Goal: Task Accomplishment & Management: Manage account settings

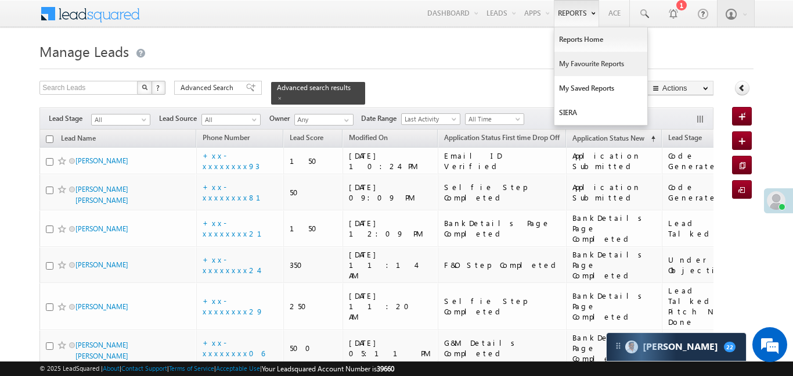
click at [597, 62] on link "My Favourite Reports" at bounding box center [601, 64] width 93 height 24
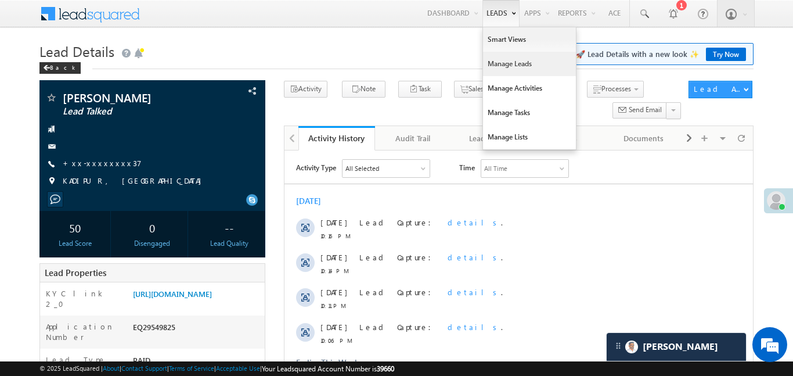
click at [521, 73] on link "Manage Leads" at bounding box center [529, 64] width 93 height 24
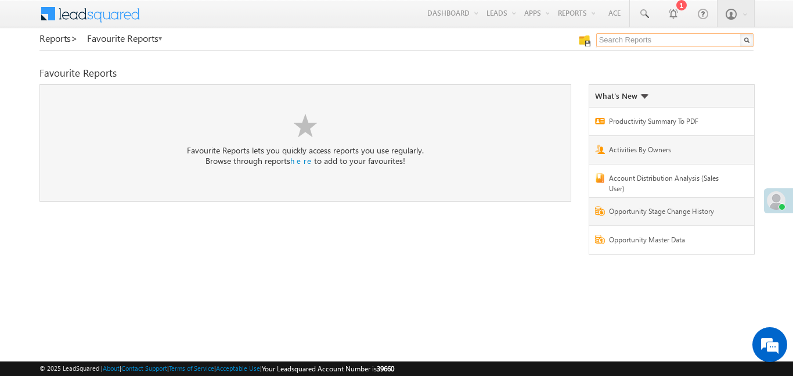
click at [602, 45] on input "text" at bounding box center [674, 40] width 157 height 14
click at [599, 37] on input "e to others" at bounding box center [674, 40] width 157 height 14
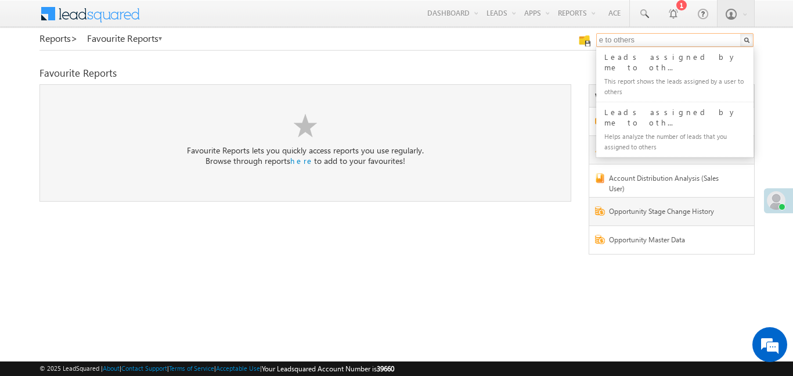
type input "me to others"
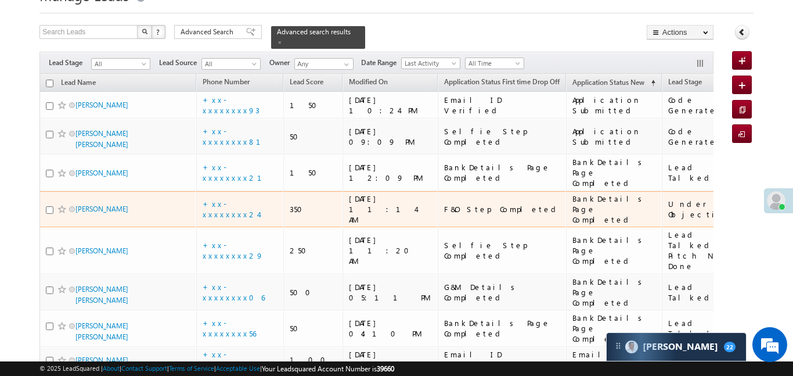
scroll to position [58, 0]
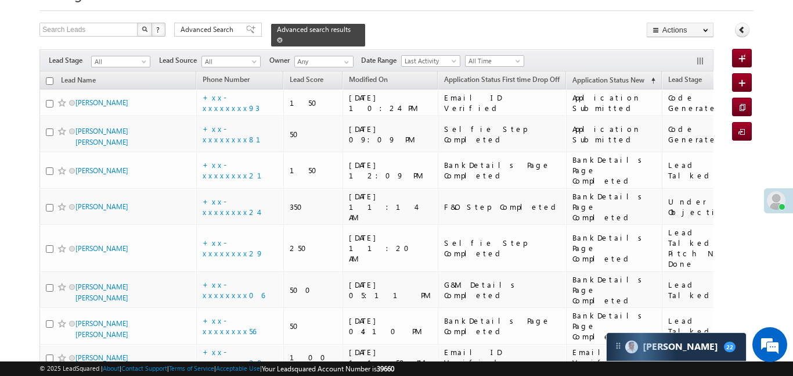
click at [283, 37] on span at bounding box center [280, 40] width 6 height 6
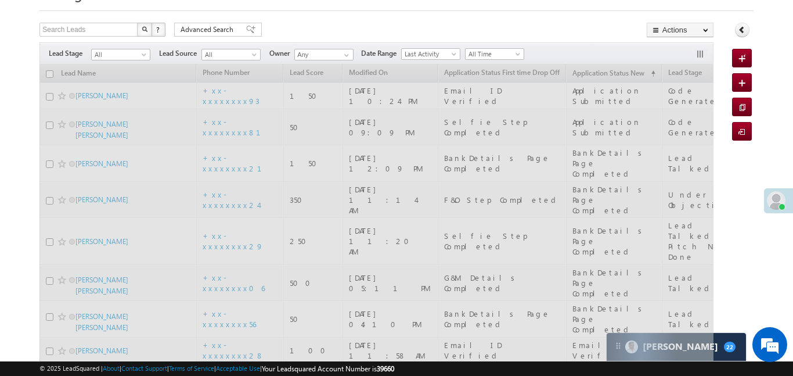
click at [139, 60] on div "Filters Lead Stage All All Lead Source All All Owner Any Any Date Range Go maxd…" at bounding box center [376, 53] width 674 height 22
click at [135, 57] on span "All" at bounding box center [119, 54] width 55 height 10
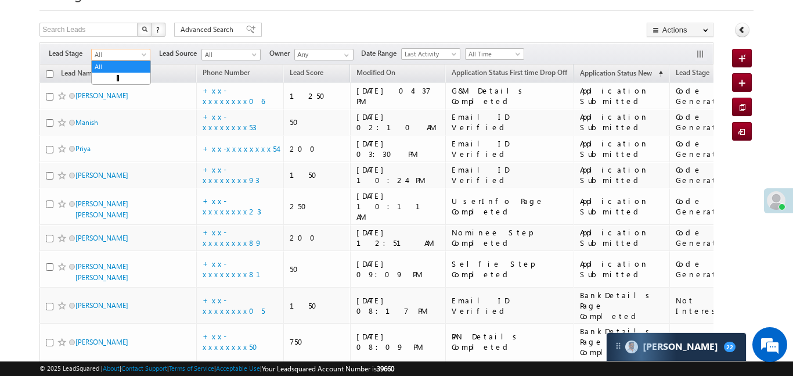
click at [129, 53] on span "All" at bounding box center [119, 54] width 55 height 10
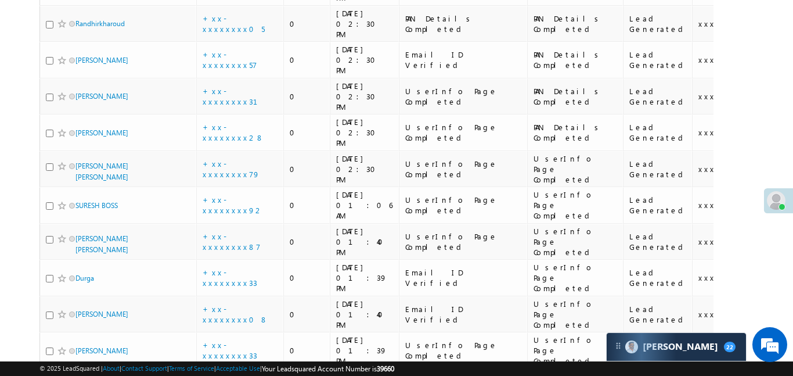
scroll to position [0, 0]
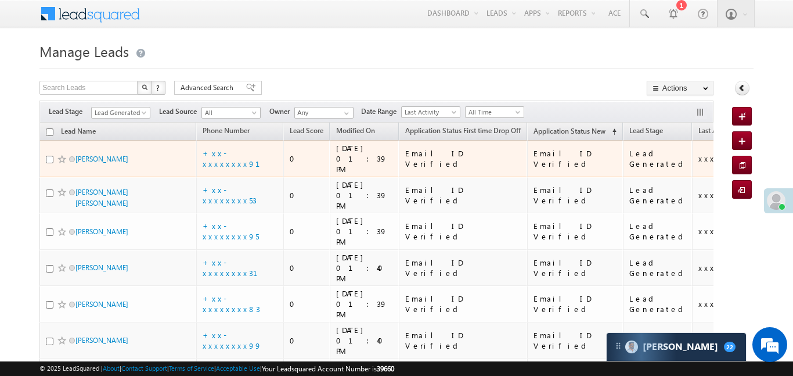
click at [233, 159] on div "+xx-xxxxxxxx91" at bounding box center [240, 158] width 75 height 21
click at [223, 150] on link "+xx-xxxxxxxx91" at bounding box center [238, 158] width 71 height 20
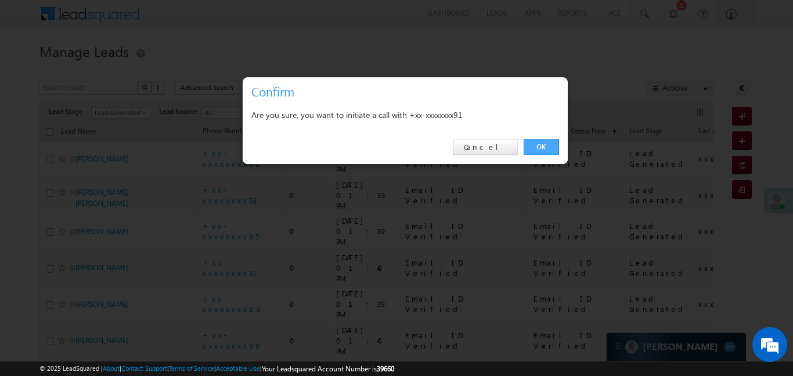
click at [549, 147] on link "OK" at bounding box center [541, 147] width 35 height 16
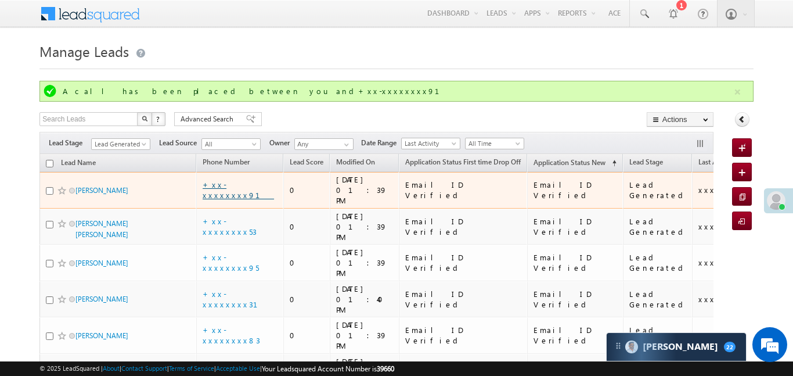
click at [239, 186] on link "+xx-xxxxxxxx91" at bounding box center [238, 189] width 71 height 20
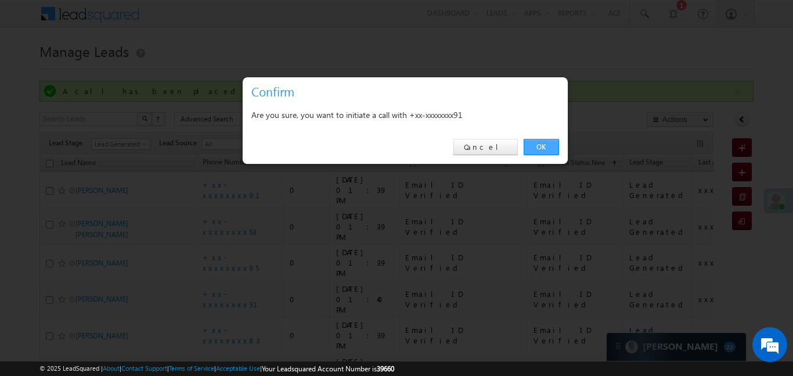
click at [546, 145] on link "OK" at bounding box center [541, 147] width 35 height 16
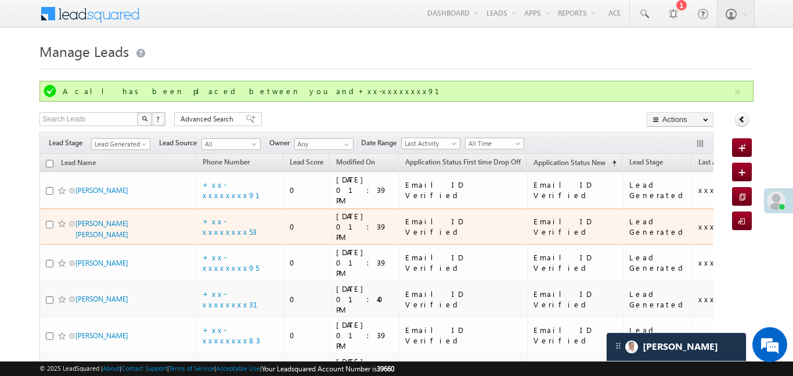
click at [246, 208] on td "+xx-xxxxxxxx53" at bounding box center [239, 226] width 87 height 37
click at [239, 216] on div "+xx-xxxxxxxx53" at bounding box center [240, 226] width 75 height 21
click at [241, 216] on link "+xx-xxxxxxxx53" at bounding box center [230, 226] width 54 height 20
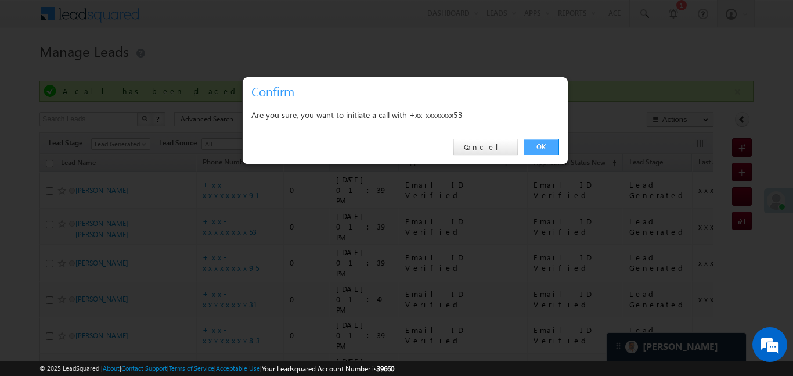
click at [548, 139] on link "OK" at bounding box center [541, 147] width 35 height 16
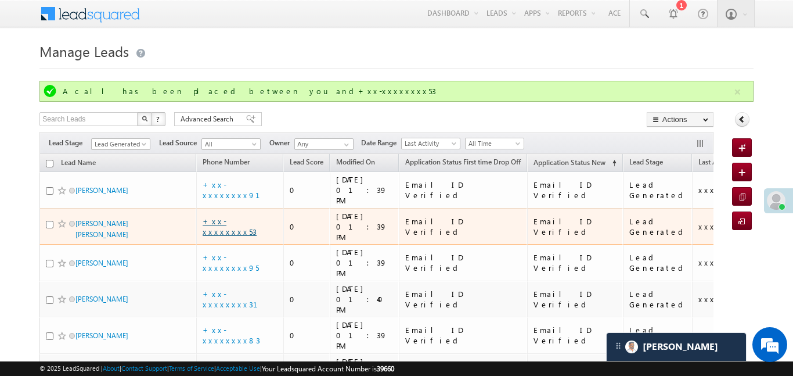
click at [239, 216] on link "+xx-xxxxxxxx53" at bounding box center [230, 226] width 54 height 20
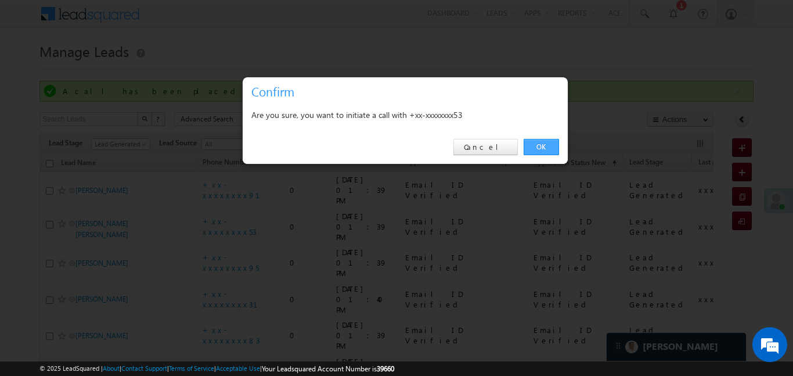
drag, startPoint x: 540, startPoint y: 138, endPoint x: 541, endPoint y: 147, distance: 9.3
click at [540, 139] on div "OK Cancel" at bounding box center [405, 147] width 325 height 33
click at [542, 147] on link "OK" at bounding box center [541, 147] width 35 height 16
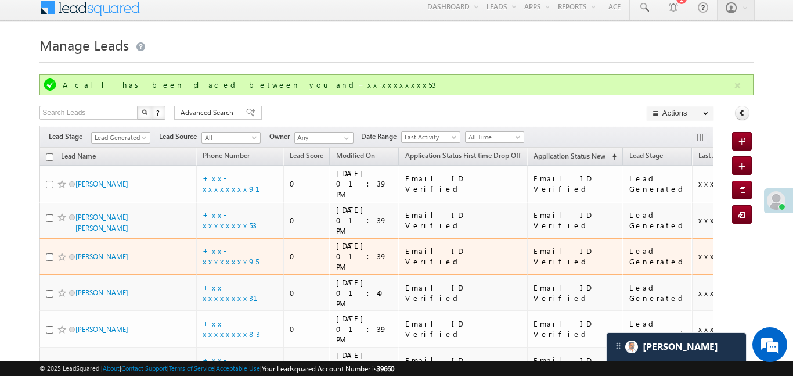
scroll to position [18, 0]
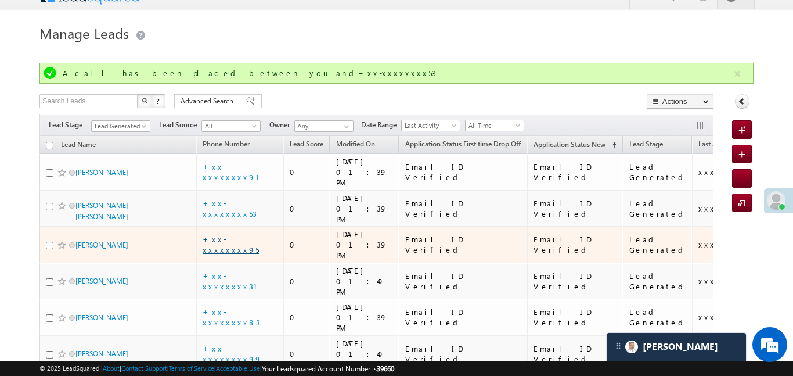
click at [233, 234] on link "+xx-xxxxxxxx95" at bounding box center [231, 244] width 56 height 20
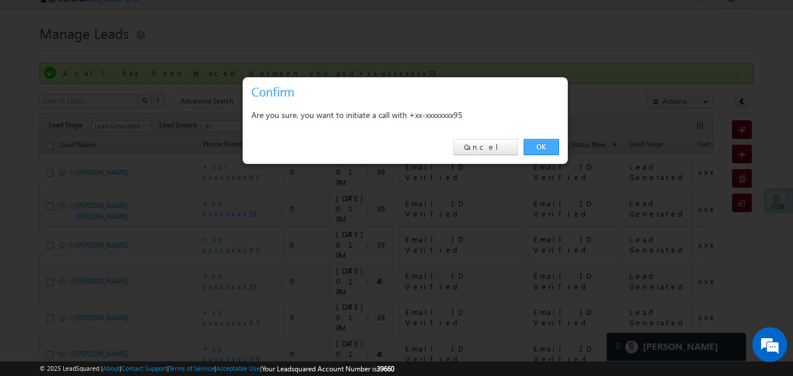
click at [536, 149] on link "OK" at bounding box center [541, 147] width 35 height 16
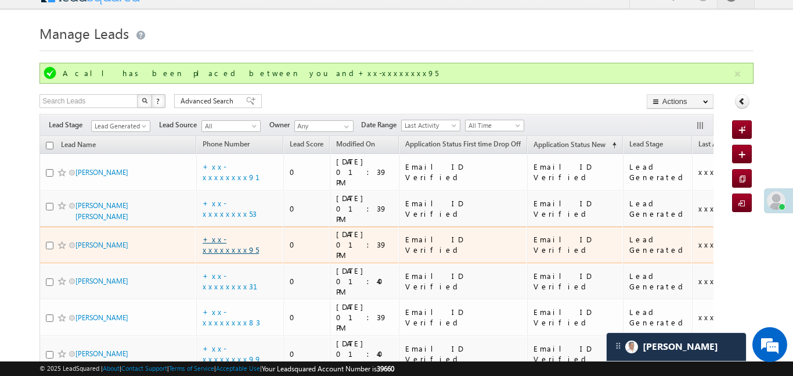
click at [238, 234] on link "+xx-xxxxxxxx95" at bounding box center [231, 244] width 56 height 20
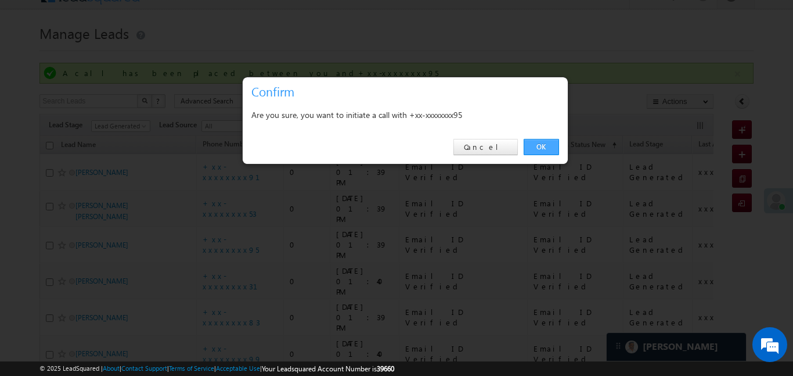
click at [558, 147] on div "OK Cancel" at bounding box center [405, 147] width 325 height 33
click at [542, 154] on link "OK" at bounding box center [541, 147] width 35 height 16
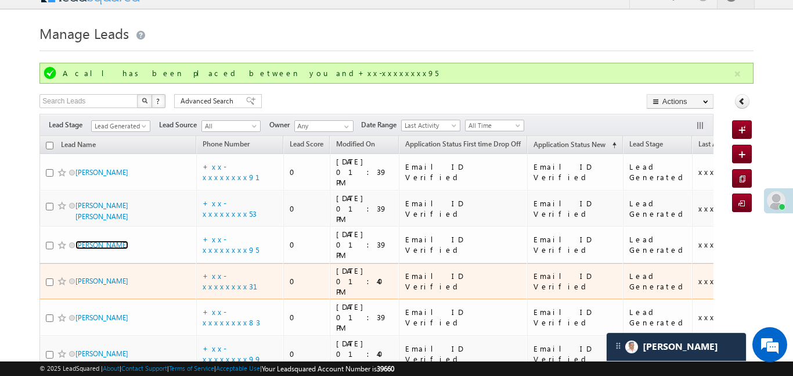
drag, startPoint x: 107, startPoint y: 216, endPoint x: 237, endPoint y: 253, distance: 135.1
drag, startPoint x: 238, startPoint y: 251, endPoint x: 230, endPoint y: 243, distance: 11.9
click at [232, 263] on td "+xx-xxxxxxxx31" at bounding box center [239, 281] width 87 height 37
click at [230, 271] on link "+xx-xxxxxxxx31" at bounding box center [237, 281] width 69 height 20
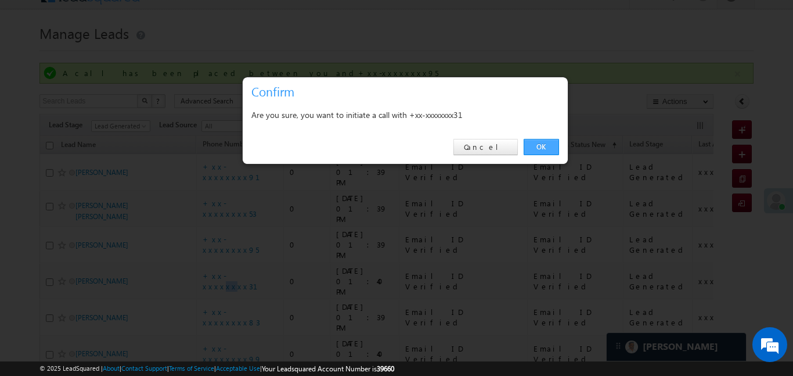
click at [545, 153] on link "OK" at bounding box center [541, 147] width 35 height 16
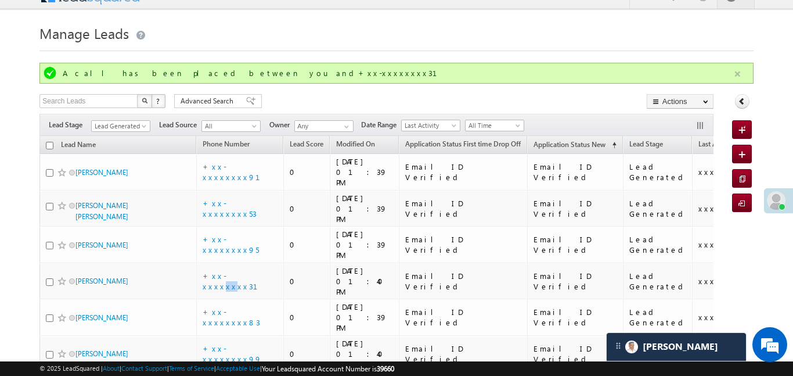
click at [735, 73] on button "button" at bounding box center [737, 74] width 15 height 15
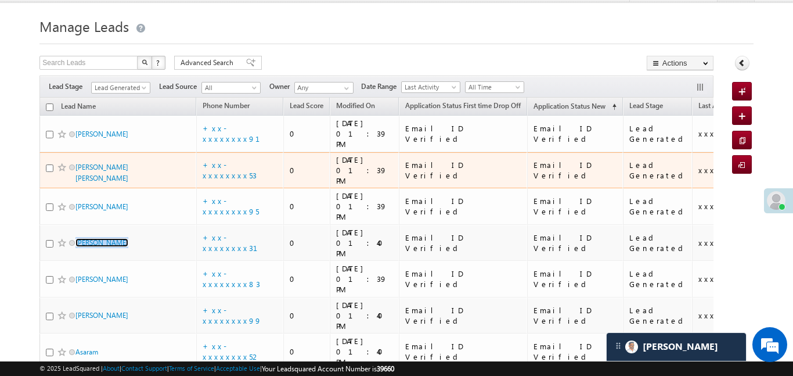
scroll to position [35, 0]
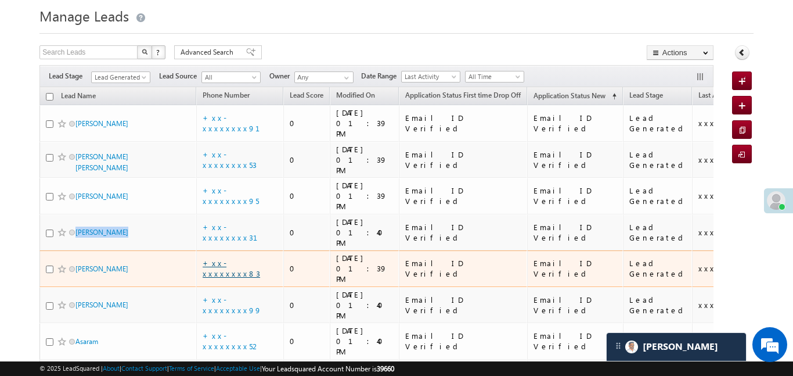
click at [230, 258] on link "+xx-xxxxxxxx83" at bounding box center [231, 268] width 57 height 20
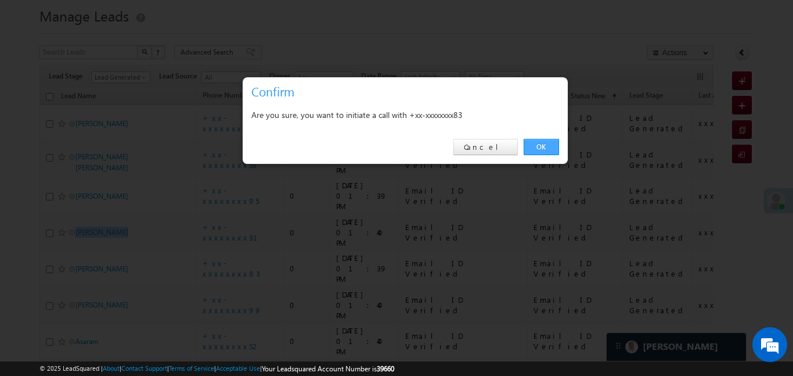
click at [553, 144] on link "OK" at bounding box center [541, 147] width 35 height 16
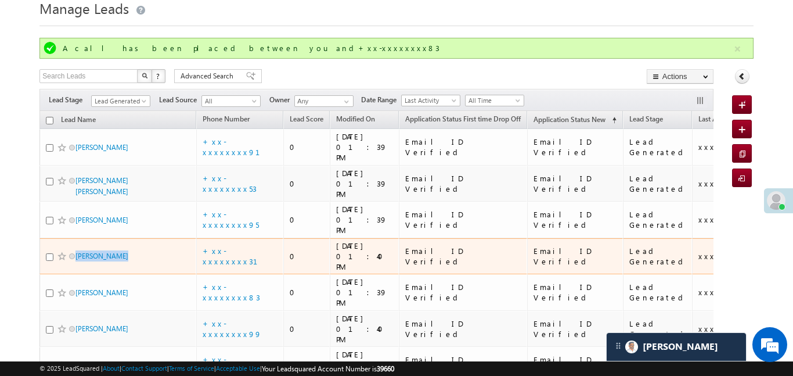
scroll to position [71, 0]
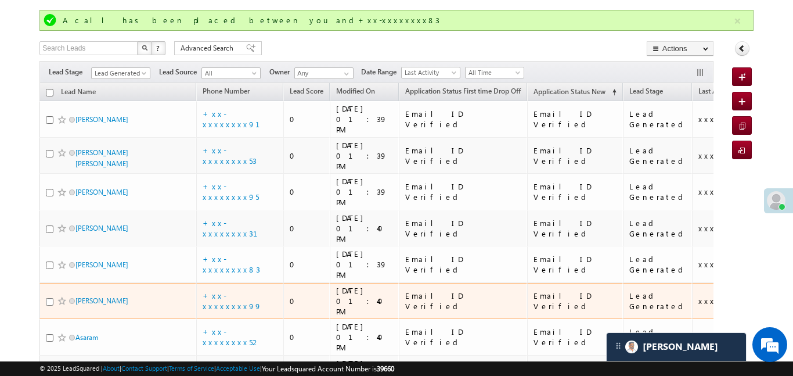
click at [240, 290] on div "+xx-xxxxxxxx99" at bounding box center [240, 300] width 75 height 21
click at [239, 290] on link "+xx-xxxxxxxx99" at bounding box center [232, 300] width 59 height 20
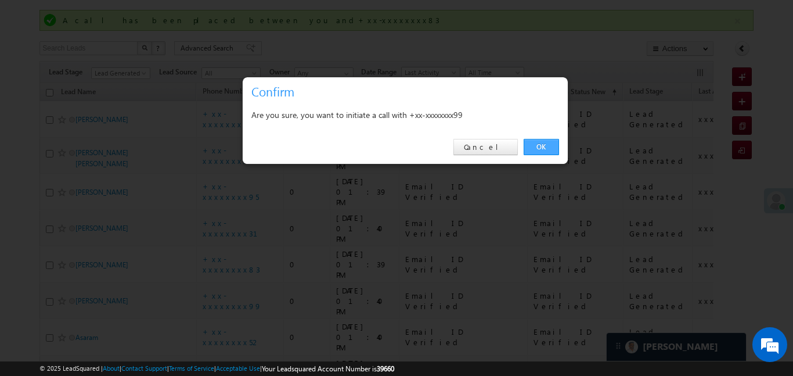
click at [545, 146] on link "OK" at bounding box center [541, 147] width 35 height 16
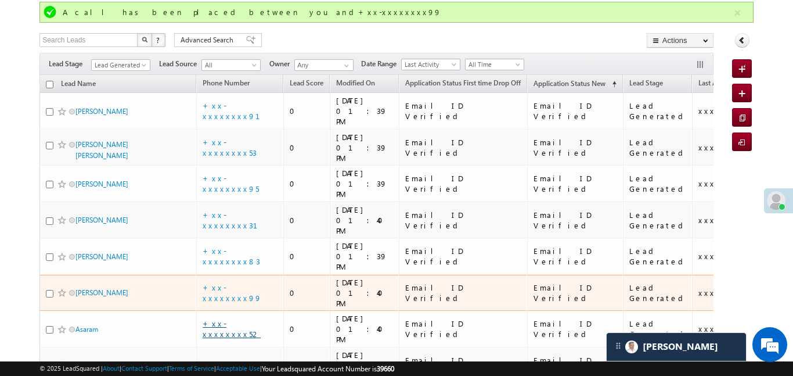
scroll to position [89, 0]
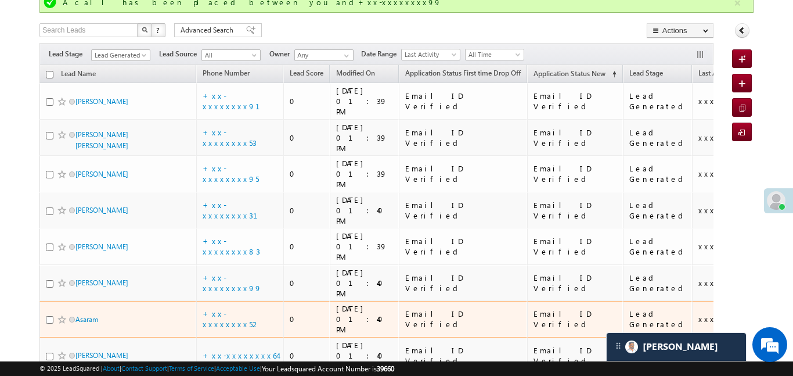
click at [240, 301] on td "+xx-xxxxxxxx52" at bounding box center [239, 319] width 87 height 37
click at [238, 308] on link "+xx-xxxxxxxx52" at bounding box center [232, 318] width 58 height 20
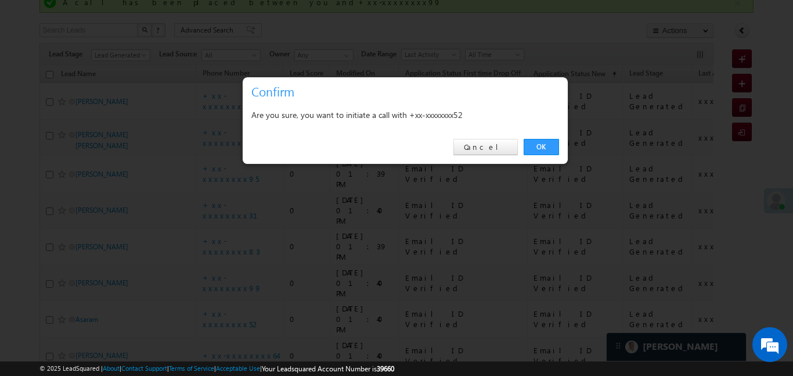
click at [542, 142] on link "OK" at bounding box center [541, 147] width 35 height 16
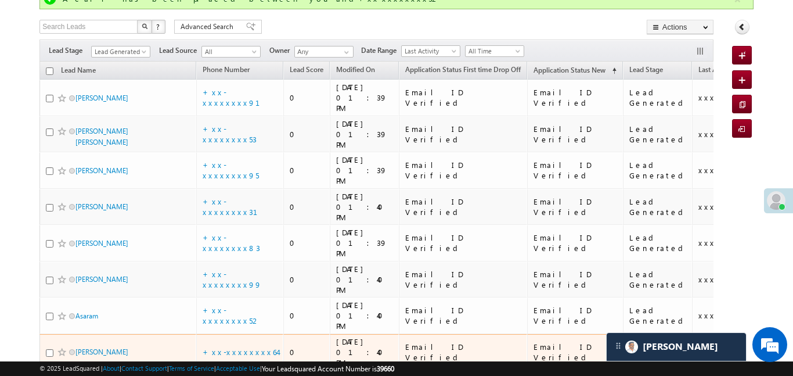
scroll to position [100, 0]
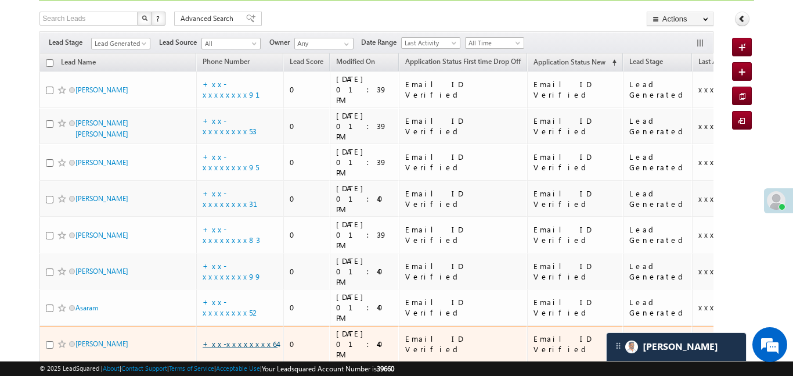
click at [250, 339] on link "+xx-xxxxxxxx64" at bounding box center [240, 344] width 75 height 10
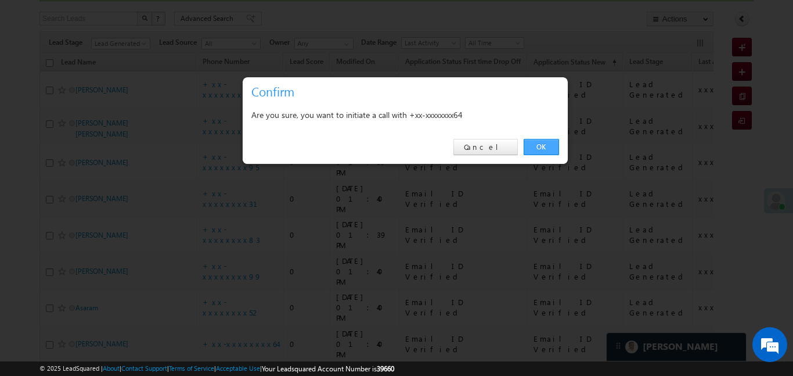
click at [534, 148] on link "OK" at bounding box center [541, 147] width 35 height 16
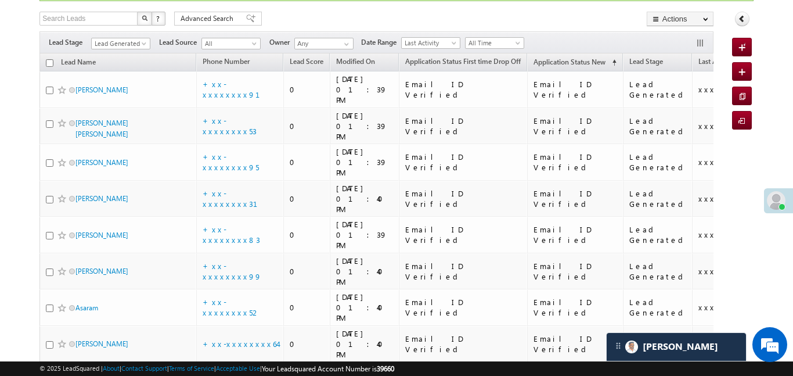
click at [249, 369] on link "+xx-xxxxxxxx96" at bounding box center [231, 379] width 56 height 20
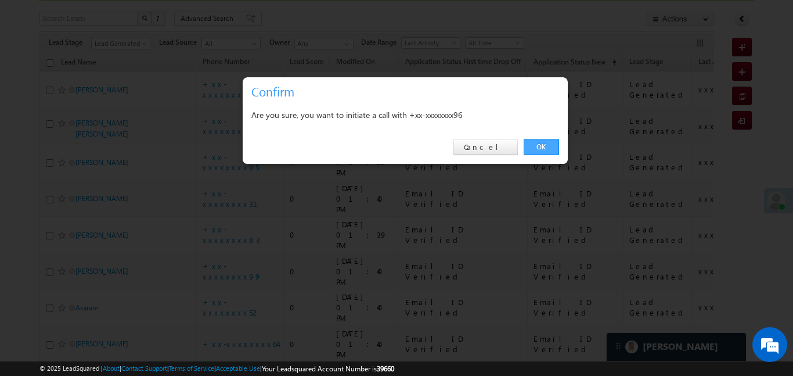
click at [545, 142] on link "OK" at bounding box center [541, 147] width 35 height 16
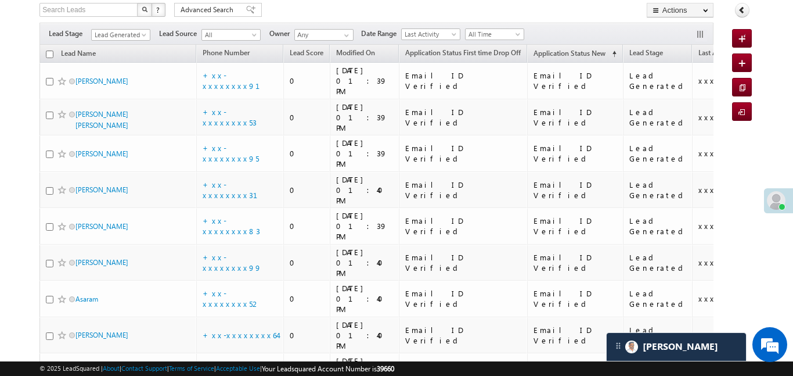
scroll to position [118, 0]
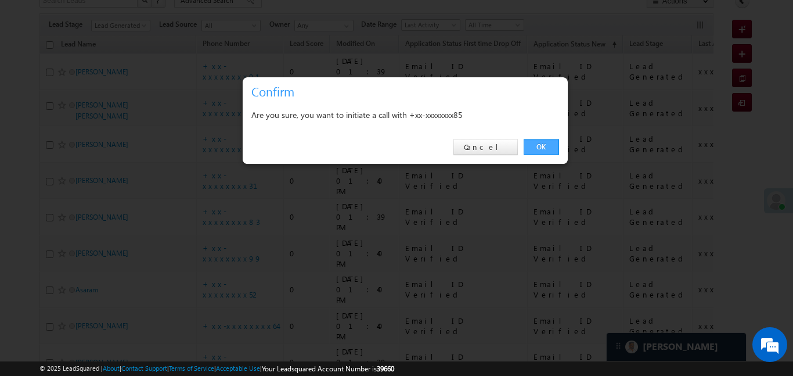
click at [535, 143] on link "OK" at bounding box center [541, 147] width 35 height 16
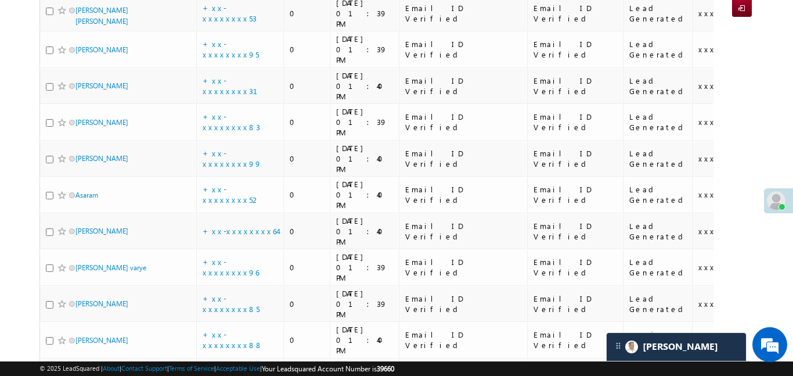
scroll to position [228, 0]
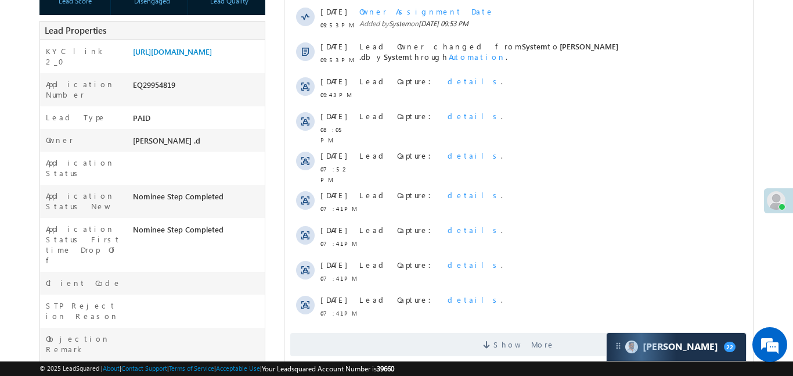
scroll to position [229, 0]
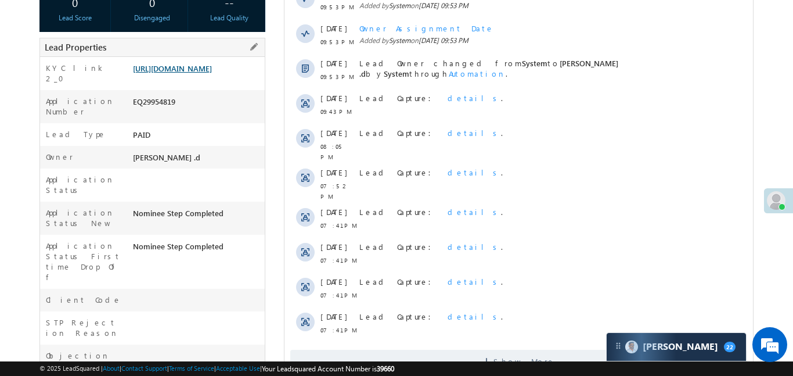
click at [191, 73] on link "[URL][DOMAIN_NAME]" at bounding box center [172, 68] width 79 height 10
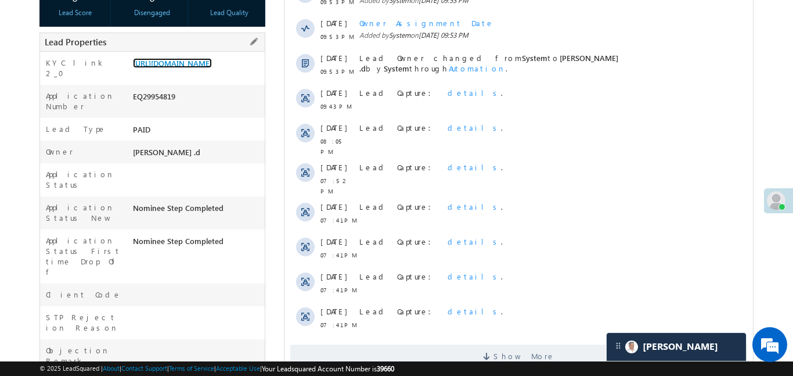
scroll to position [231, 0]
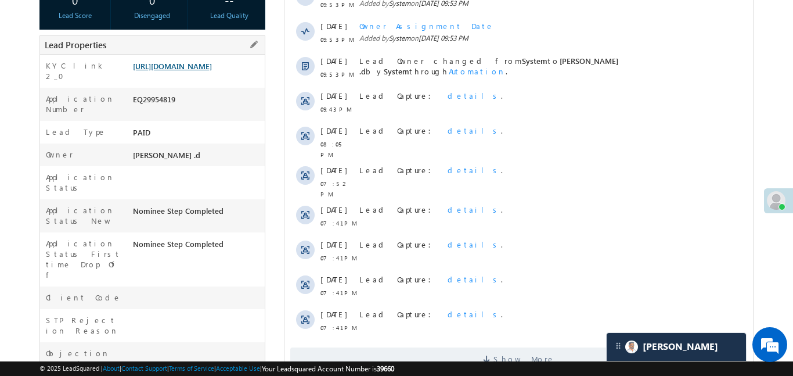
click at [212, 71] on link "https://angelbroking1-pk3em7sa.customui-test.leadsquared.com?leadId=88717ceb-7c…" at bounding box center [172, 66] width 79 height 10
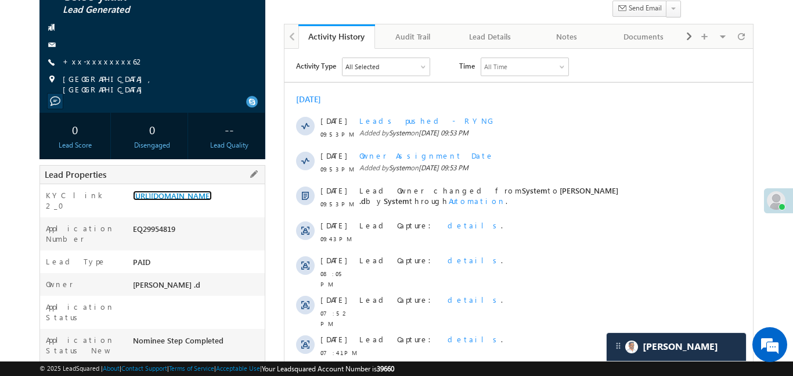
scroll to position [92, 0]
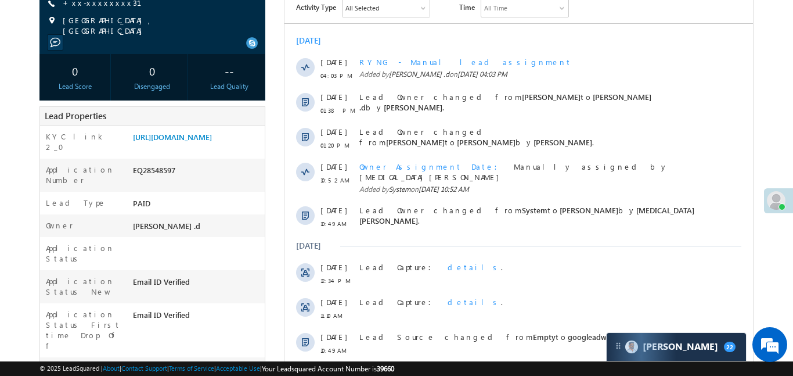
scroll to position [357, 0]
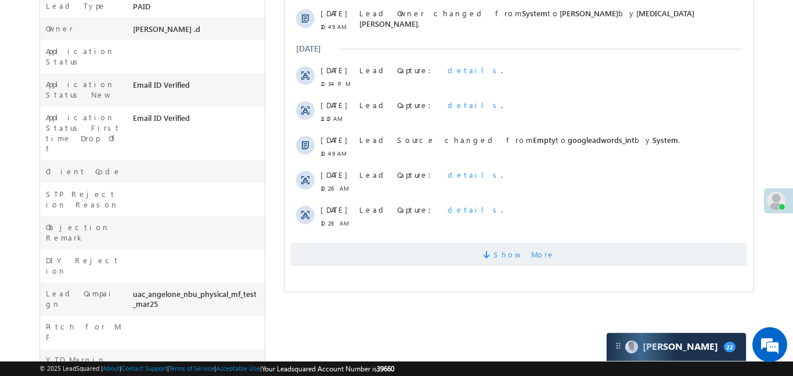
click at [483, 252] on span "Show More" at bounding box center [518, 254] width 457 height 23
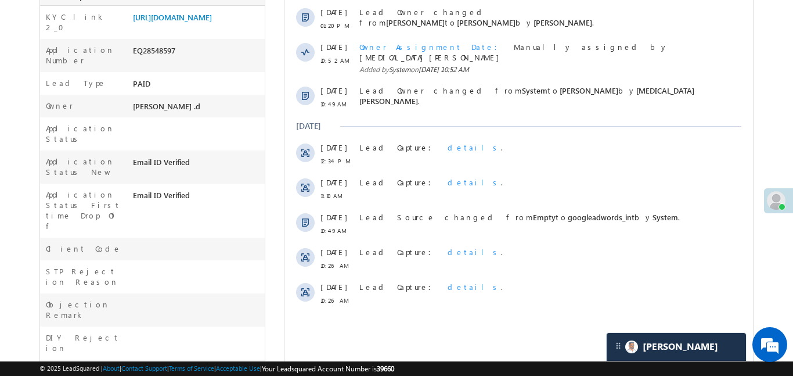
scroll to position [0, 0]
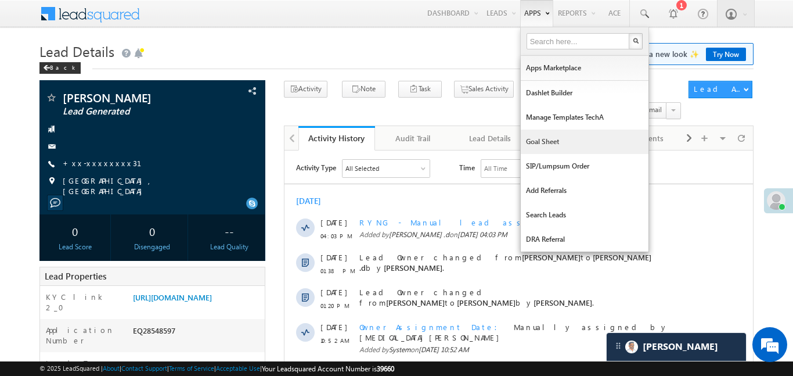
click at [565, 139] on link "Goal Sheet" at bounding box center [585, 141] width 128 height 24
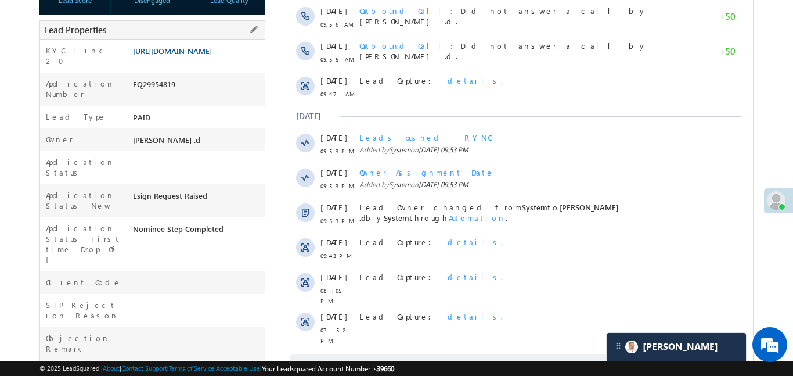
scroll to position [509, 0]
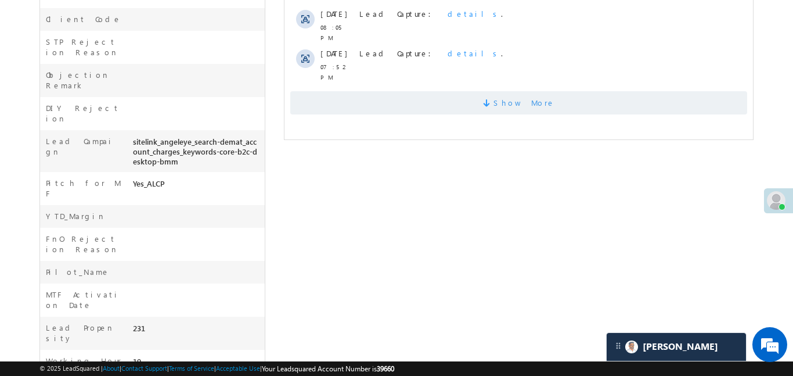
click at [493, 99] on span at bounding box center [488, 104] width 10 height 11
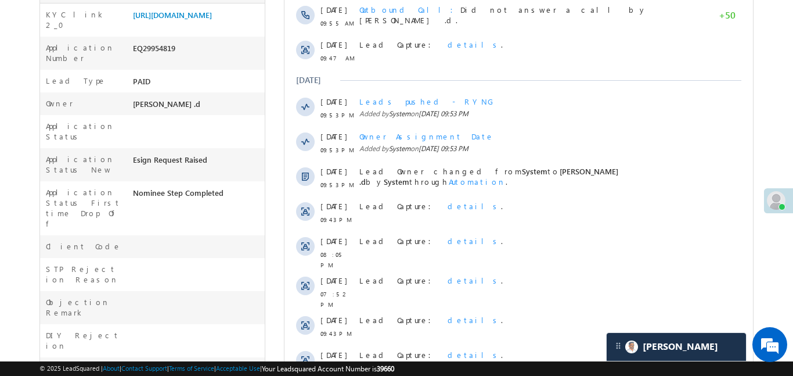
scroll to position [0, 0]
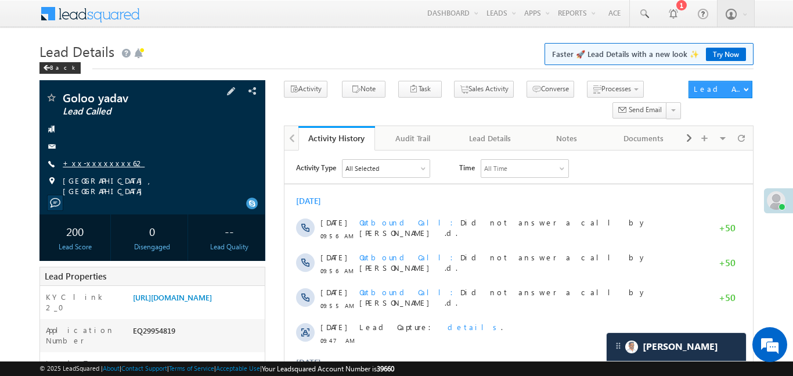
click at [100, 165] on link "+xx-xxxxxxxx62" at bounding box center [104, 163] width 82 height 10
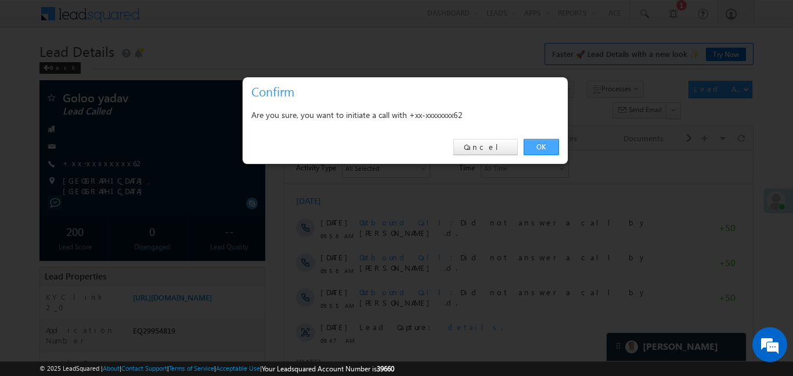
drag, startPoint x: 567, startPoint y: 145, endPoint x: 557, endPoint y: 143, distance: 9.5
click at [566, 145] on div "OK Cancel" at bounding box center [405, 147] width 325 height 33
click at [556, 143] on link "OK" at bounding box center [541, 147] width 35 height 16
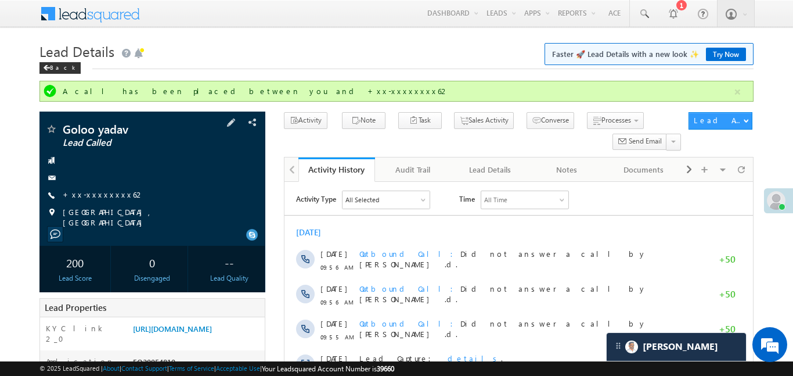
click at [116, 199] on div "+xx-xxxxxxxx62" at bounding box center [152, 195] width 214 height 12
click at [111, 199] on link "+xx-xxxxxxxx62" at bounding box center [104, 194] width 82 height 10
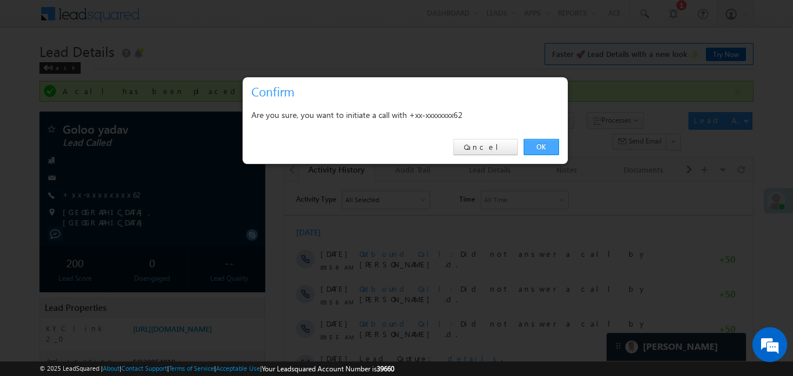
click at [534, 143] on link "OK" at bounding box center [541, 147] width 35 height 16
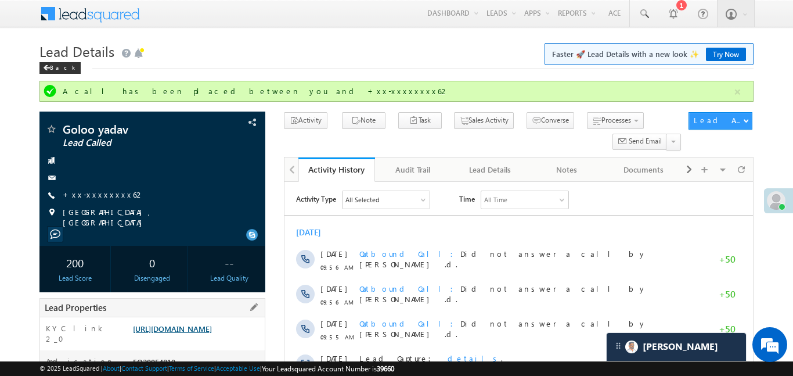
click at [212, 325] on link "[URL][DOMAIN_NAME]" at bounding box center [172, 328] width 79 height 10
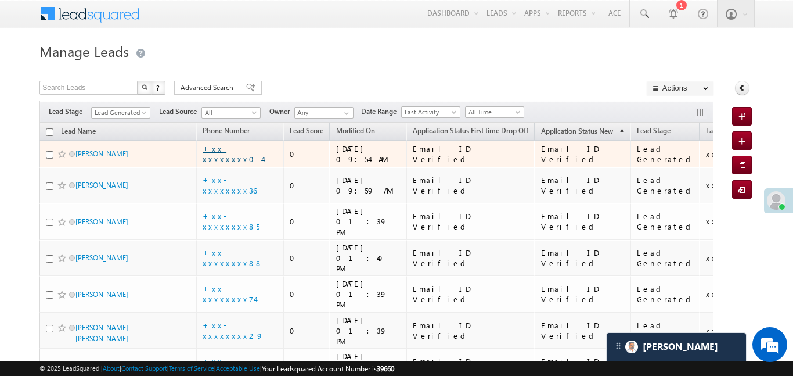
click at [240, 153] on link "+xx-xxxxxxxx04" at bounding box center [233, 153] width 60 height 20
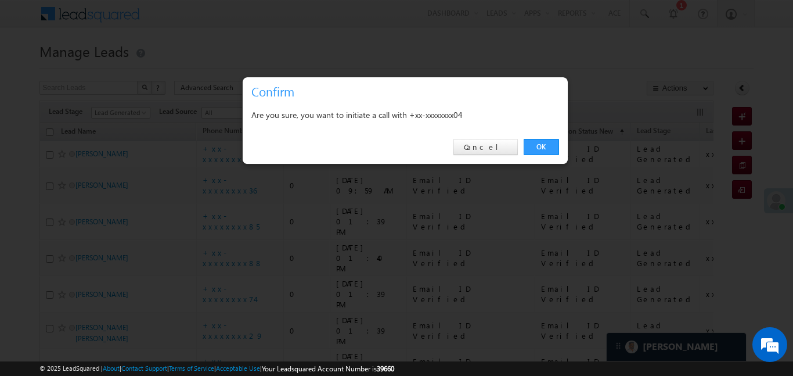
click at [538, 149] on link "OK" at bounding box center [541, 147] width 35 height 16
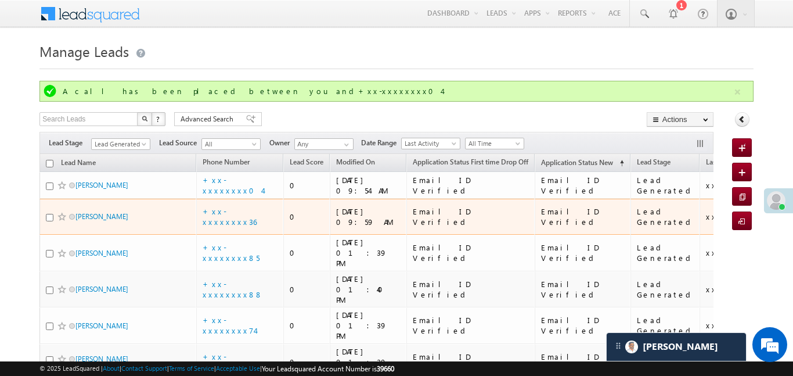
click at [232, 217] on td "+xx-xxxxxxxx36" at bounding box center [239, 217] width 87 height 37
click at [235, 215] on link "+xx-xxxxxxxx36" at bounding box center [230, 216] width 54 height 20
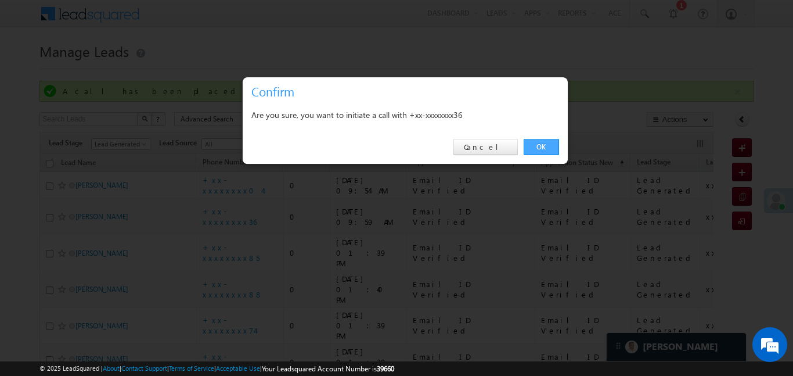
click at [553, 143] on link "OK" at bounding box center [541, 147] width 35 height 16
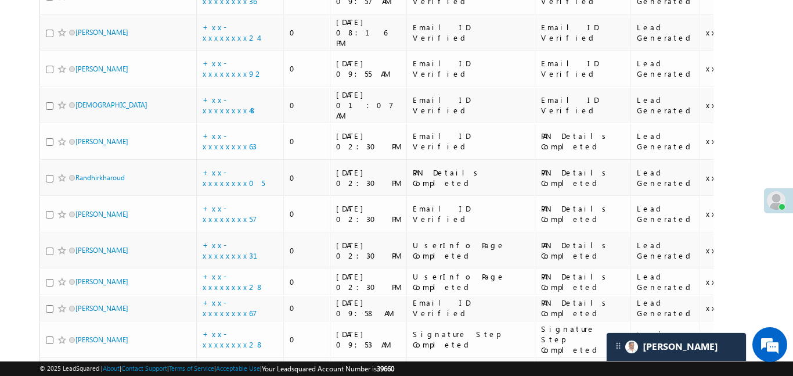
scroll to position [1106, 0]
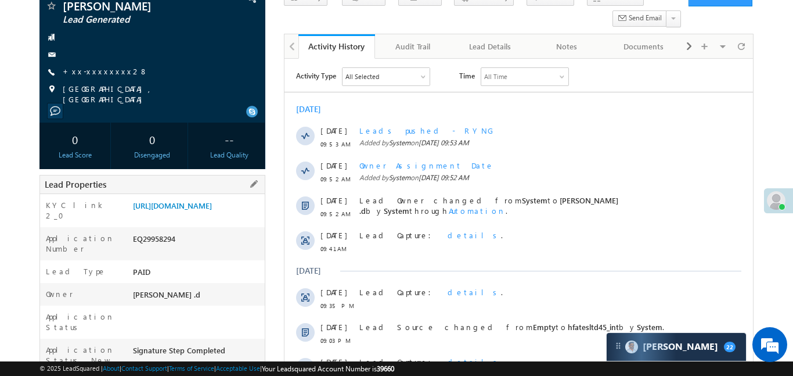
scroll to position [165, 0]
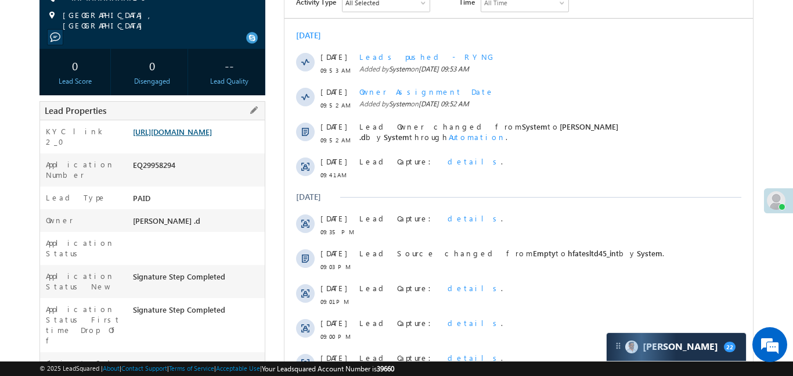
click at [188, 136] on link "[URL][DOMAIN_NAME]" at bounding box center [172, 132] width 79 height 10
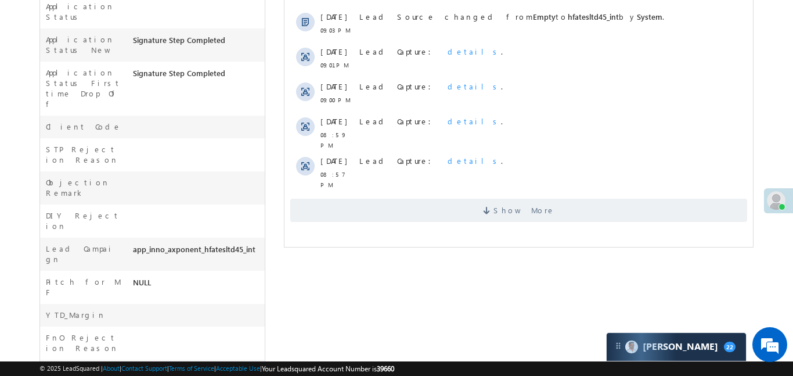
scroll to position [490, 0]
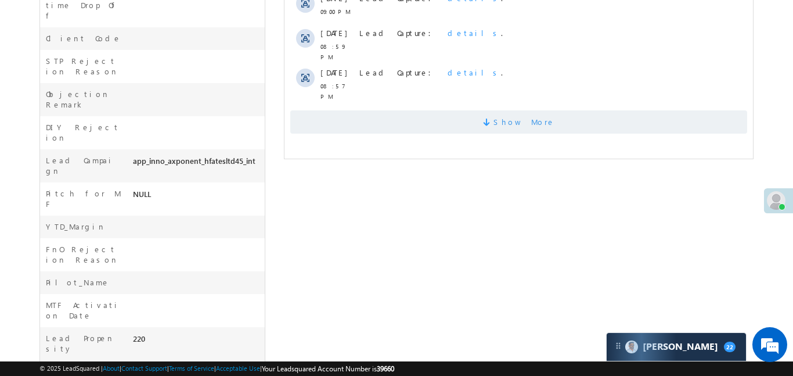
click at [416, 118] on span "Show More" at bounding box center [518, 121] width 457 height 23
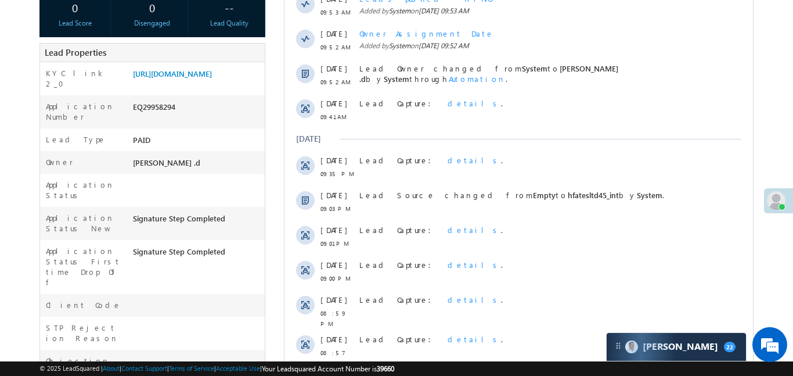
scroll to position [227, 0]
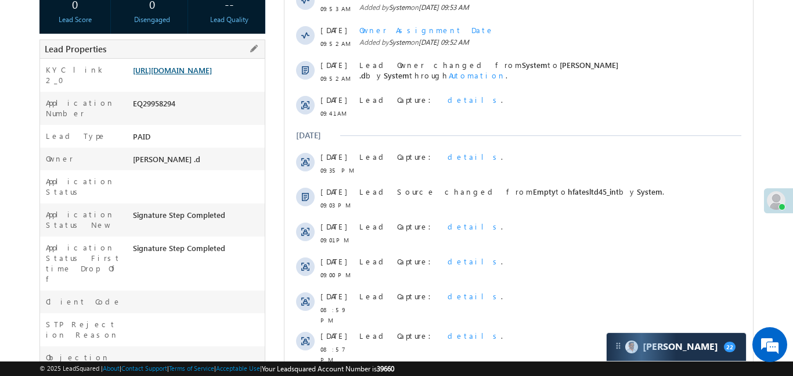
click at [196, 74] on link "[URL][DOMAIN_NAME]" at bounding box center [172, 70] width 79 height 10
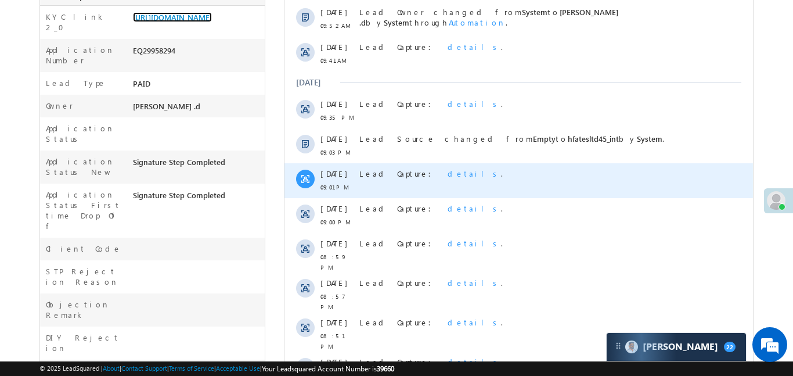
scroll to position [333, 0]
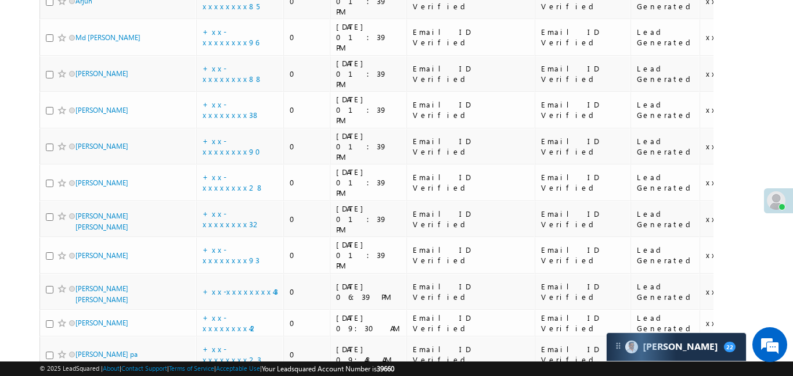
scroll to position [625, 0]
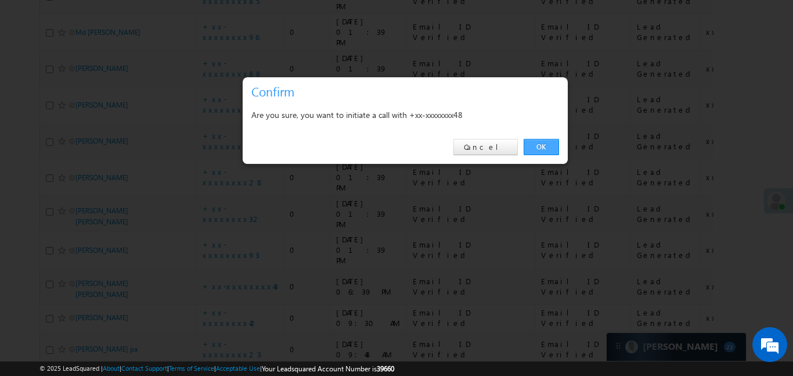
click at [540, 152] on link "OK" at bounding box center [541, 147] width 35 height 16
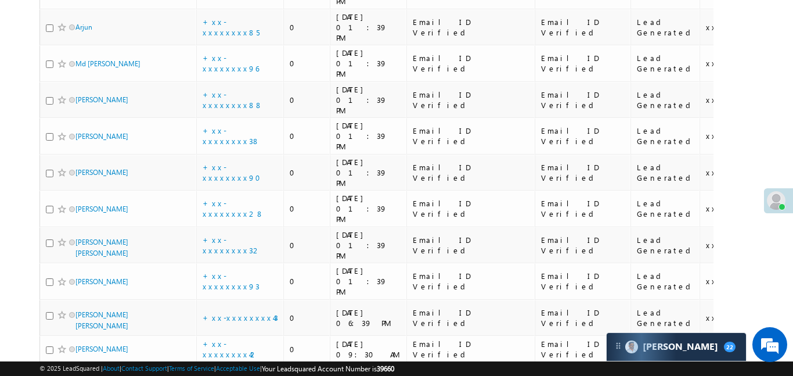
scroll to position [656, 0]
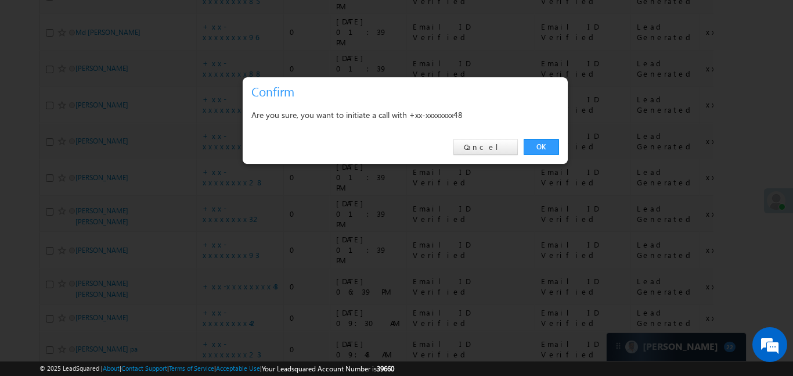
drag, startPoint x: 529, startPoint y: 149, endPoint x: 528, endPoint y: 5, distance: 144.6
click at [530, 149] on link "OK" at bounding box center [541, 147] width 35 height 16
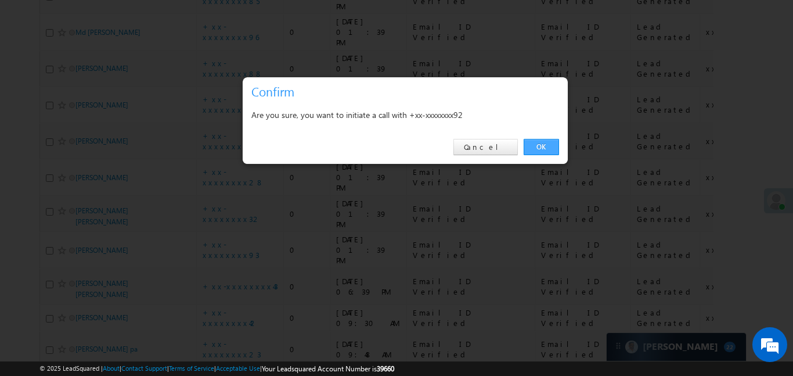
click at [548, 141] on link "OK" at bounding box center [541, 147] width 35 height 16
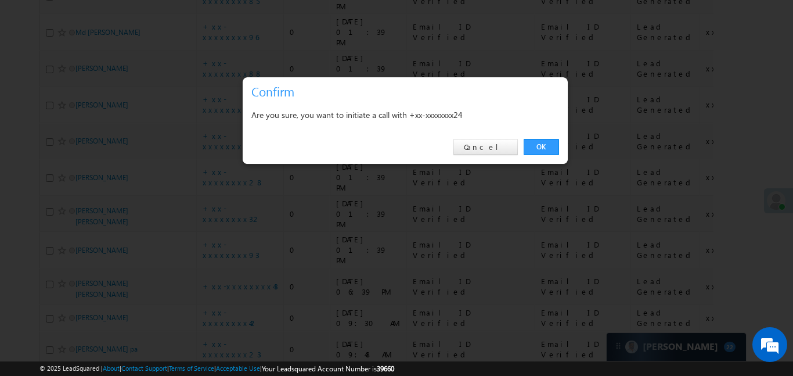
click at [552, 146] on link "OK" at bounding box center [541, 147] width 35 height 16
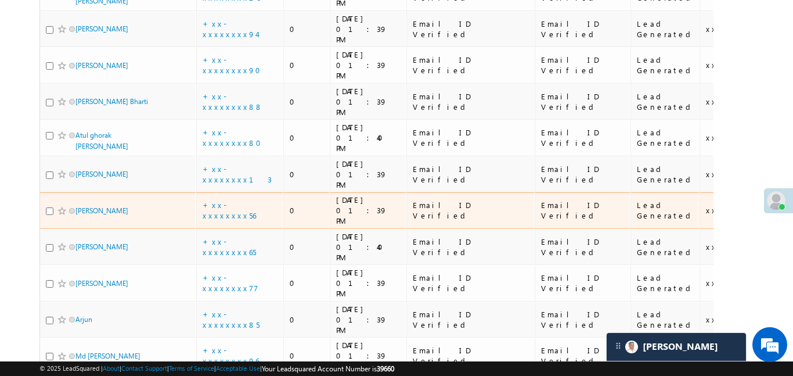
scroll to position [122, 0]
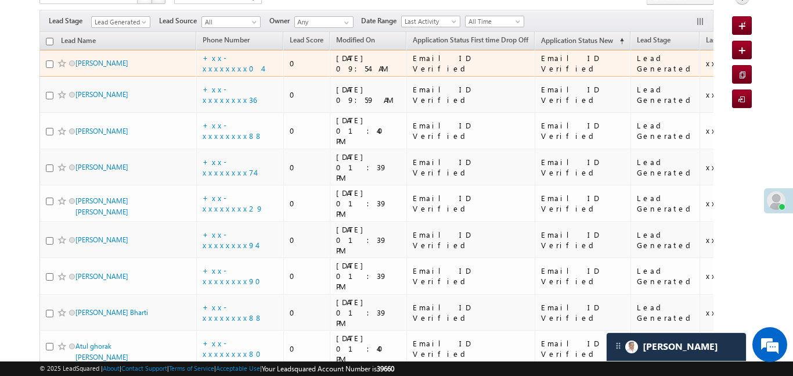
click at [238, 68] on td "+xx-xxxxxxxx04" at bounding box center [239, 63] width 87 height 27
click at [239, 64] on link "+xx-xxxxxxxx04" at bounding box center [233, 63] width 60 height 20
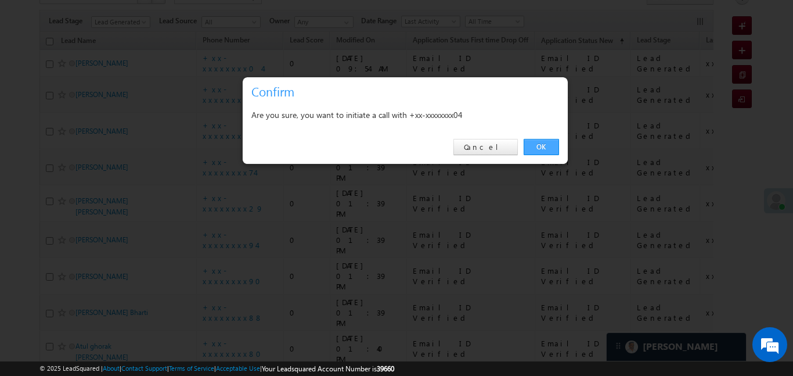
click at [538, 149] on link "OK" at bounding box center [541, 147] width 35 height 16
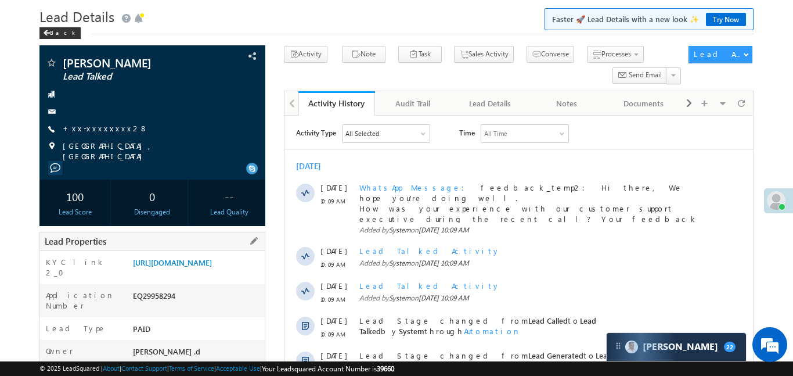
scroll to position [73, 0]
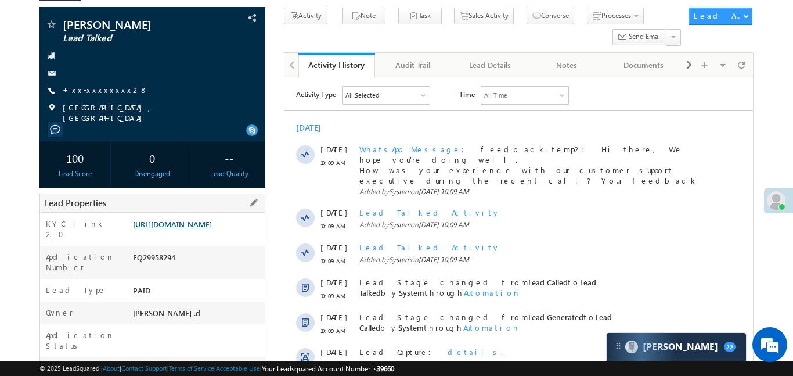
click at [212, 229] on link "https://angelbroking1-pk3em7sa.customui-test.leadsquared.com?leadId=107c5da0-33…" at bounding box center [172, 224] width 79 height 10
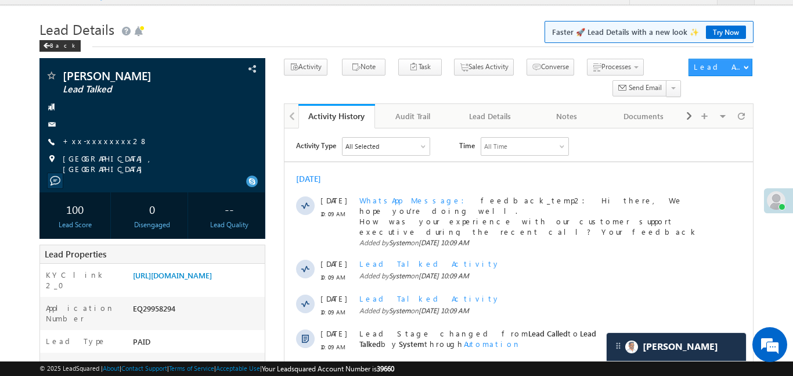
scroll to position [0, 0]
click at [212, 276] on link "https://angelbroking1-pk3em7sa.customui-test.leadsquared.com?leadId=107c5da0-33…" at bounding box center [172, 275] width 79 height 10
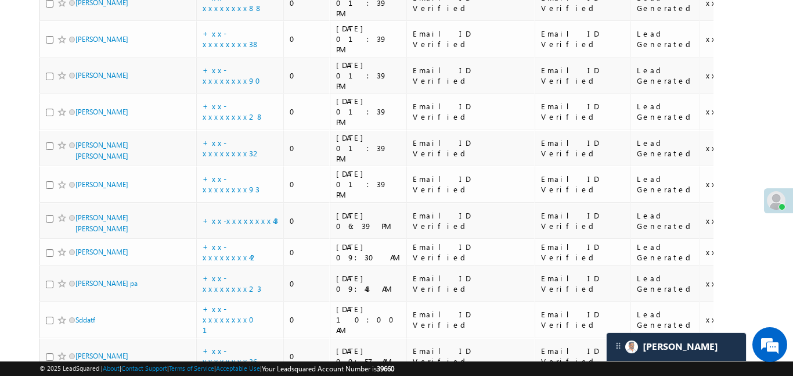
scroll to position [636, 0]
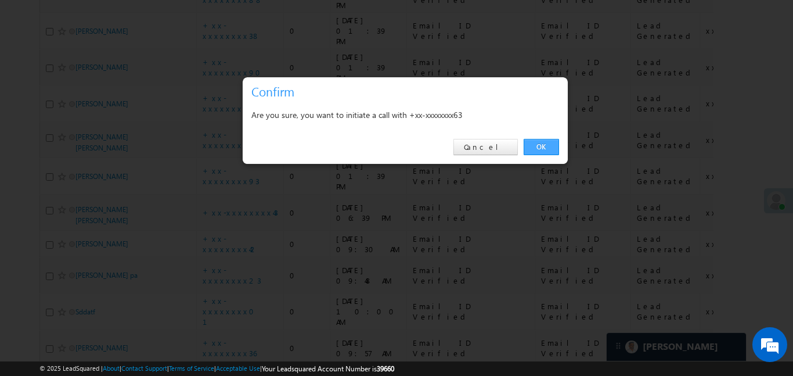
click at [549, 139] on link "OK" at bounding box center [541, 147] width 35 height 16
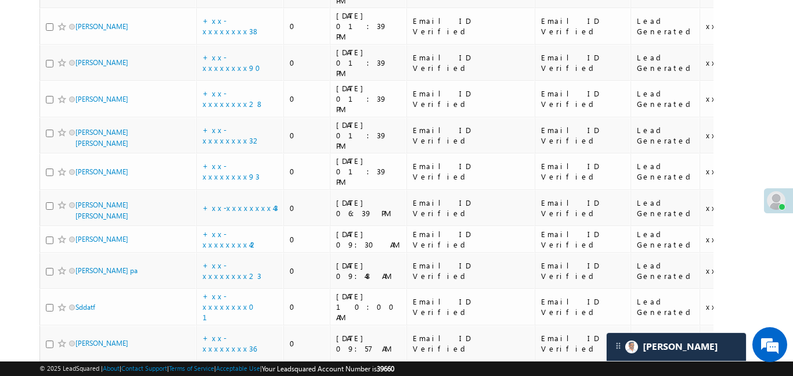
scroll to position [673, 0]
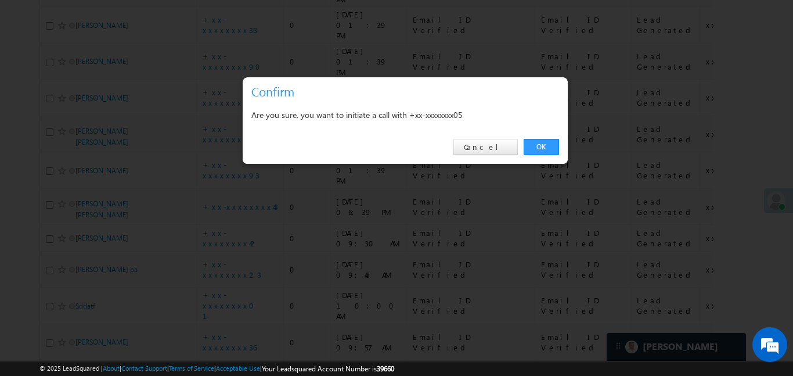
click at [546, 156] on div "OK Cancel" at bounding box center [405, 147] width 325 height 33
click at [543, 149] on link "OK" at bounding box center [541, 147] width 35 height 16
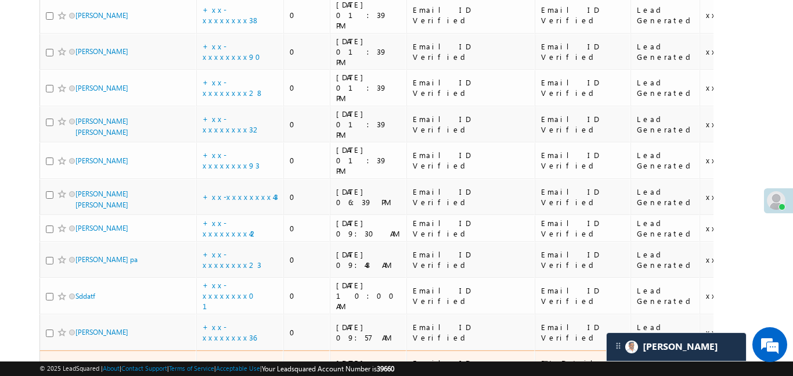
scroll to position [691, 0]
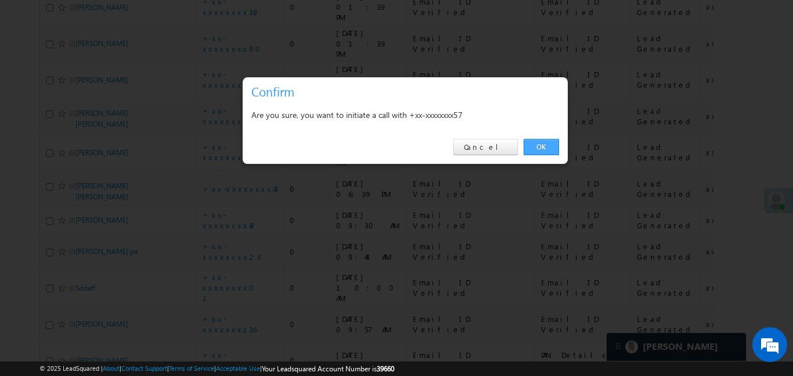
click at [542, 149] on link "OK" at bounding box center [541, 147] width 35 height 16
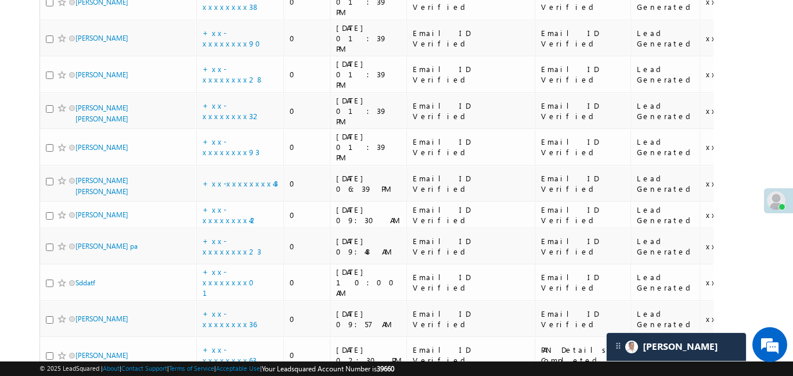
scroll to position [703, 0]
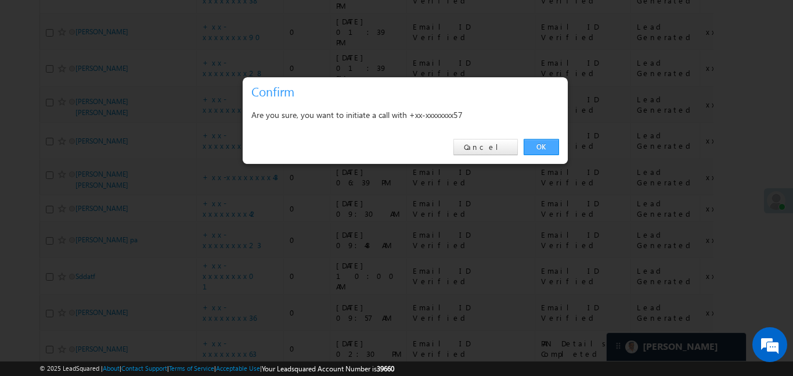
click at [550, 149] on link "OK" at bounding box center [541, 147] width 35 height 16
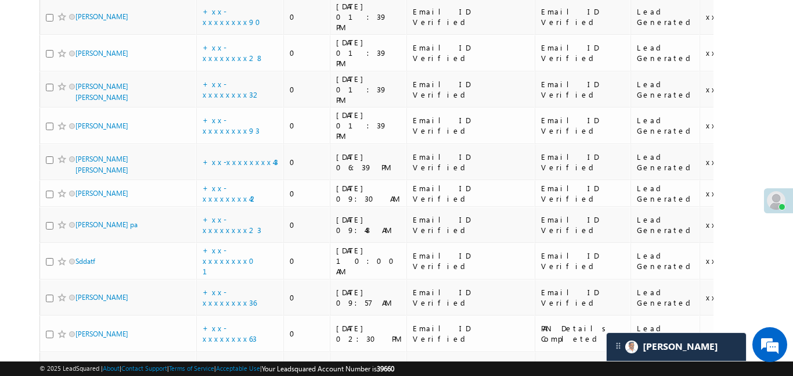
scroll to position [721, 0]
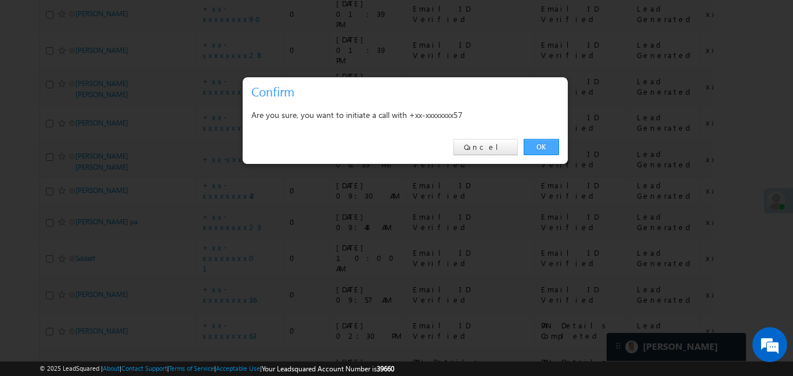
click at [549, 147] on link "OK" at bounding box center [541, 147] width 35 height 16
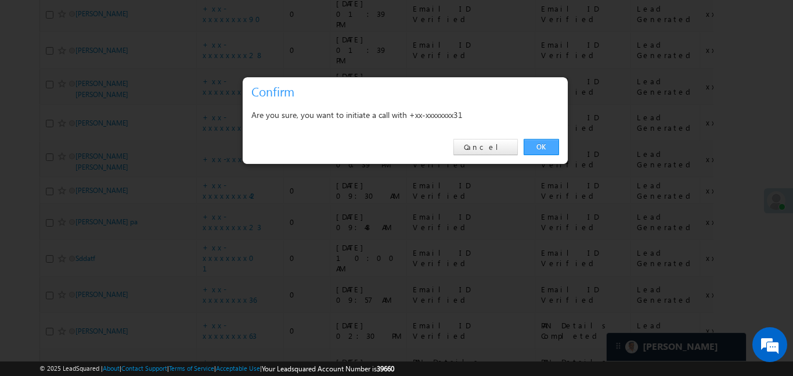
click at [553, 145] on link "OK" at bounding box center [541, 147] width 35 height 16
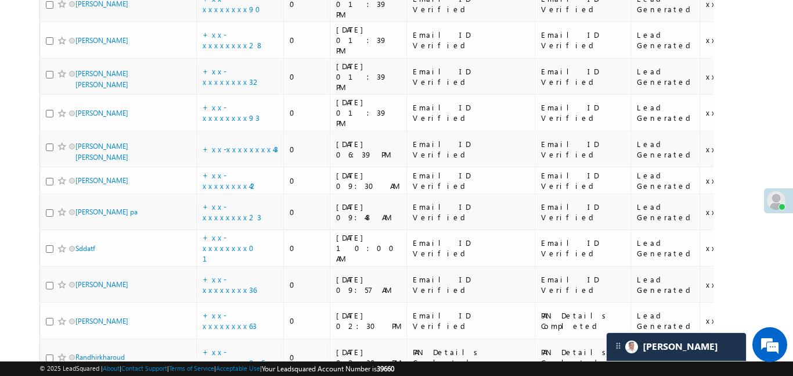
scroll to position [732, 0]
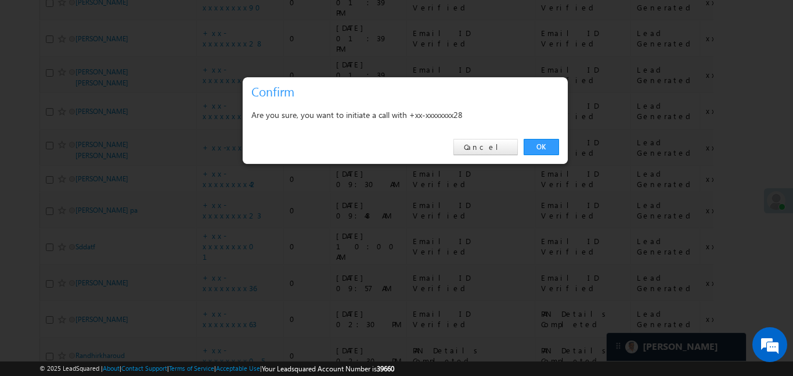
click at [560, 150] on div "OK Cancel" at bounding box center [405, 147] width 325 height 33
click at [546, 143] on link "OK" at bounding box center [541, 147] width 35 height 16
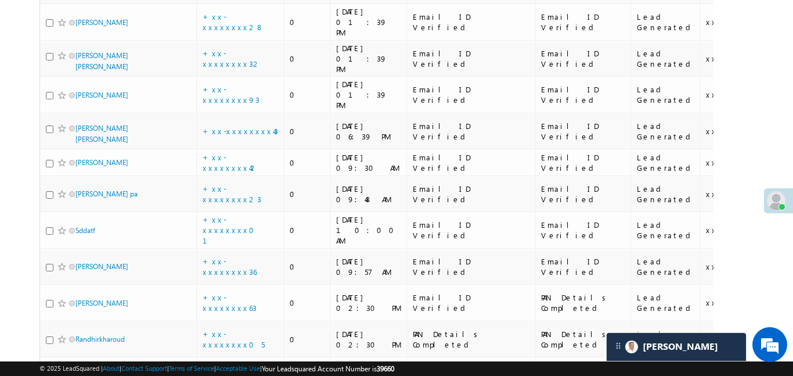
scroll to position [750, 0]
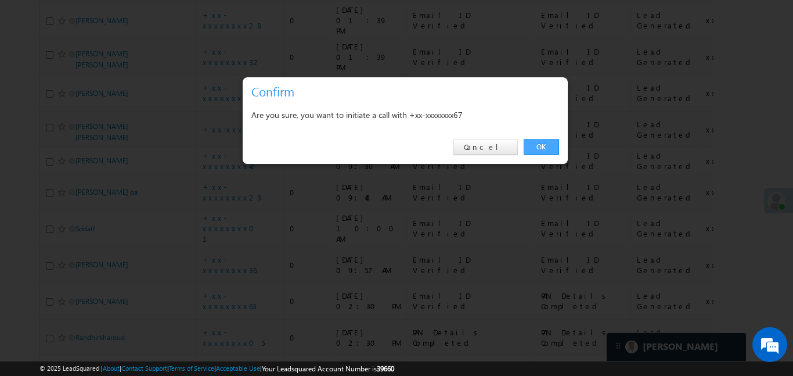
click at [552, 143] on link "OK" at bounding box center [541, 147] width 35 height 16
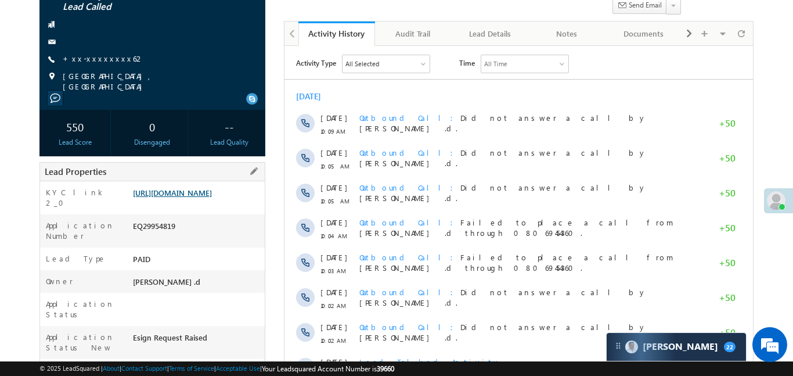
click at [186, 197] on link "[URL][DOMAIN_NAME]" at bounding box center [172, 193] width 79 height 10
click at [212, 193] on link "[URL][DOMAIN_NAME]" at bounding box center [172, 193] width 79 height 10
click at [212, 197] on link "[URL][DOMAIN_NAME]" at bounding box center [172, 193] width 79 height 10
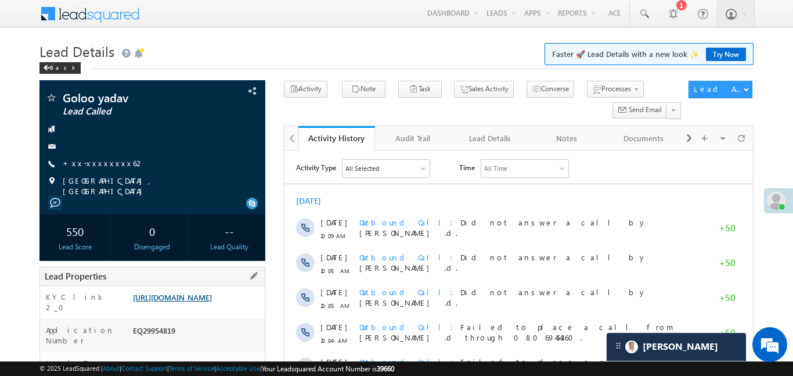
click at [207, 302] on link "[URL][DOMAIN_NAME]" at bounding box center [172, 297] width 79 height 10
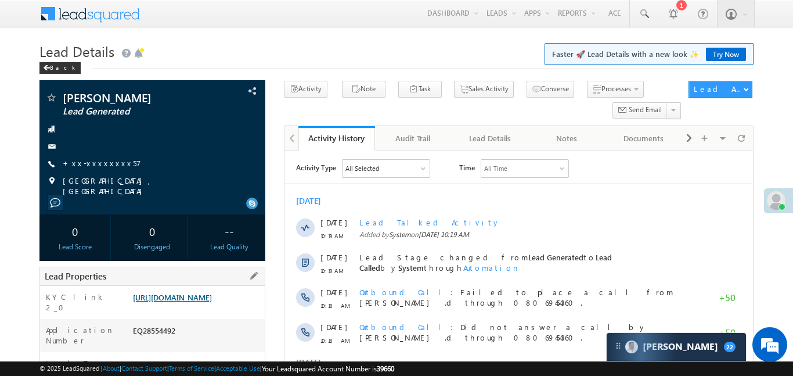
click at [212, 302] on link "[URL][DOMAIN_NAME]" at bounding box center [172, 297] width 79 height 10
click at [210, 302] on link "[URL][DOMAIN_NAME]" at bounding box center [172, 297] width 79 height 10
click at [642, 21] on link at bounding box center [644, 13] width 28 height 27
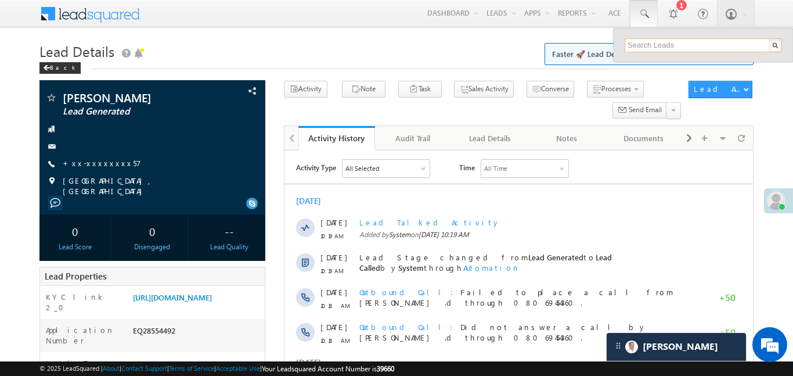
paste input "EQ28565082"
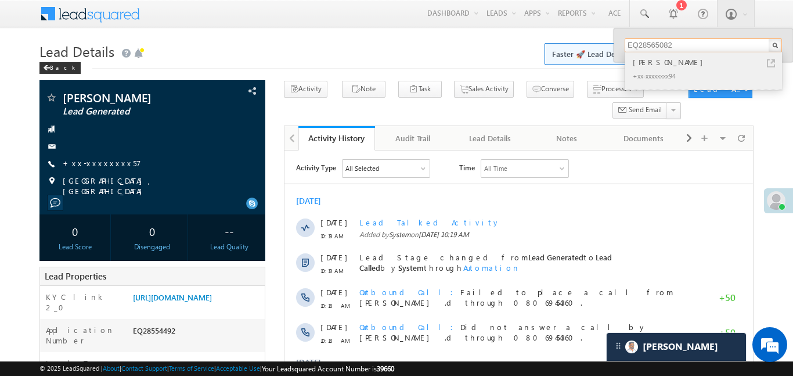
type input "EQ28565082"
click at [665, 57] on div "[PERSON_NAME]" at bounding box center [709, 62] width 156 height 13
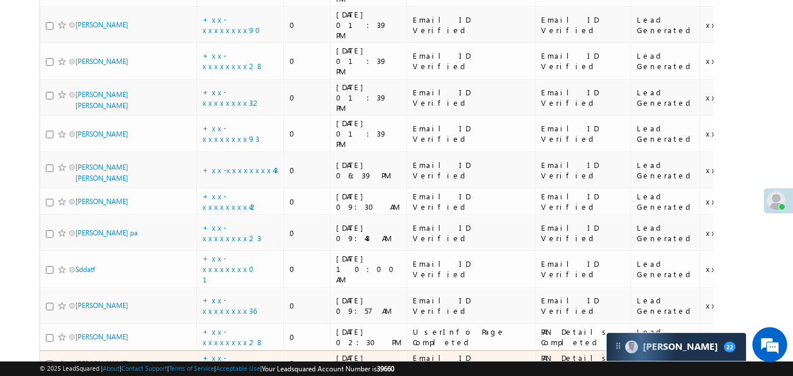
scroll to position [685, 0]
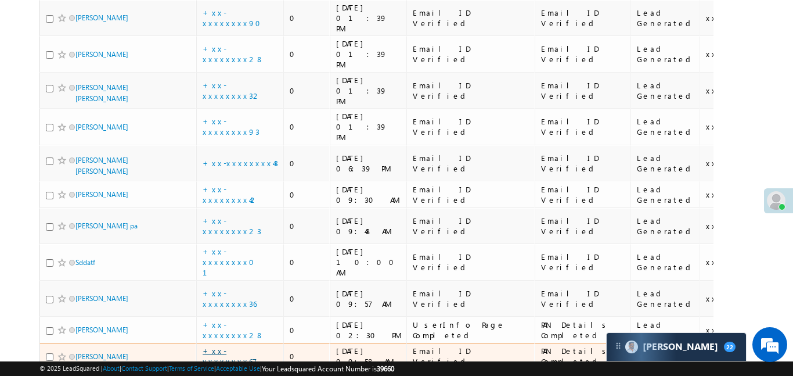
click at [228, 345] on link "+xx-xxxxxxxx67" at bounding box center [230, 355] width 55 height 20
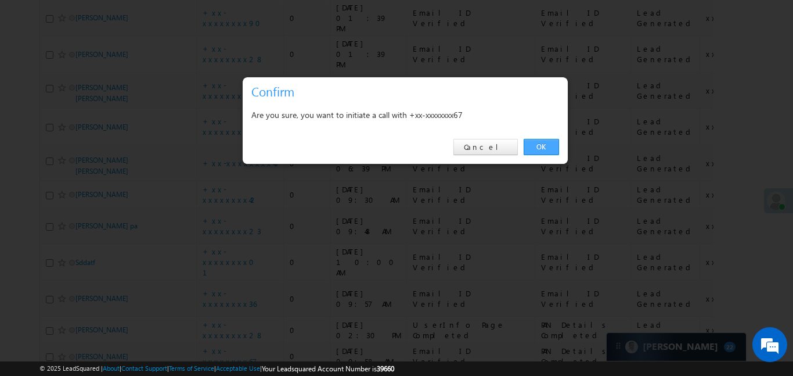
click at [546, 151] on link "OK" at bounding box center [541, 147] width 35 height 16
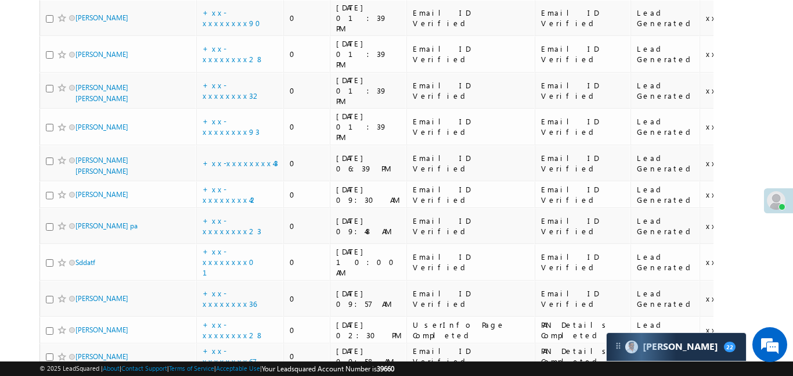
scroll to position [717, 0]
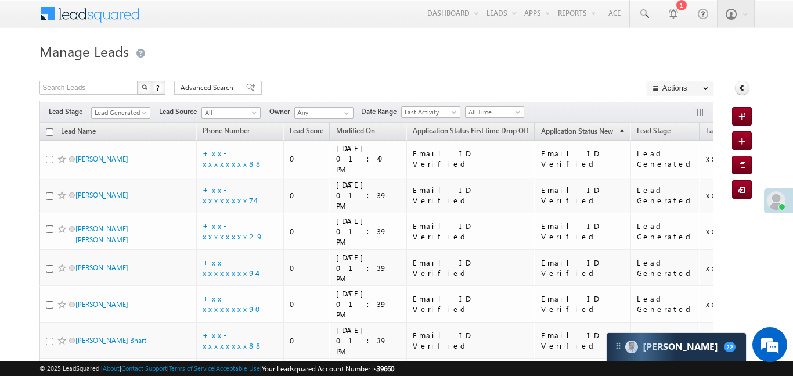
click at [47, 135] on input "checkbox" at bounding box center [50, 132] width 8 height 8
checkbox input "true"
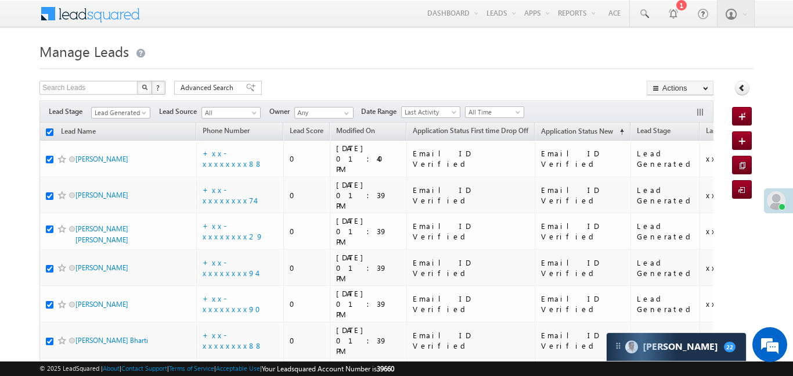
checkbox input "true"
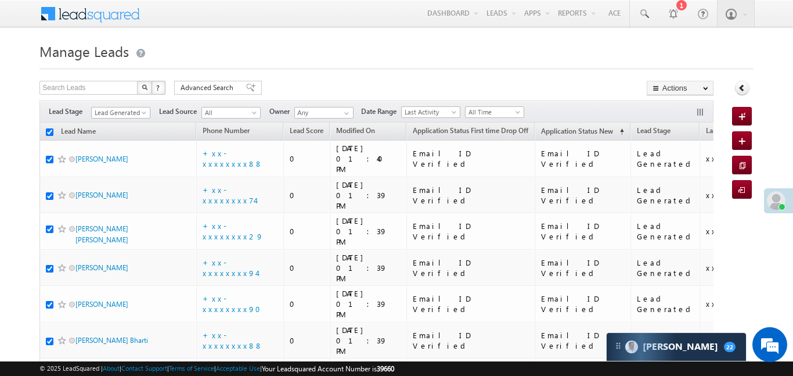
checkbox input "true"
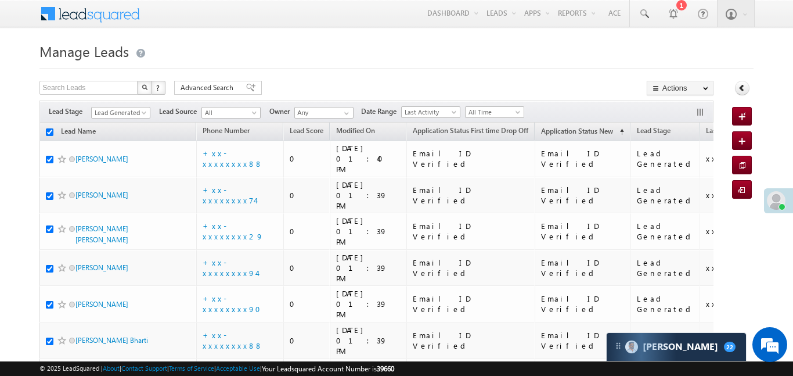
checkbox input "true"
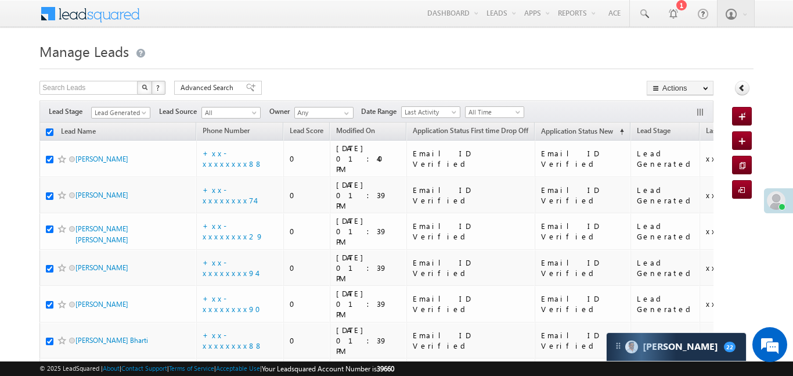
checkbox input "true"
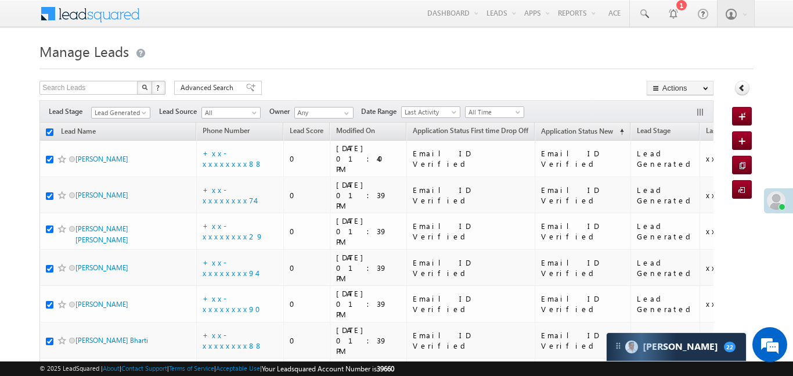
checkbox input "true"
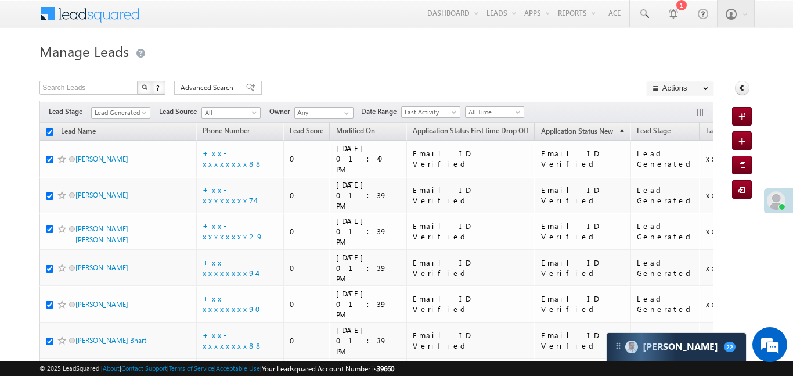
checkbox input "true"
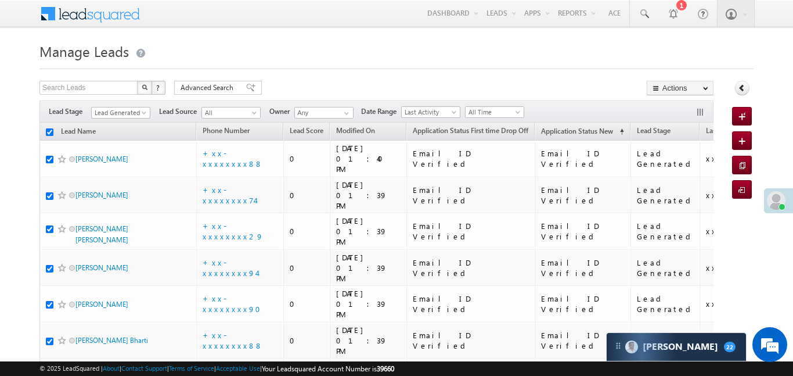
checkbox input "true"
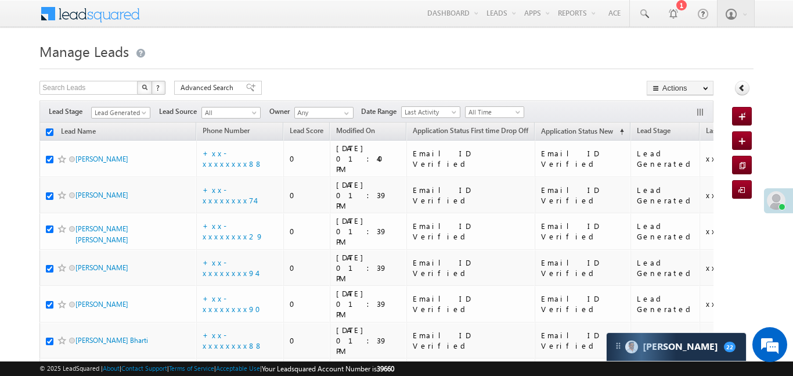
checkbox input "true"
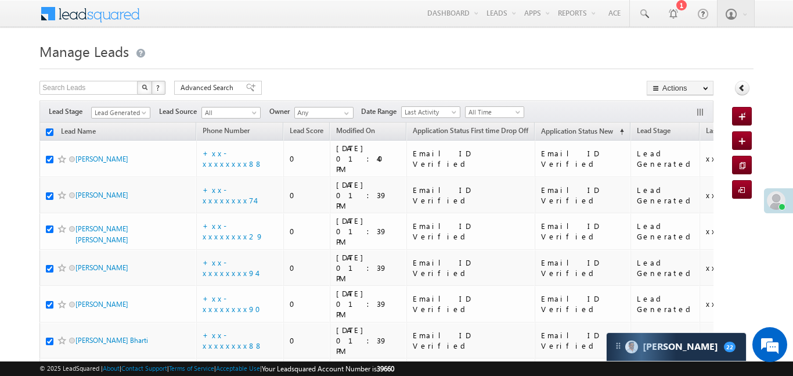
checkbox input "true"
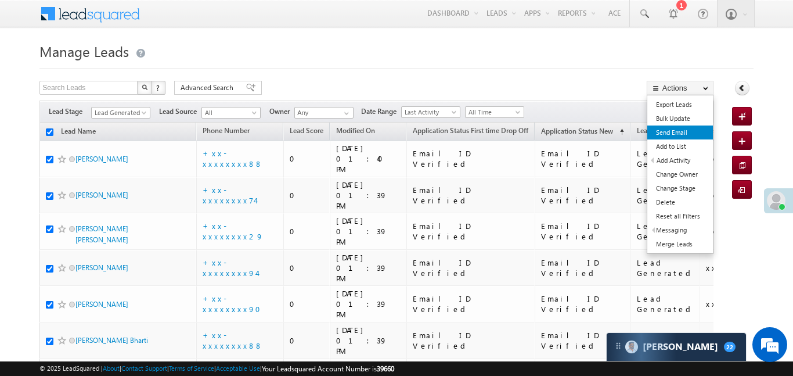
click at [680, 133] on link "Send Email" at bounding box center [680, 132] width 66 height 14
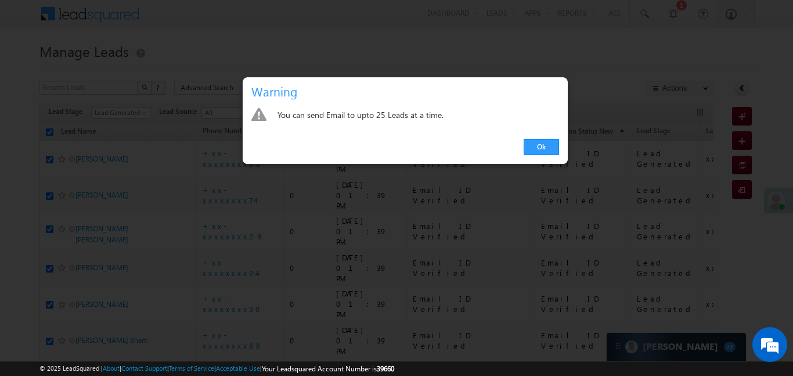
click at [752, 199] on div at bounding box center [396, 188] width 793 height 376
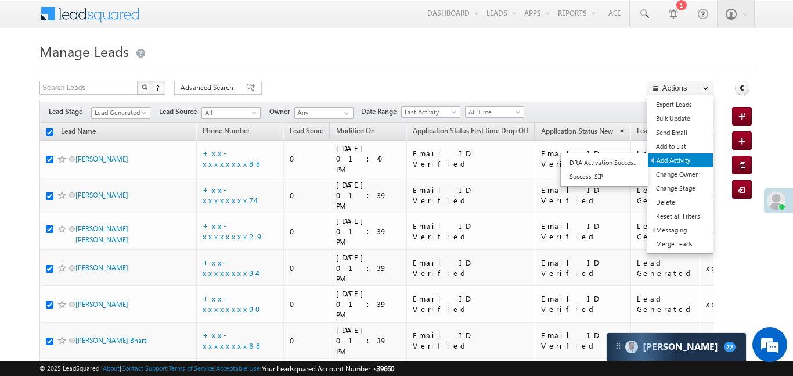
click at [683, 157] on link "Add Activity" at bounding box center [680, 160] width 65 height 14
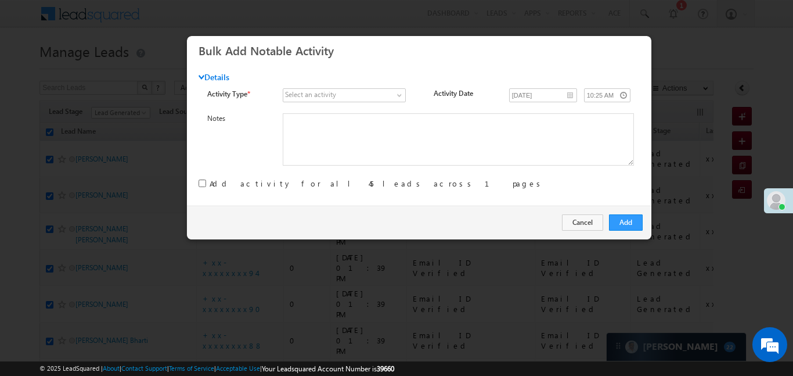
click at [321, 105] on div "Activity Type * Select an activity 3 Hours Redistribution Account Inactive Date…" at bounding box center [427, 97] width 441 height 19
click at [330, 96] on div "Select an activity" at bounding box center [310, 94] width 51 height 10
click at [380, 99] on span at bounding box center [338, 95] width 110 height 10
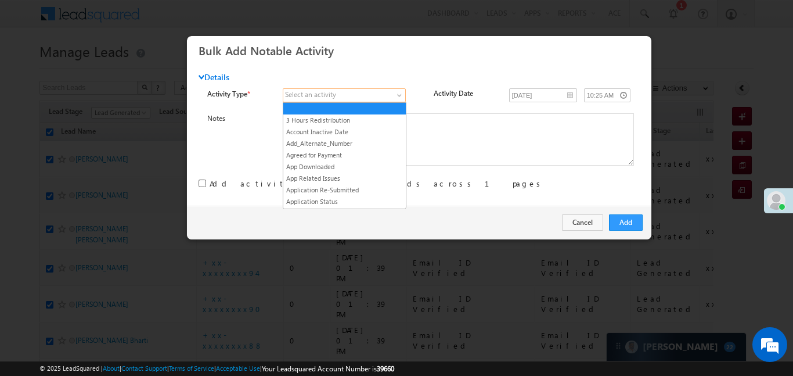
scroll to position [1484, 0]
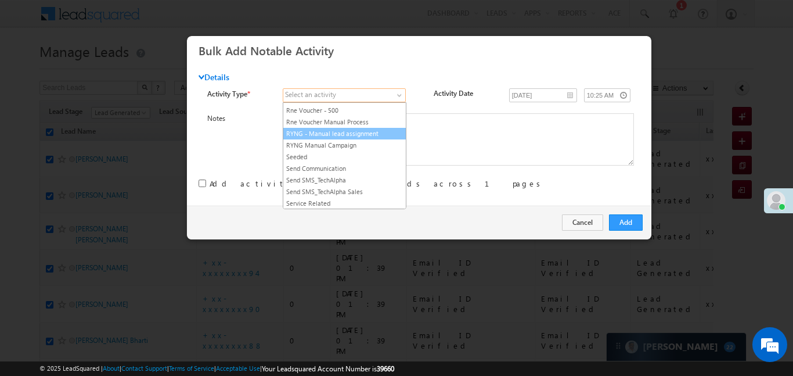
click at [350, 139] on link "RYNG - Manual lead assignment" at bounding box center [344, 133] width 123 height 10
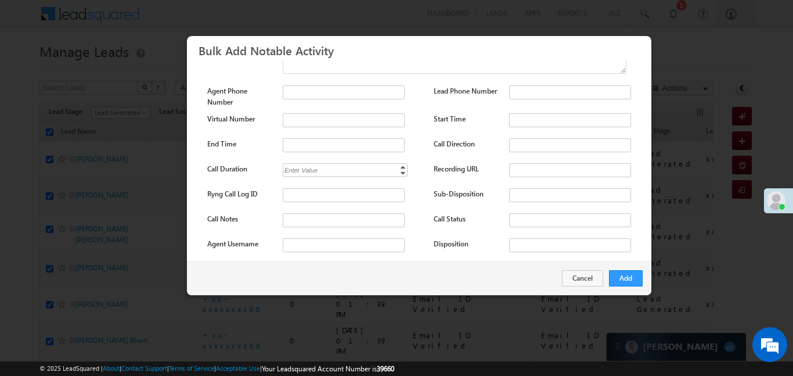
scroll to position [153, 0]
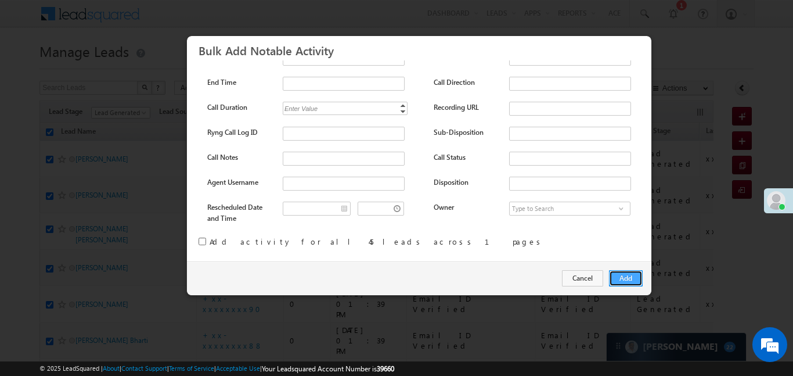
click at [631, 276] on button "Add" at bounding box center [626, 278] width 34 height 16
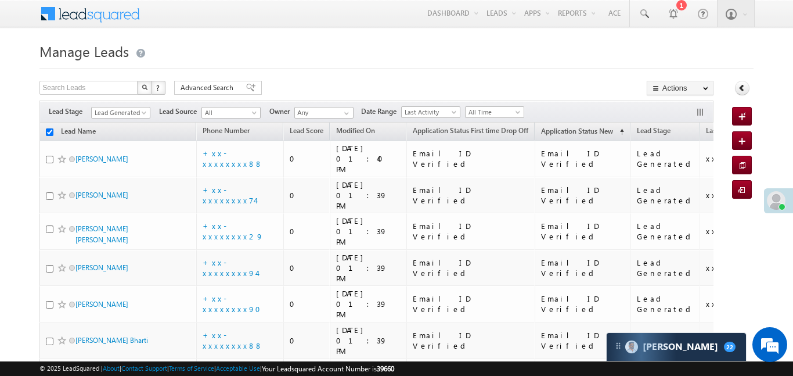
checkbox input "false"
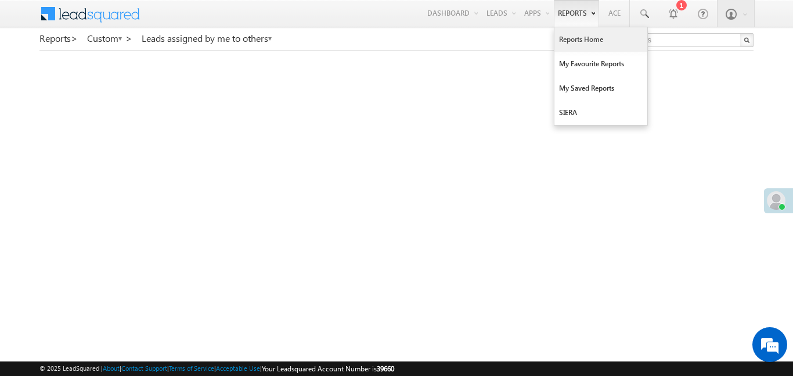
click at [600, 41] on link "Reports Home" at bounding box center [601, 39] width 93 height 24
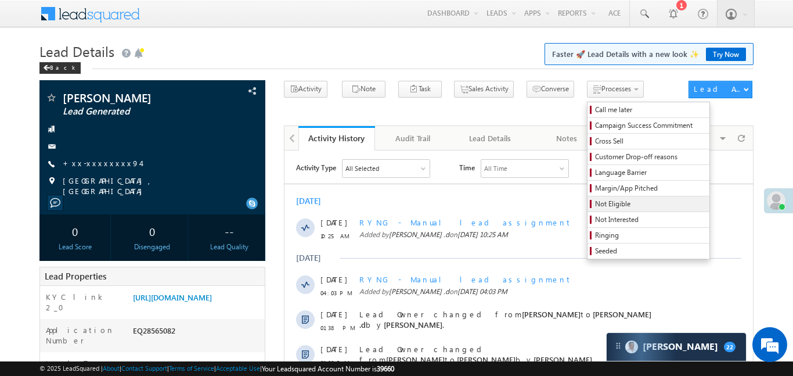
click at [588, 211] on link "Not Eligible" at bounding box center [649, 203] width 122 height 15
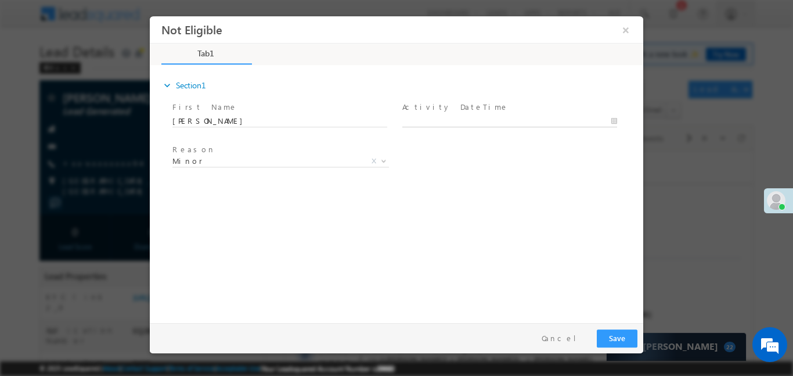
type input "[DATE] 10:37 AM"
click at [467, 120] on body "Not Eligible ×" at bounding box center [397, 166] width 494 height 301
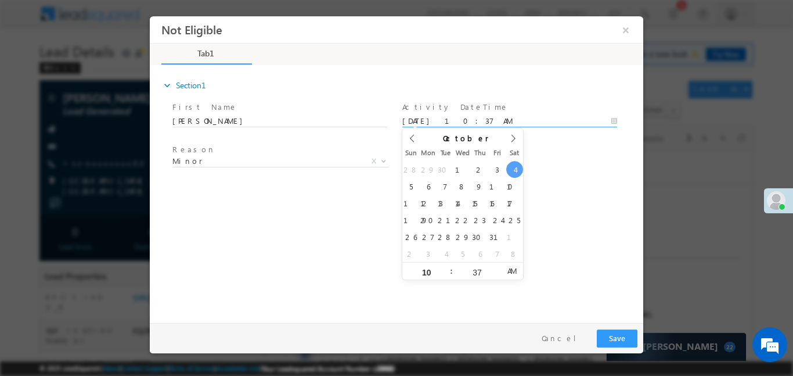
drag, startPoint x: 512, startPoint y: 167, endPoint x: 519, endPoint y: 174, distance: 10.3
click at [623, 22] on button "×" at bounding box center [626, 29] width 20 height 21
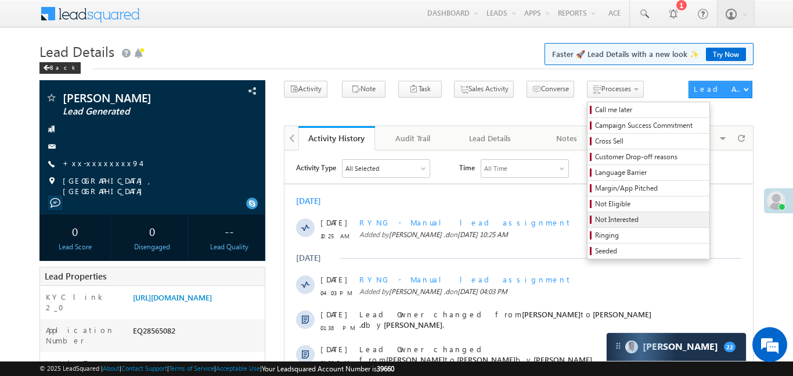
click at [595, 218] on span "Not Interested" at bounding box center [650, 219] width 110 height 10
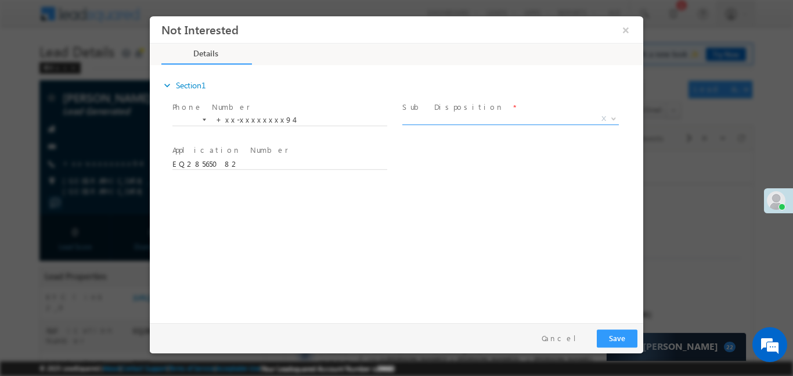
click at [428, 114] on span "X" at bounding box center [510, 119] width 217 height 12
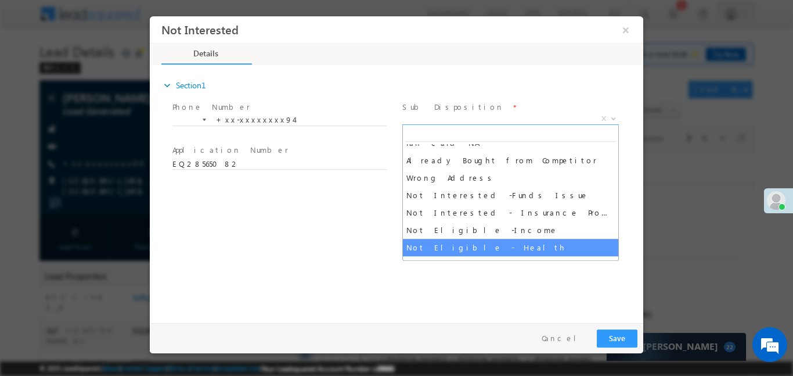
scroll to position [195, 0]
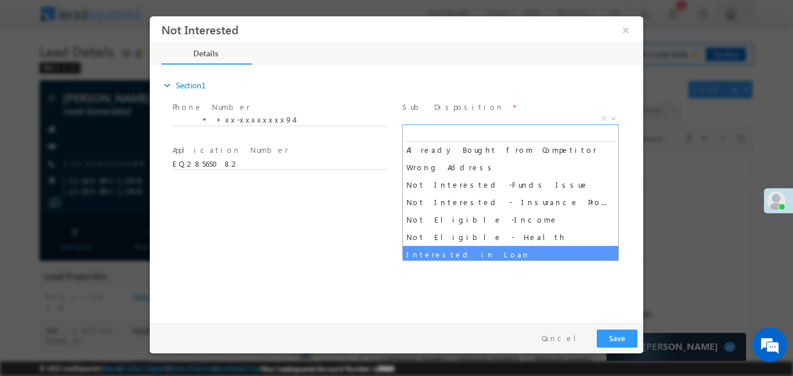
drag, startPoint x: 465, startPoint y: 236, endPoint x: 467, endPoint y: 257, distance: 20.5
select select "Interested in Loan"
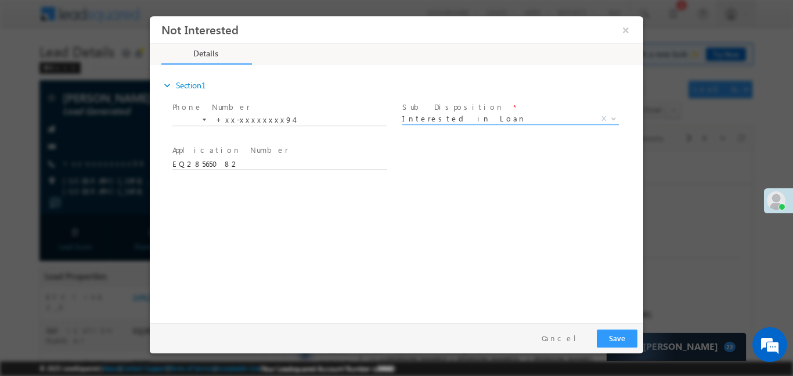
click at [467, 257] on div "expand_more Section1 Phone Number *" at bounding box center [400, 191] width 488 height 251
click at [620, 322] on div "Pay & Save Save Cancel" at bounding box center [399, 337] width 499 height 30
click at [621, 330] on button "Save" at bounding box center [617, 338] width 41 height 18
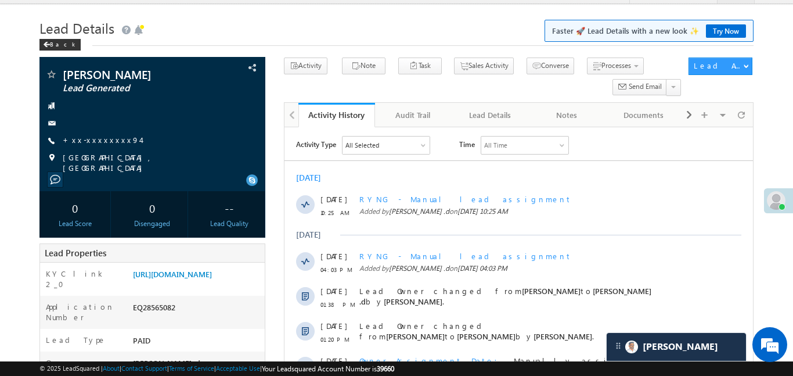
scroll to position [499, 0]
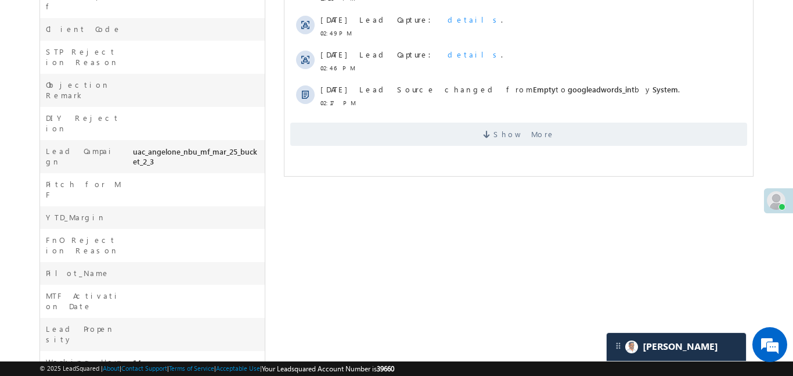
click at [0, 369] on div "© 2025 LeadSquared | About | Contact Support | Terms of Service | Acceptable Us…" at bounding box center [396, 368] width 793 height 15
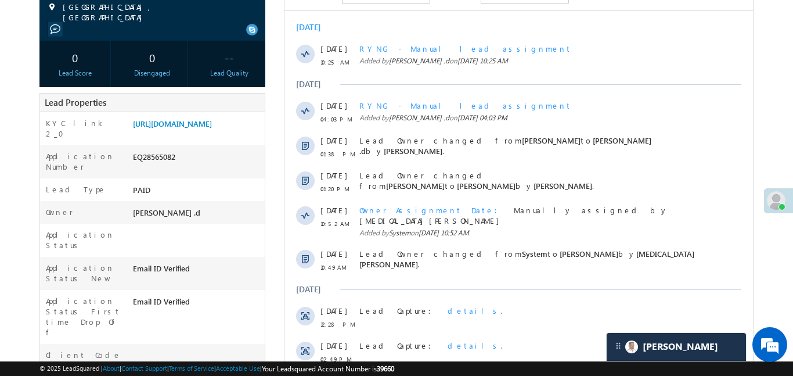
scroll to position [0, 0]
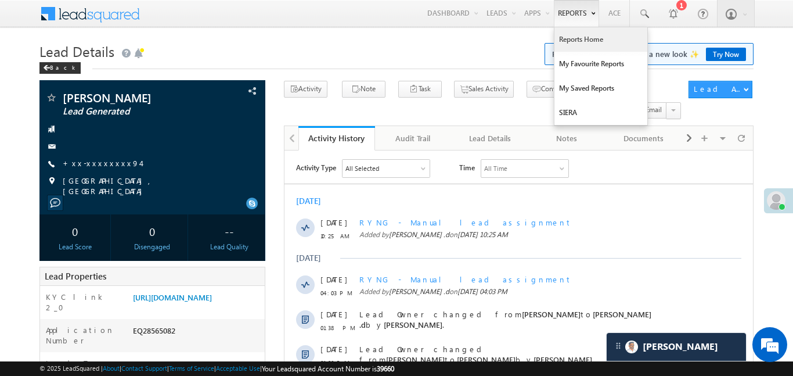
click at [579, 45] on link "Reports Home" at bounding box center [601, 39] width 93 height 24
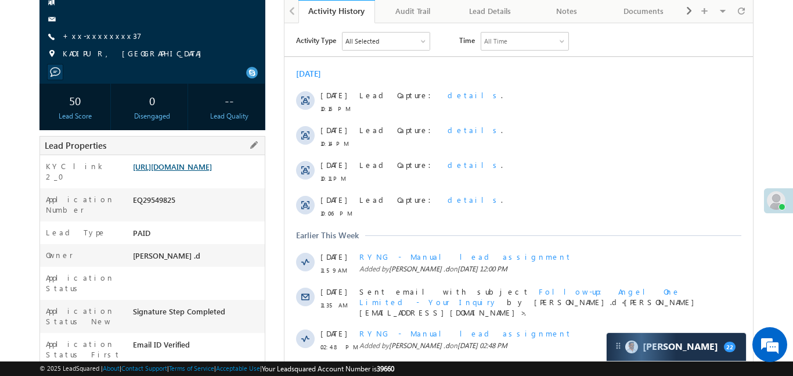
click at [206, 171] on link "[URL][DOMAIN_NAME]" at bounding box center [172, 166] width 79 height 10
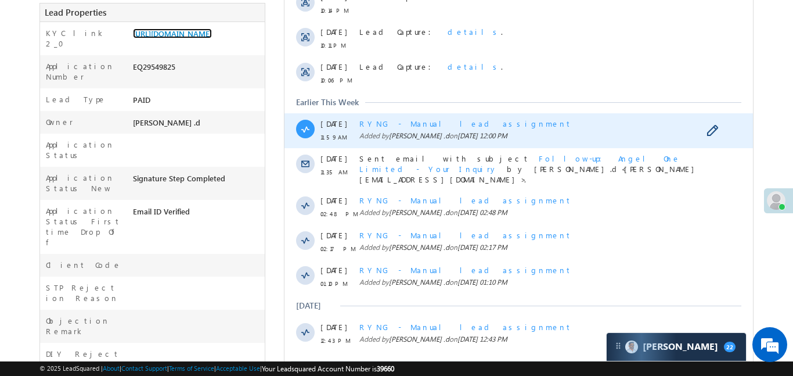
scroll to position [323, 0]
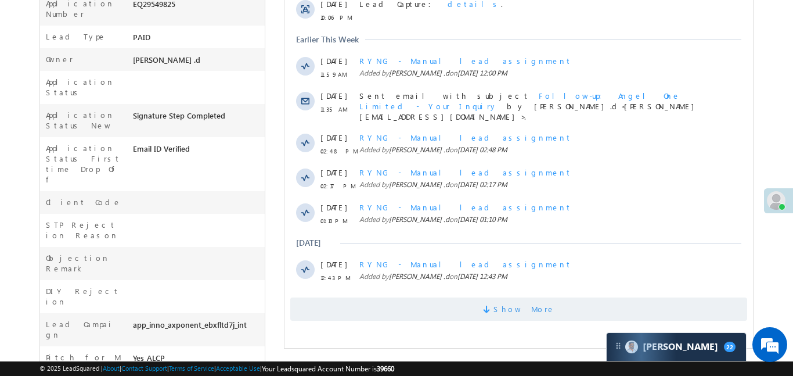
click at [448, 290] on div "Show More" at bounding box center [518, 305] width 469 height 32
click at [450, 311] on span "Show More" at bounding box center [518, 308] width 457 height 23
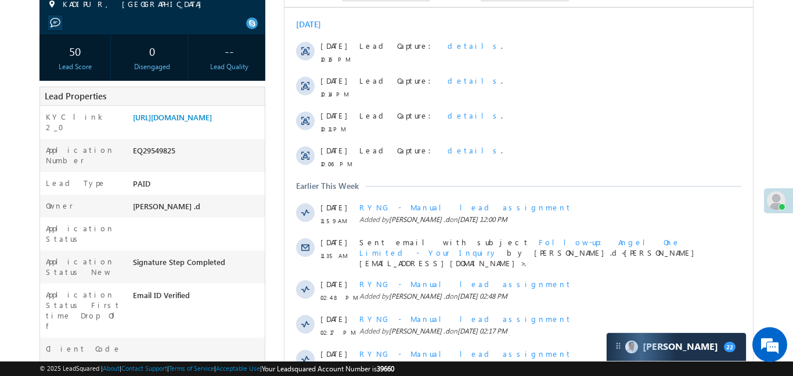
scroll to position [88, 0]
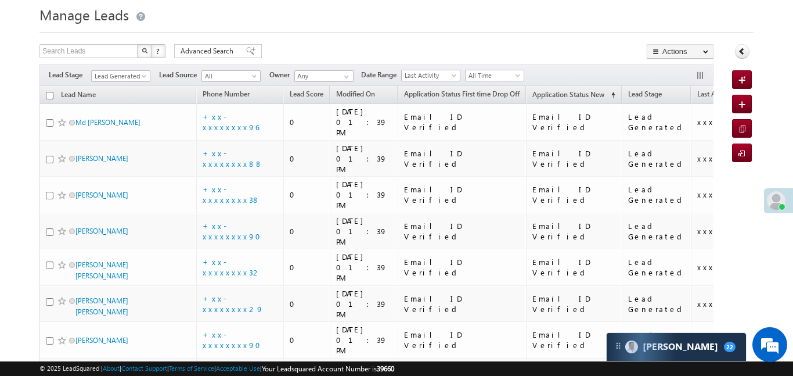
scroll to position [32, 0]
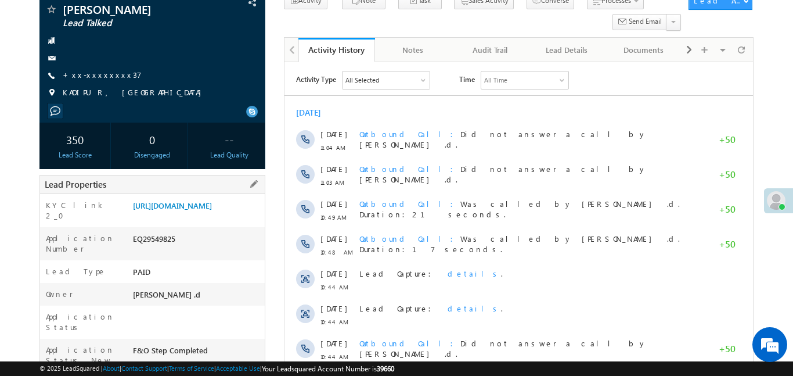
scroll to position [206, 0]
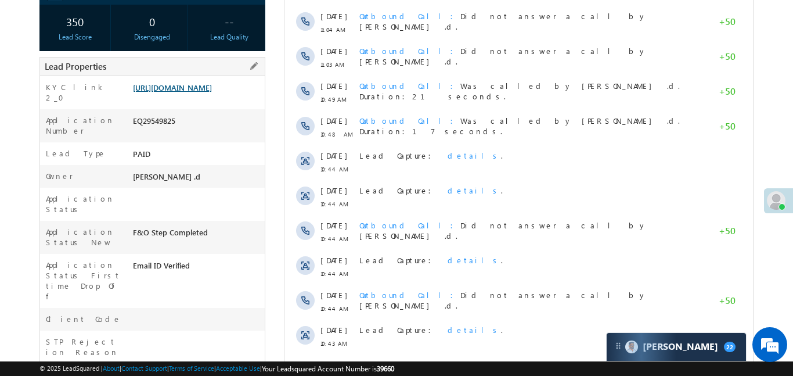
click at [197, 92] on link "https://angelbroking1-pk3em7sa.customui-test.leadsquared.com?leadId=95fe6442-fb…" at bounding box center [172, 87] width 79 height 10
click at [199, 92] on link "https://angelbroking1-pk3em7sa.customui-test.leadsquared.com?leadId=95fe6442-fb…" at bounding box center [172, 87] width 79 height 10
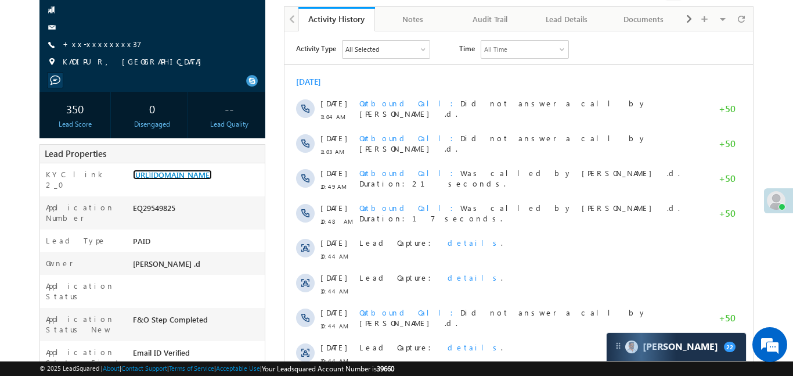
scroll to position [62, 0]
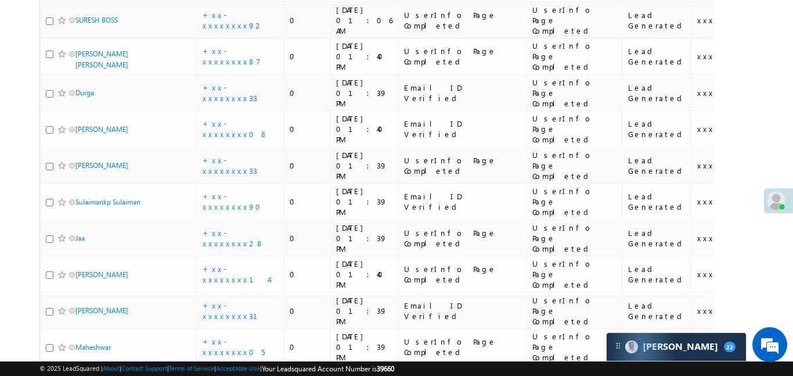
scroll to position [624, 0]
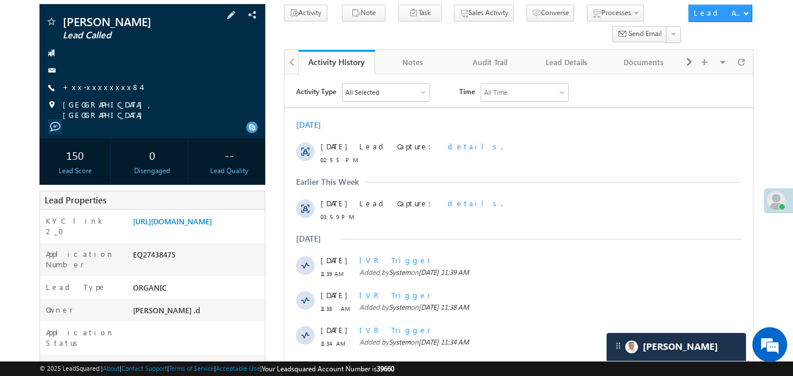
scroll to position [105, 0]
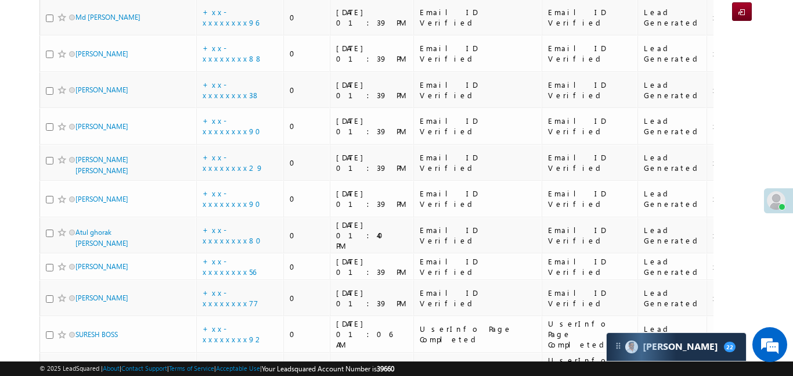
scroll to position [360, 0]
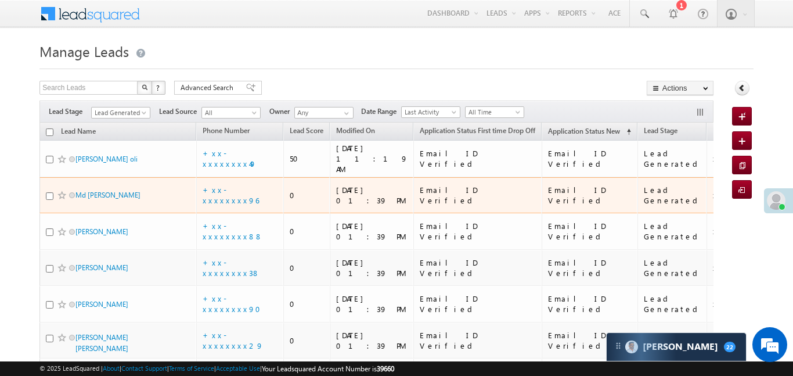
scroll to position [360, 0]
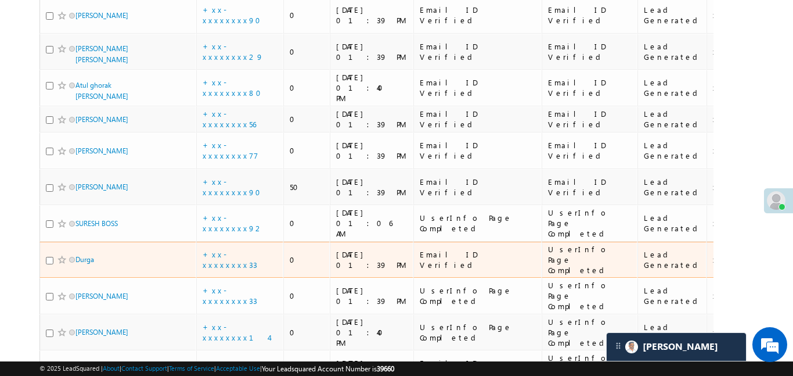
scroll to position [360, 0]
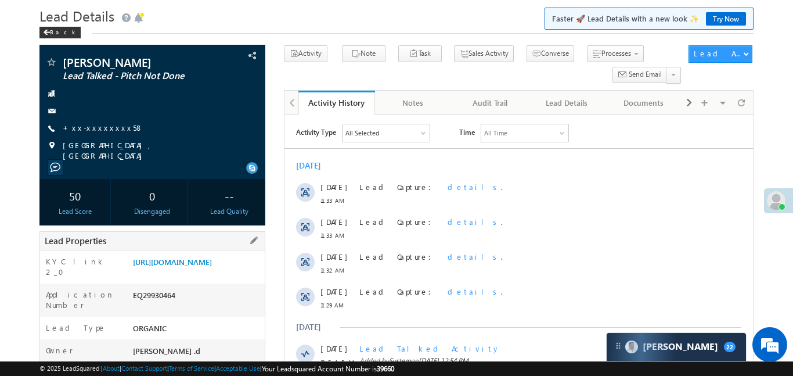
scroll to position [33, 0]
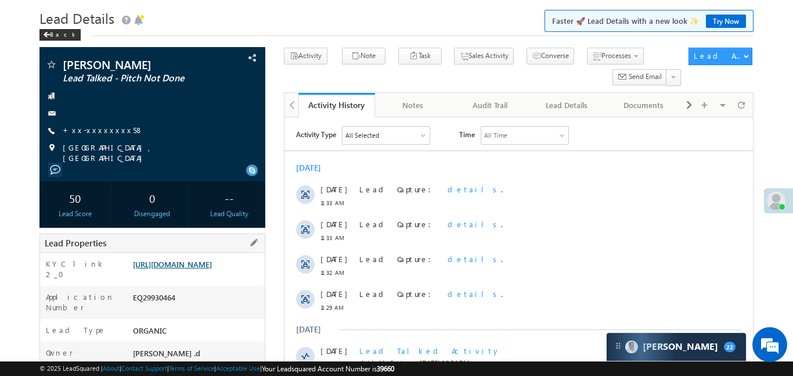
click at [195, 269] on link "[URL][DOMAIN_NAME]" at bounding box center [172, 264] width 79 height 10
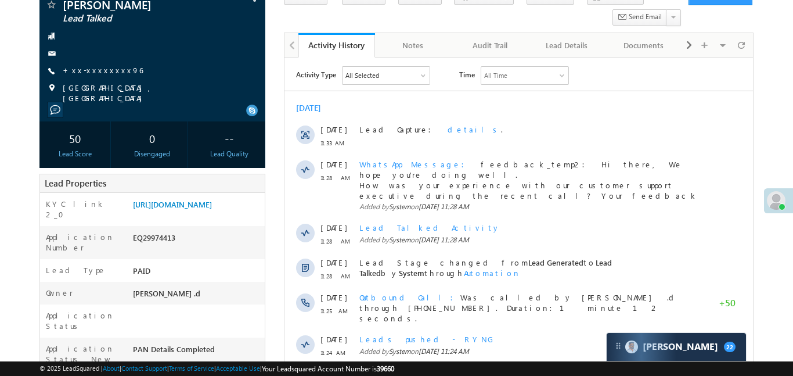
scroll to position [93, 0]
click at [212, 209] on link "https://angelbroking1-pk3em7sa.customui-test.leadsquared.com?leadId=31709c93-f7…" at bounding box center [172, 204] width 79 height 10
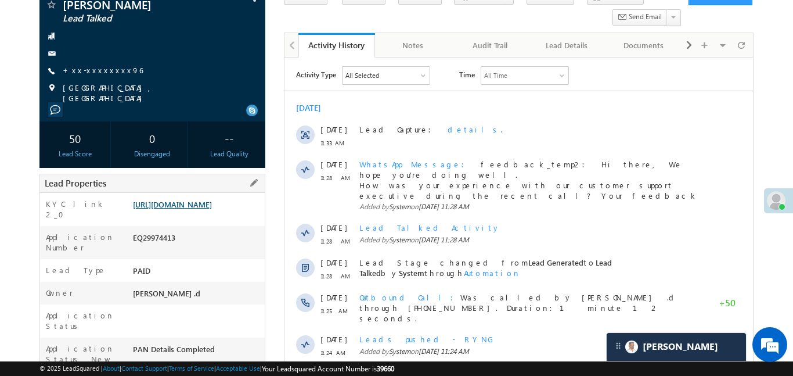
scroll to position [0, 0]
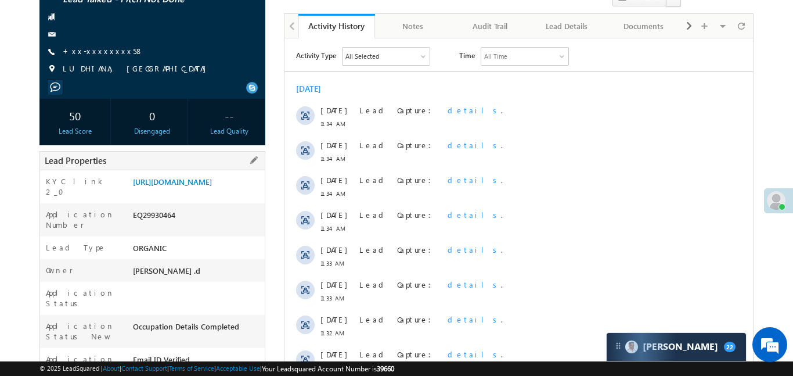
scroll to position [129, 0]
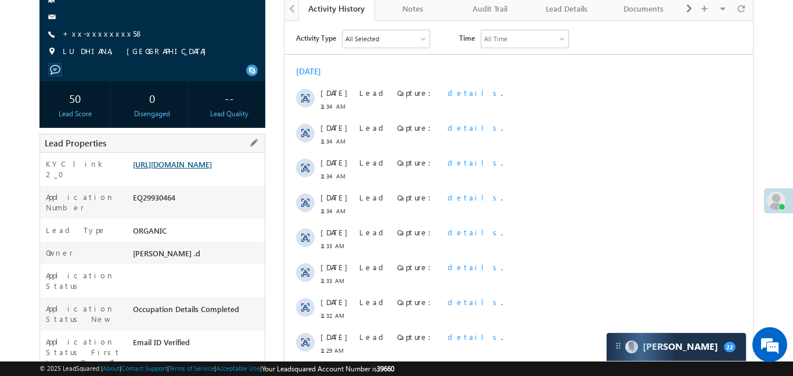
click at [212, 163] on link "[URL][DOMAIN_NAME]" at bounding box center [172, 164] width 79 height 10
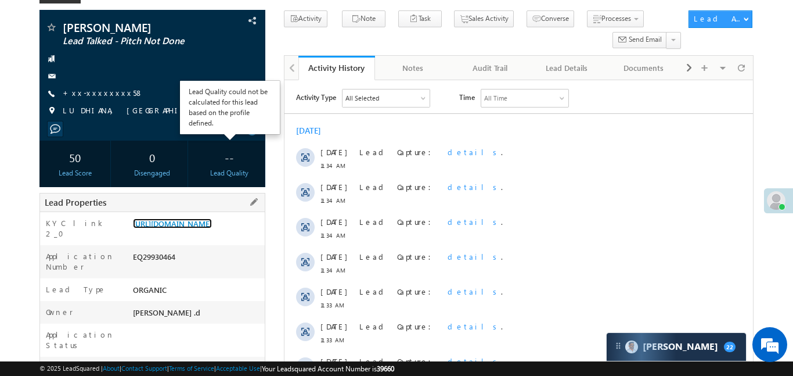
scroll to position [69, 0]
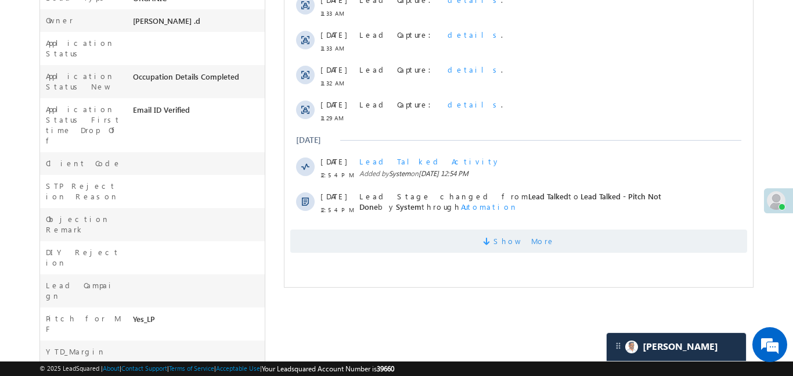
scroll to position [367, 0]
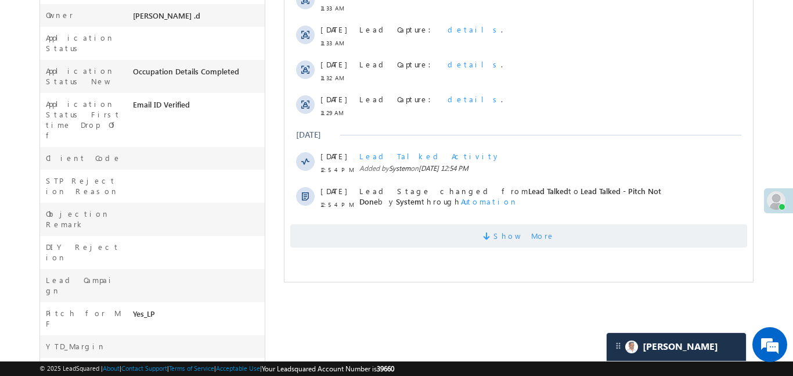
click at [573, 236] on span "Show More" at bounding box center [518, 235] width 457 height 23
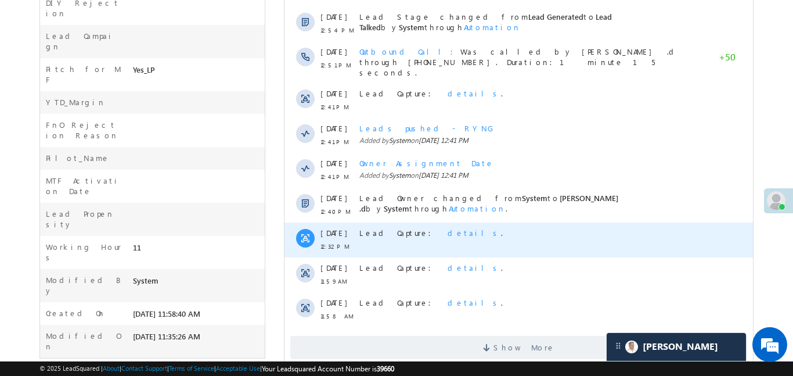
scroll to position [636, 0]
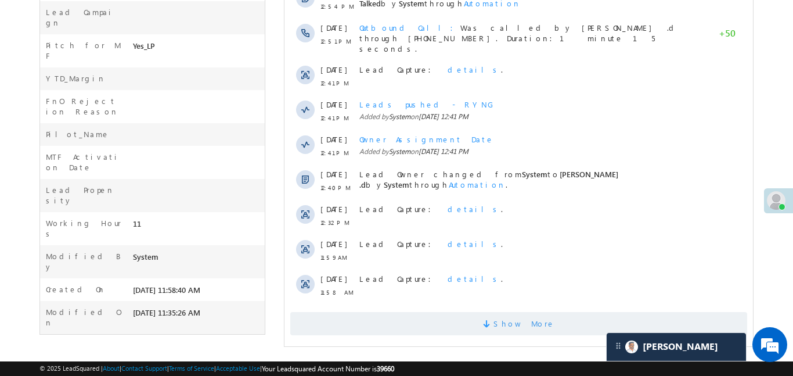
click at [532, 323] on span "Show More" at bounding box center [524, 323] width 62 height 23
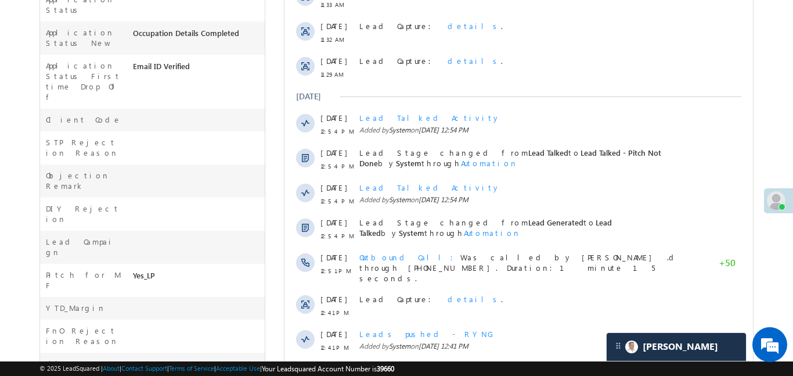
scroll to position [251, 0]
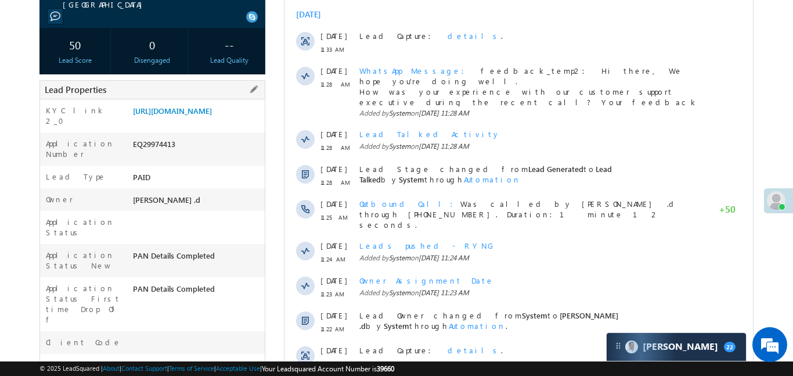
scroll to position [286, 0]
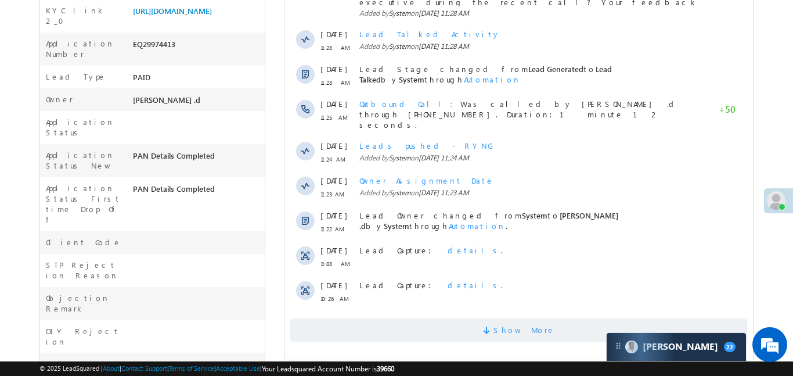
click at [596, 318] on span "Show More" at bounding box center [518, 329] width 457 height 23
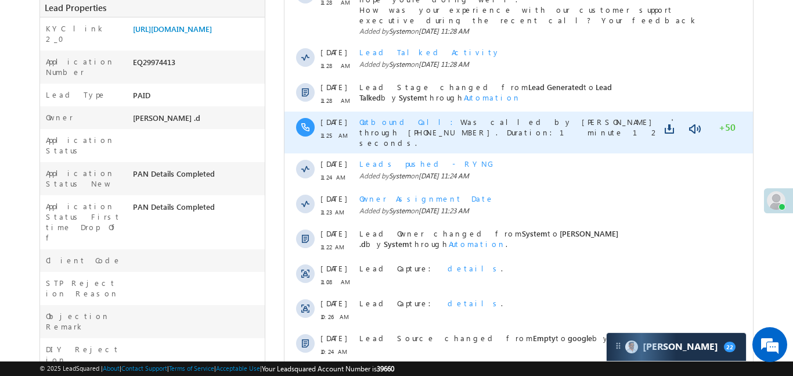
scroll to position [289, 0]
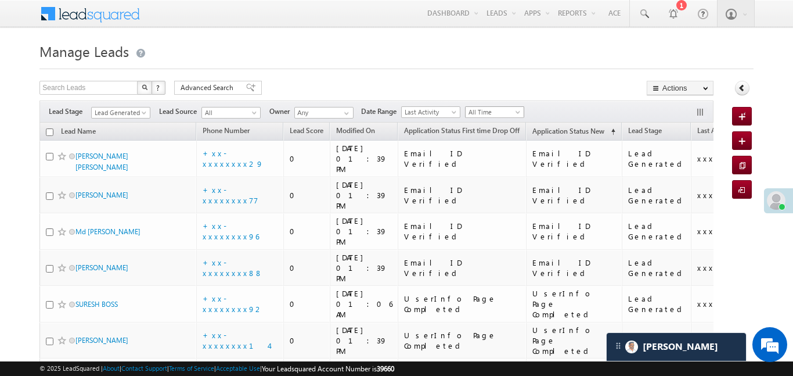
click at [510, 109] on span "All Time" at bounding box center [493, 112] width 55 height 10
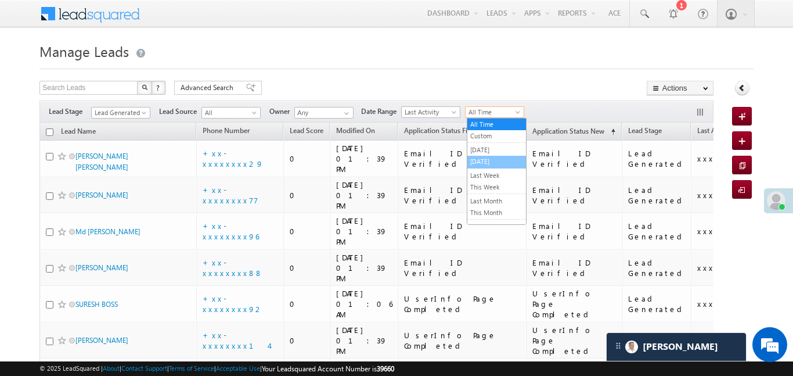
click at [489, 161] on link "[DATE]" at bounding box center [496, 161] width 59 height 10
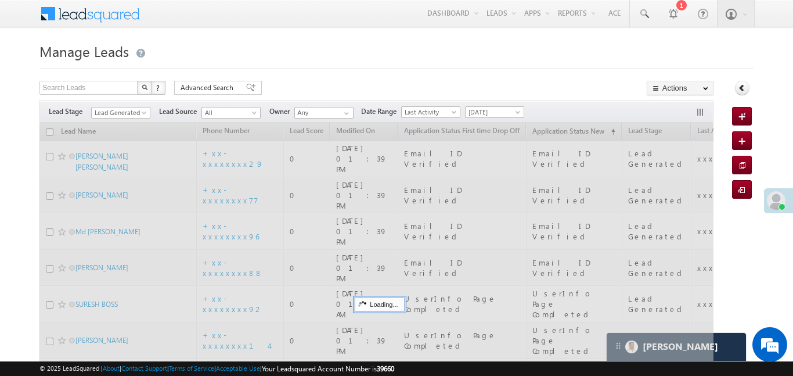
click at [113, 105] on div "Filters Lead Stage Lead Generated Lead Generated Lead Source All All Owner Any …" at bounding box center [376, 111] width 674 height 22
click at [122, 114] on span "Lead Generated" at bounding box center [119, 112] width 55 height 10
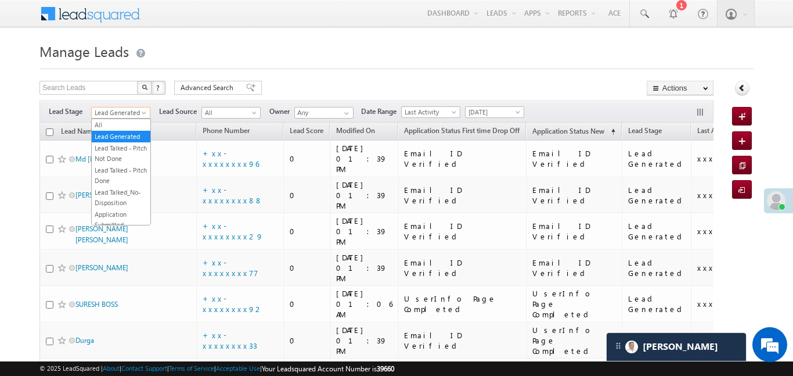
click at [125, 118] on ul "All Lead Generated Lead Talked - Pitch Not Done Lead Talked - Pitch Done Lead T…" at bounding box center [121, 171] width 60 height 107
click at [128, 124] on link "All" at bounding box center [121, 125] width 59 height 10
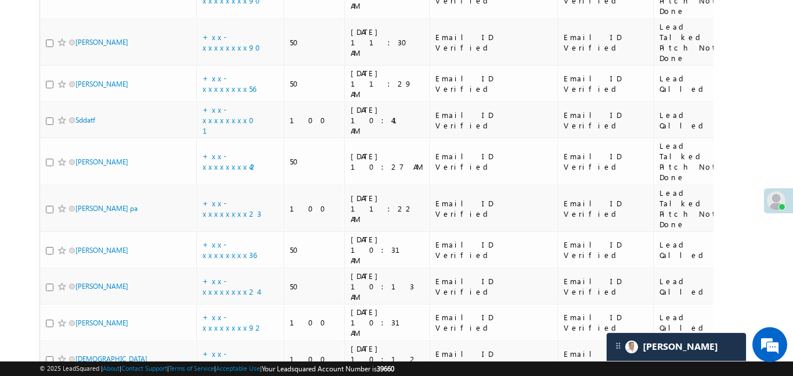
scroll to position [1367, 0]
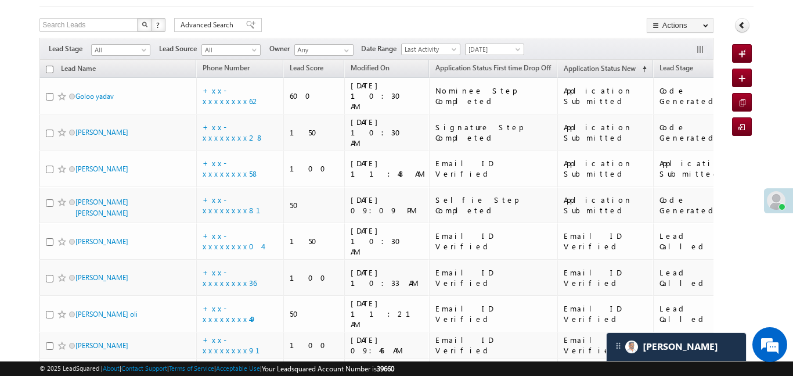
scroll to position [0, 0]
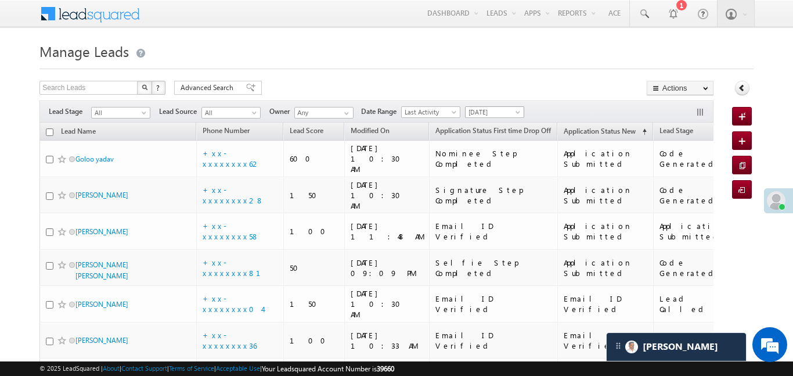
click at [489, 109] on span "[DATE]" at bounding box center [493, 112] width 55 height 10
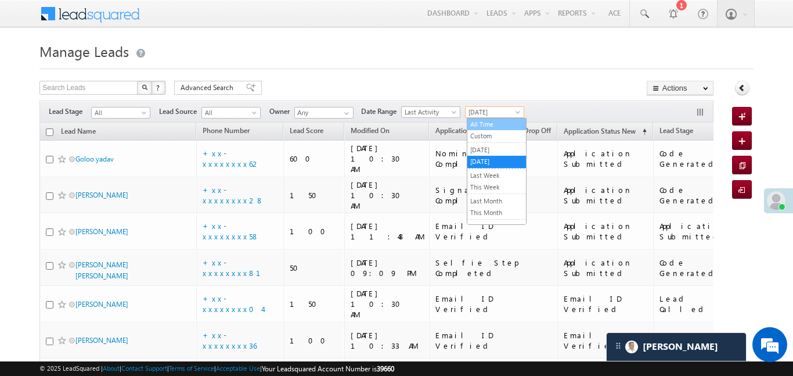
click at [491, 124] on link "All Time" at bounding box center [496, 124] width 59 height 10
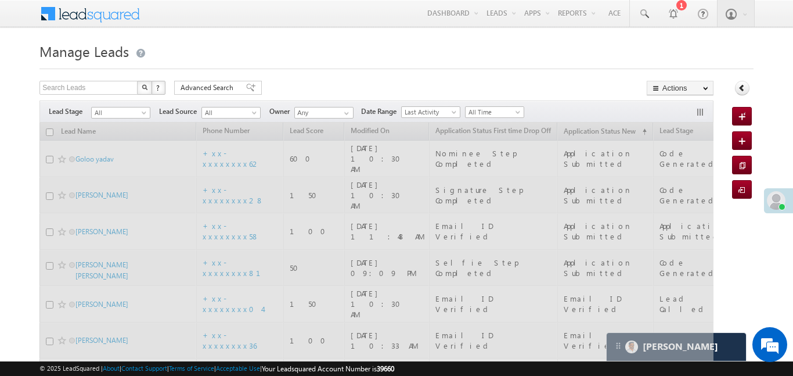
click at [119, 117] on span "All" at bounding box center [119, 112] width 55 height 10
click at [123, 136] on link "Lead Generated" at bounding box center [121, 136] width 59 height 10
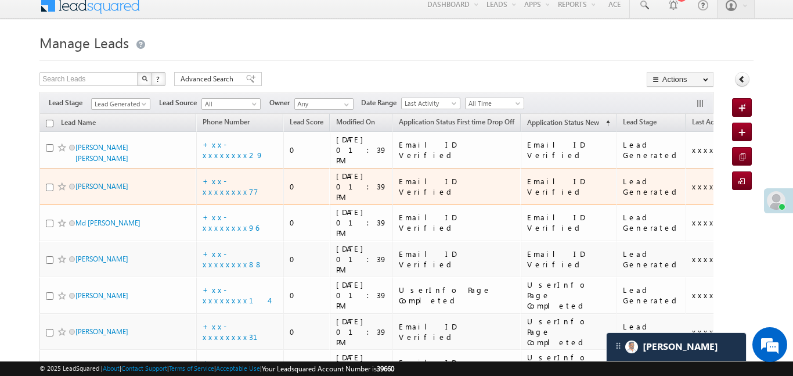
scroll to position [12, 0]
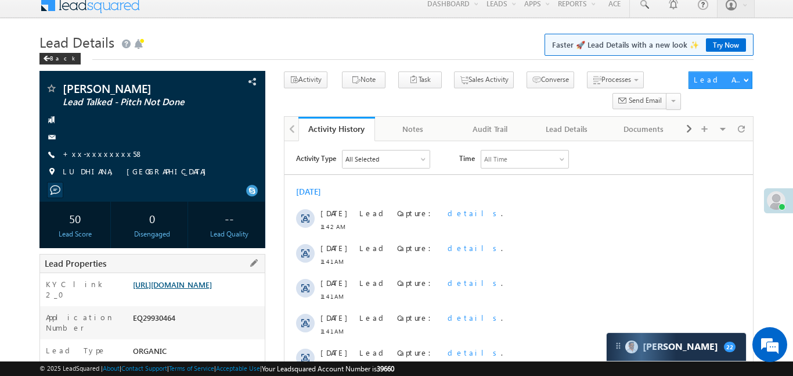
click at [212, 289] on link "[URL][DOMAIN_NAME]" at bounding box center [172, 284] width 79 height 10
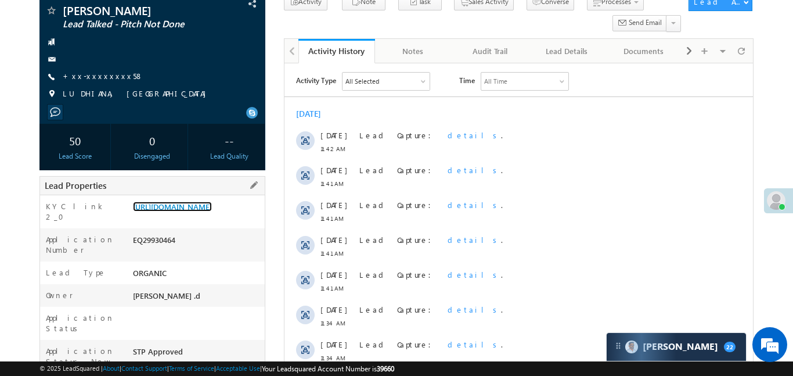
scroll to position [157, 0]
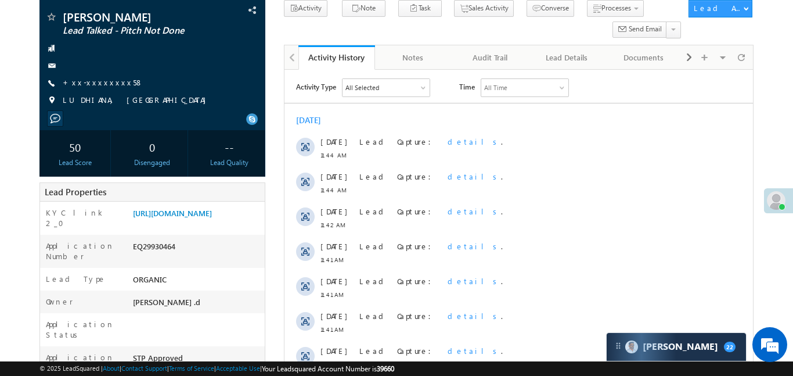
scroll to position [251, 0]
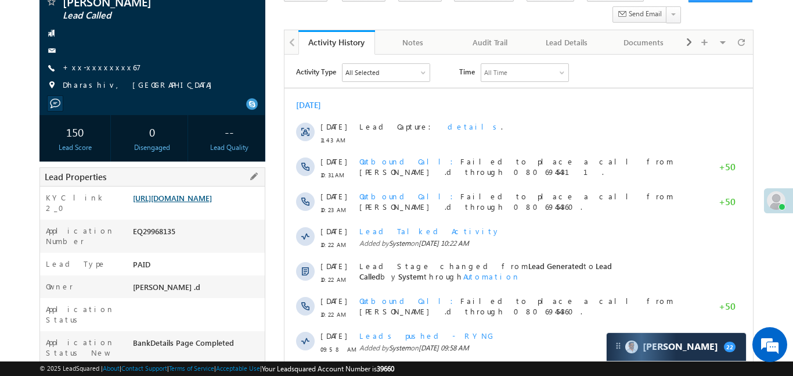
click at [212, 203] on link "https://angelbroking1-pk3em7sa.customui-test.leadsquared.com?leadId=29d07002-af…" at bounding box center [172, 198] width 79 height 10
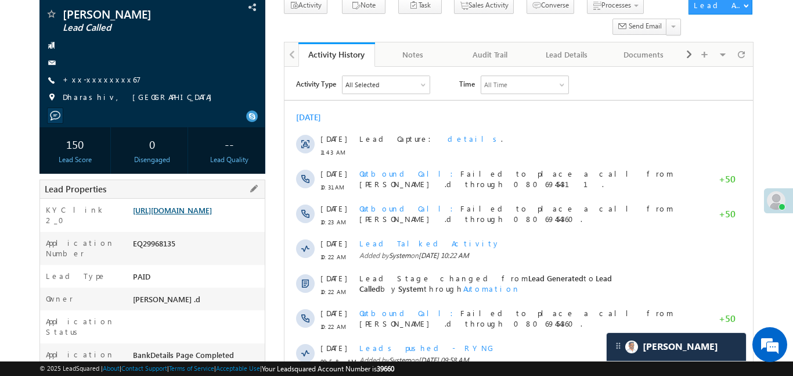
scroll to position [37, 0]
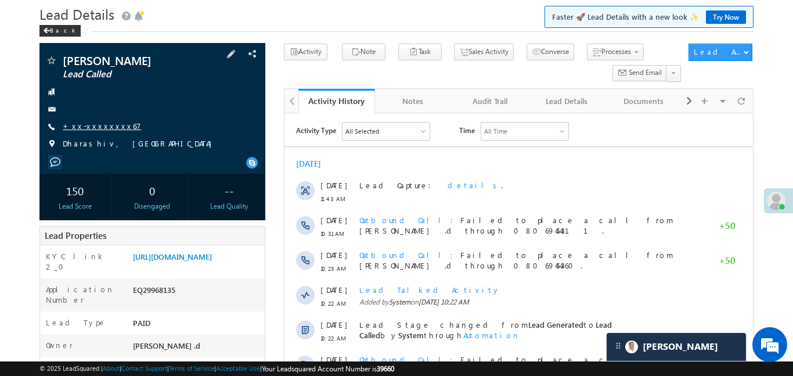
click at [106, 128] on link "+xx-xxxxxxxx67" at bounding box center [102, 126] width 78 height 10
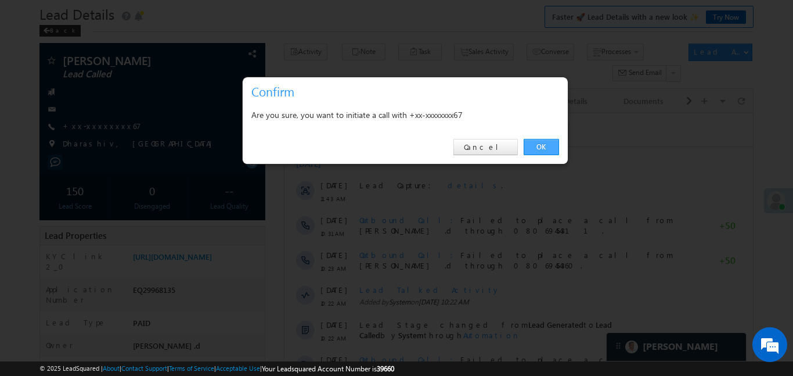
drag, startPoint x: 554, startPoint y: 145, endPoint x: 231, endPoint y: 15, distance: 348.4
click at [554, 145] on link "OK" at bounding box center [541, 147] width 35 height 16
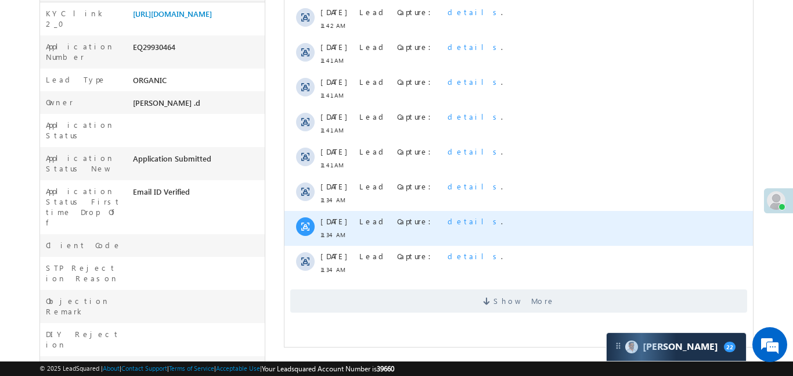
scroll to position [118, 0]
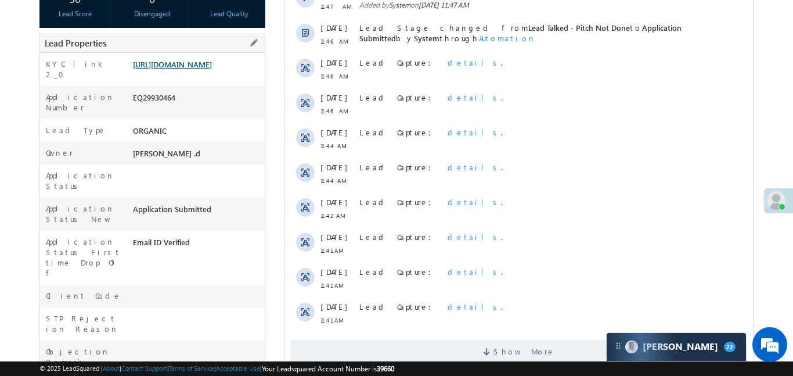
scroll to position [234, 0]
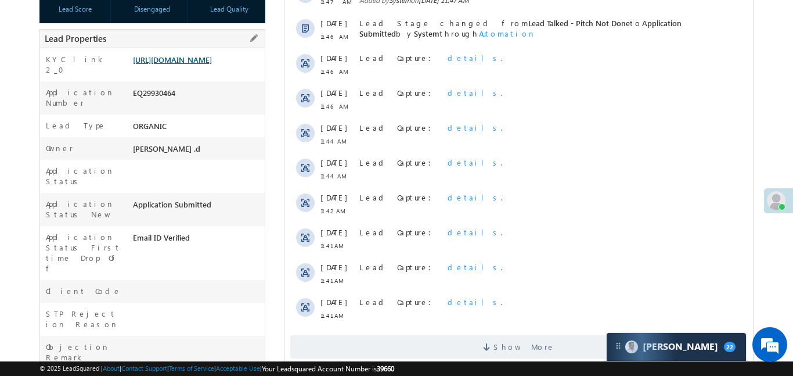
click at [204, 64] on link "https://angelbroking1-pk3em7sa.customui-test.leadsquared.com?leadId=9b0e886a-21…" at bounding box center [172, 60] width 79 height 10
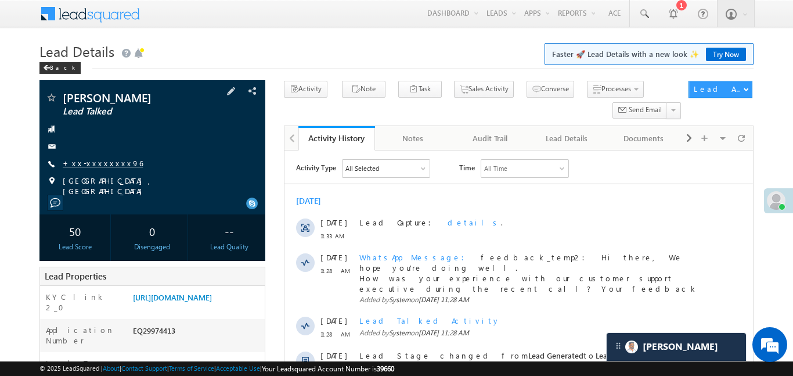
click at [106, 160] on link "+xx-xxxxxxxx96" at bounding box center [103, 163] width 80 height 10
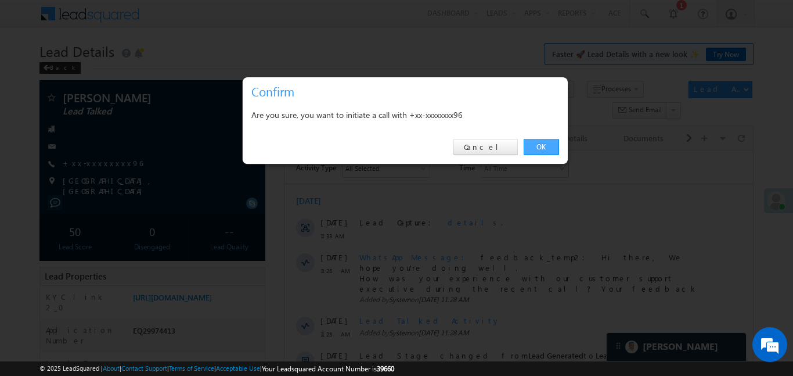
click at [548, 144] on link "OK" at bounding box center [541, 147] width 35 height 16
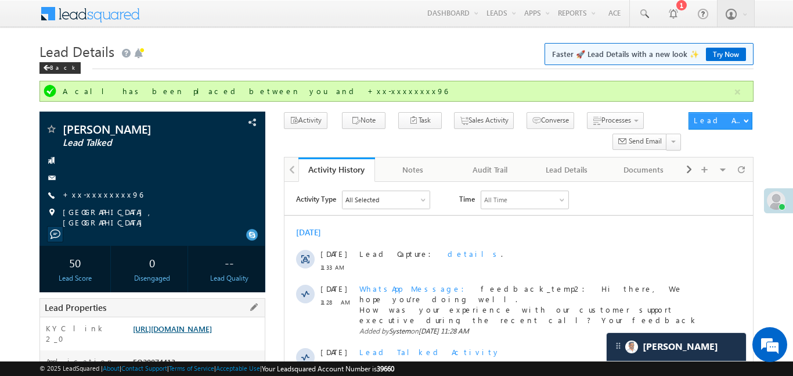
click at [212, 333] on link "[URL][DOMAIN_NAME]" at bounding box center [172, 328] width 79 height 10
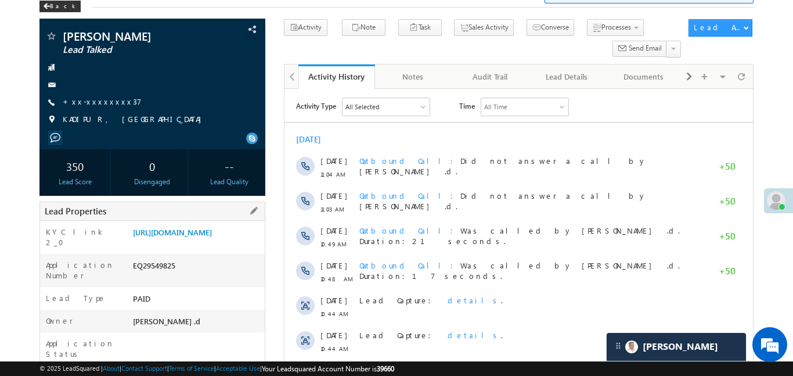
click at [225, 243] on div "https://angelbroking1-pk3em7sa.customui-test.leadsquared.com?leadId=95fe6442-fb…" at bounding box center [197, 234] width 135 height 16
click at [212, 237] on link "https://angelbroking1-pk3em7sa.customui-test.leadsquared.com?leadId=95fe6442-fb…" at bounding box center [172, 232] width 79 height 10
click at [102, 100] on link "+xx-xxxxxxxx37" at bounding box center [102, 101] width 79 height 10
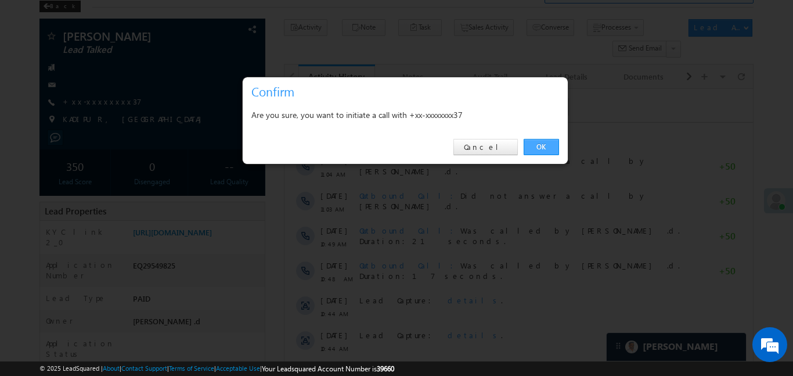
drag, startPoint x: 540, startPoint y: 140, endPoint x: 278, endPoint y: 6, distance: 294.5
click at [540, 140] on link "OK" at bounding box center [541, 147] width 35 height 16
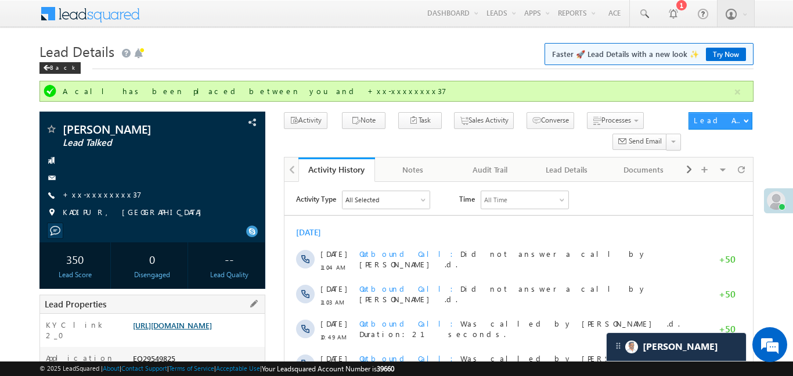
click at [212, 330] on link "https://angelbroking1-pk3em7sa.customui-test.leadsquared.com?leadId=95fe6442-fb…" at bounding box center [172, 325] width 79 height 10
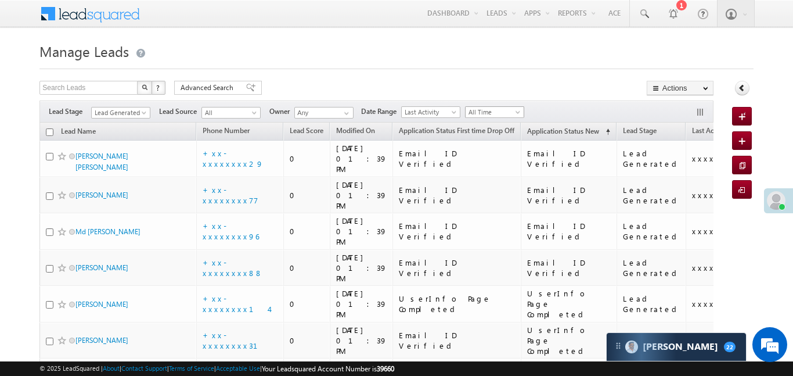
click at [501, 107] on span "All Time" at bounding box center [493, 112] width 55 height 10
click at [481, 146] on link "[DATE]" at bounding box center [496, 150] width 59 height 10
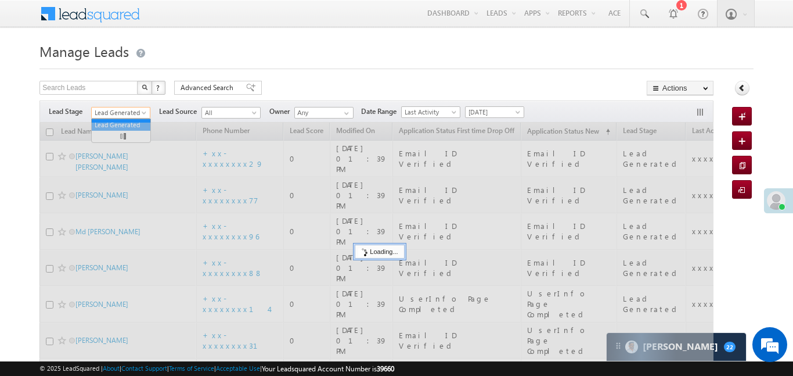
click at [145, 117] on span at bounding box center [145, 114] width 9 height 9
click at [127, 123] on div at bounding box center [376, 284] width 674 height 322
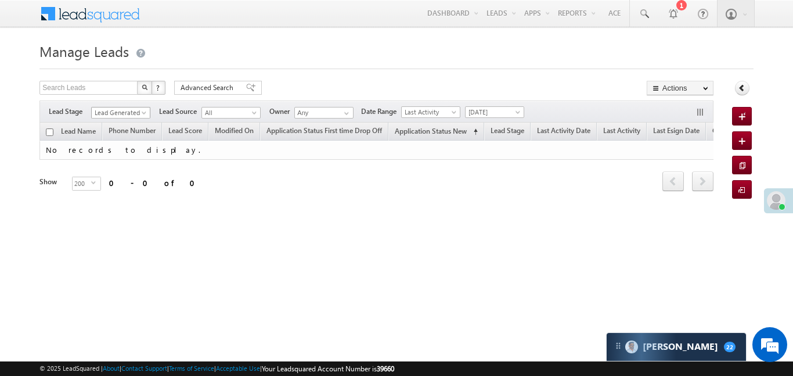
click at [132, 113] on span "Lead Generated" at bounding box center [119, 112] width 55 height 10
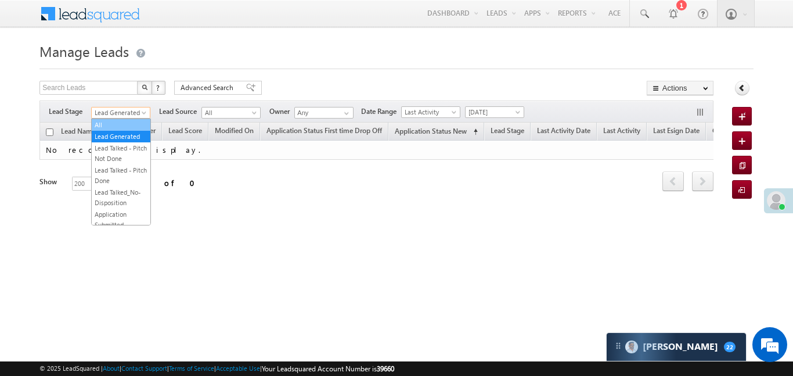
click at [134, 122] on link "All" at bounding box center [121, 125] width 59 height 10
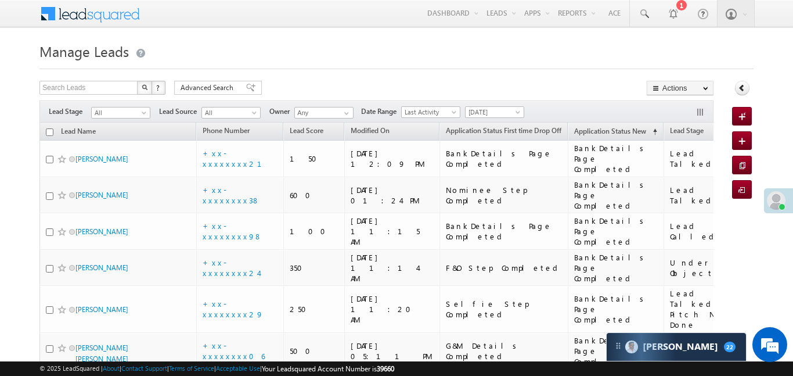
click at [495, 123] on th "Application Status First time Drop Off" at bounding box center [504, 132] width 128 height 18
click at [499, 114] on span "[DATE]" at bounding box center [493, 112] width 55 height 10
click at [499, 123] on link "All Time" at bounding box center [496, 124] width 59 height 10
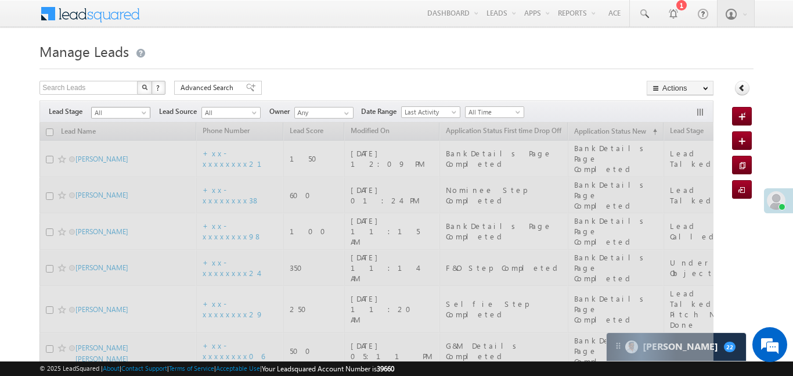
click at [128, 113] on span "All" at bounding box center [119, 112] width 55 height 10
click at [133, 106] on span "All" at bounding box center [120, 111] width 59 height 10
click at [136, 115] on span "All" at bounding box center [119, 112] width 55 height 10
click at [136, 114] on span "All" at bounding box center [119, 112] width 55 height 10
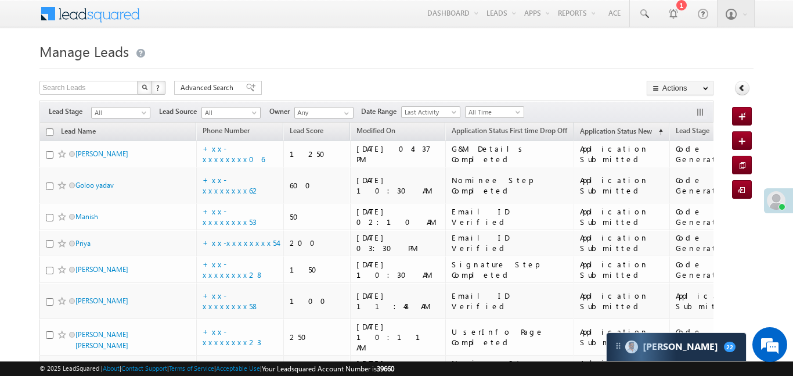
click at [135, 112] on span "All" at bounding box center [119, 112] width 55 height 10
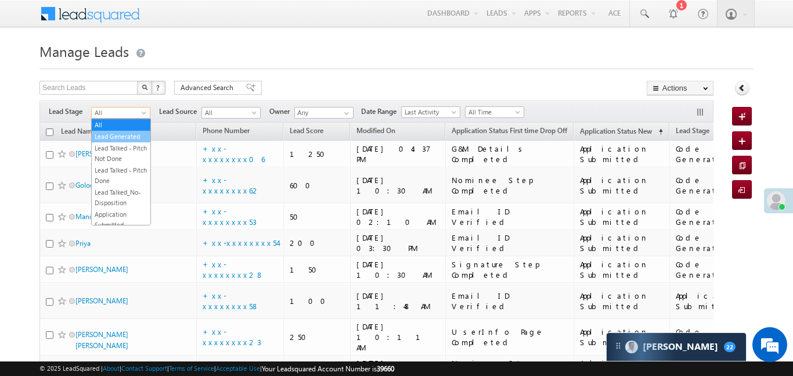
click at [139, 135] on link "Lead Generated" at bounding box center [121, 136] width 59 height 10
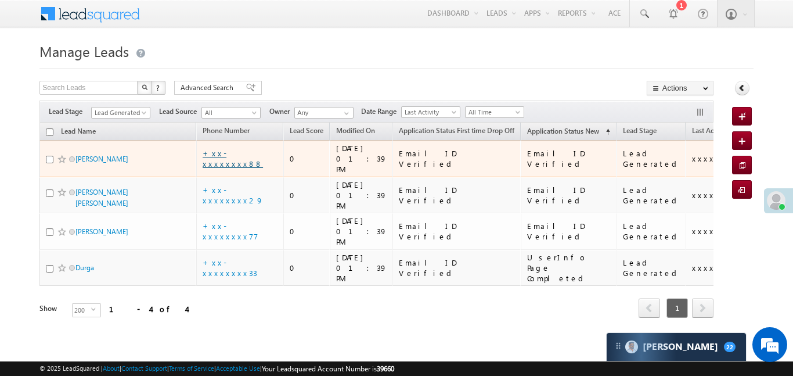
click at [221, 149] on link "+xx-xxxxxxxx88" at bounding box center [233, 158] width 60 height 20
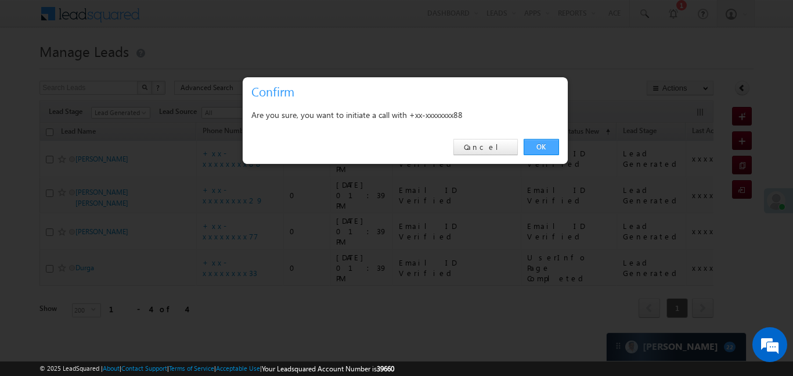
click at [546, 139] on link "OK" at bounding box center [541, 147] width 35 height 16
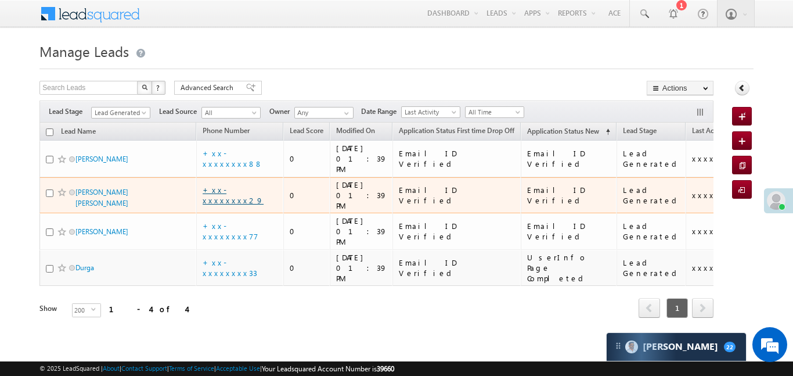
click at [244, 185] on link "+xx-xxxxxxxx29" at bounding box center [233, 195] width 61 height 20
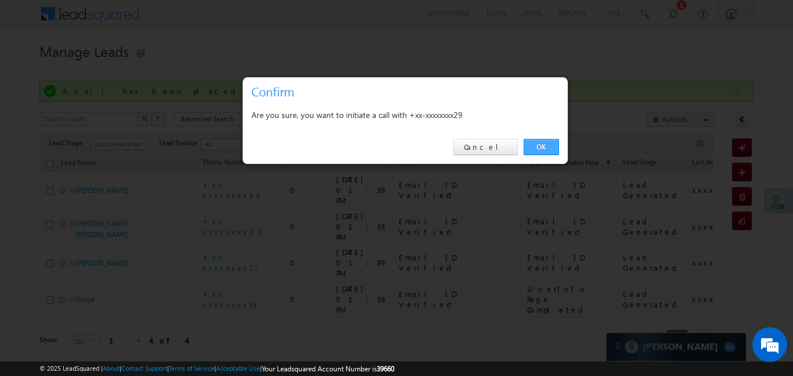
click at [554, 148] on link "OK" at bounding box center [541, 147] width 35 height 16
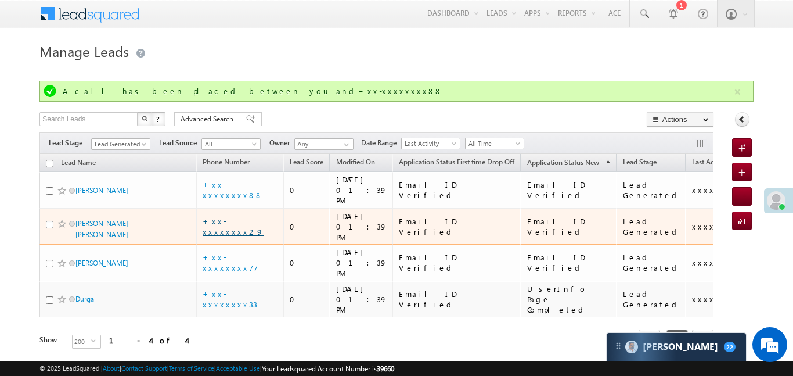
click at [237, 216] on link "+xx-xxxxxxxx29" at bounding box center [233, 226] width 61 height 20
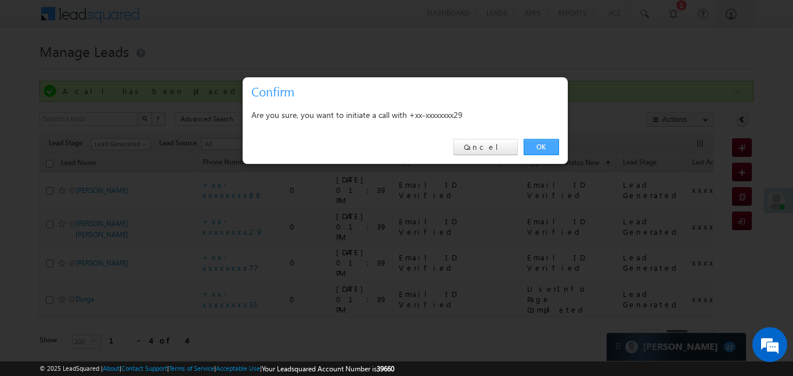
click at [538, 142] on link "OK" at bounding box center [541, 147] width 35 height 16
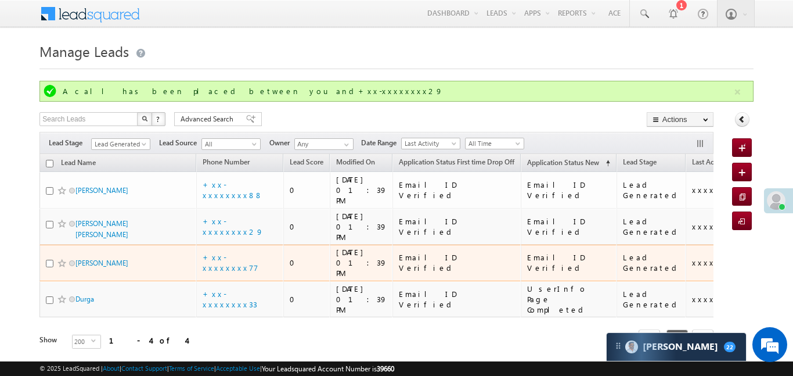
click at [230, 244] on td "+xx-xxxxxxxx77" at bounding box center [239, 262] width 87 height 37
click at [237, 252] on link "+xx-xxxxxxxx77" at bounding box center [231, 262] width 56 height 20
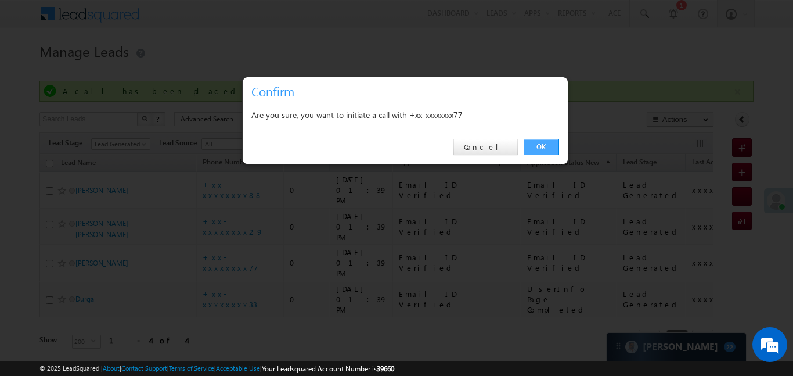
click at [549, 149] on link "OK" at bounding box center [541, 147] width 35 height 16
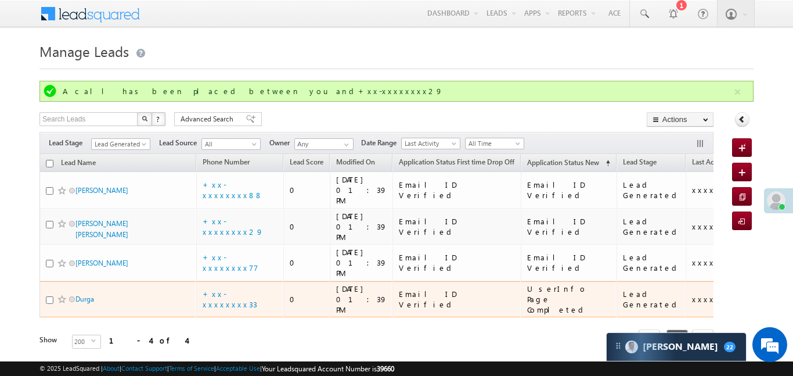
click at [243, 281] on td "+xx-xxxxxxxx33" at bounding box center [239, 299] width 87 height 37
click at [246, 289] on link "+xx-xxxxxxxx33" at bounding box center [230, 299] width 55 height 20
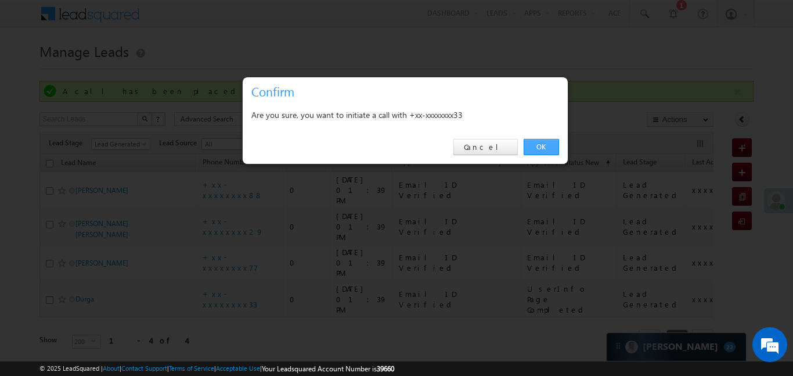
click at [543, 139] on link "OK" at bounding box center [541, 147] width 35 height 16
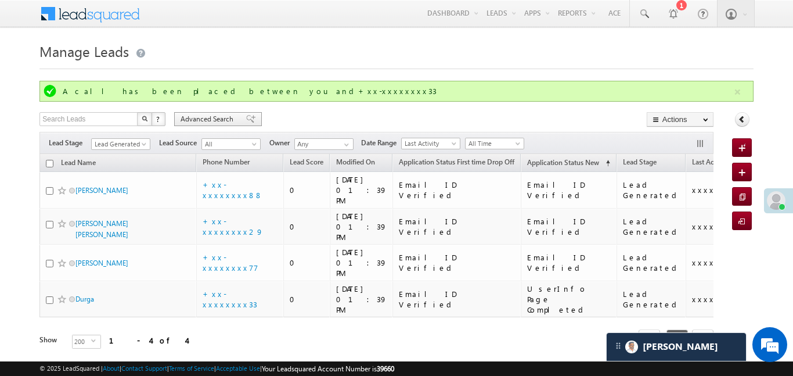
click at [229, 120] on span "Advanced Search" at bounding box center [209, 119] width 56 height 10
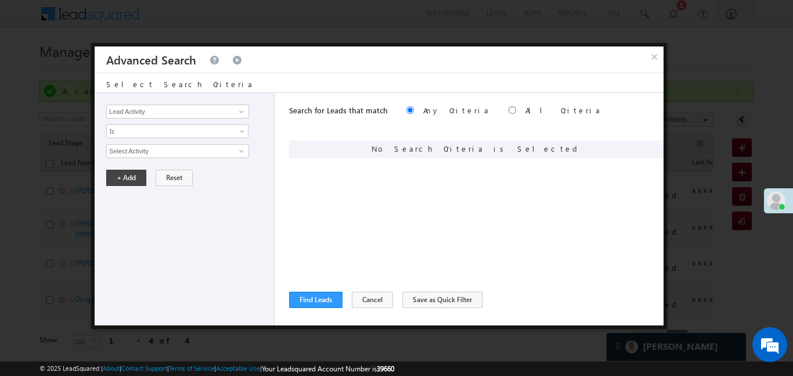
click at [205, 93] on div "Lead Activity Task Sales Group Prospect Id WA Last Message Timestamp 4th Day Di…" at bounding box center [185, 209] width 180 height 232
click at [218, 113] on input "Lead Activity" at bounding box center [177, 112] width 143 height 14
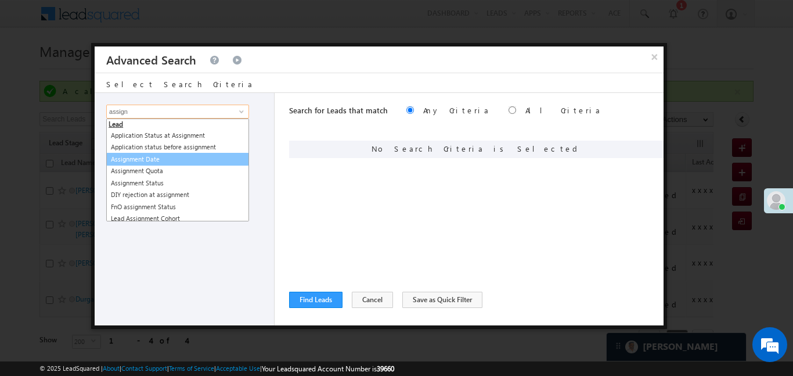
click at [211, 157] on link "Assignment Date" at bounding box center [177, 159] width 143 height 13
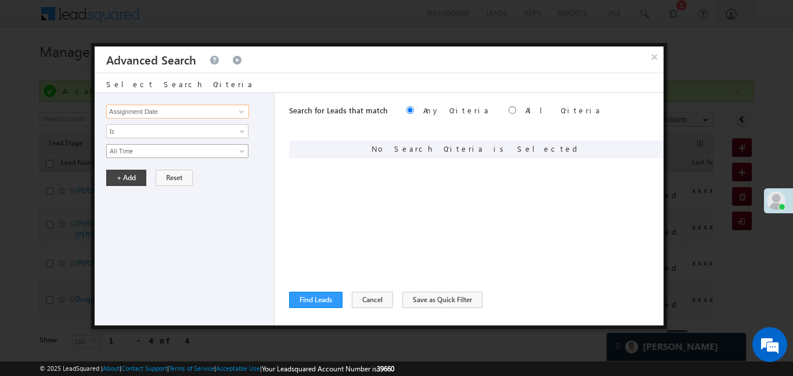
type input "Assignment Date"
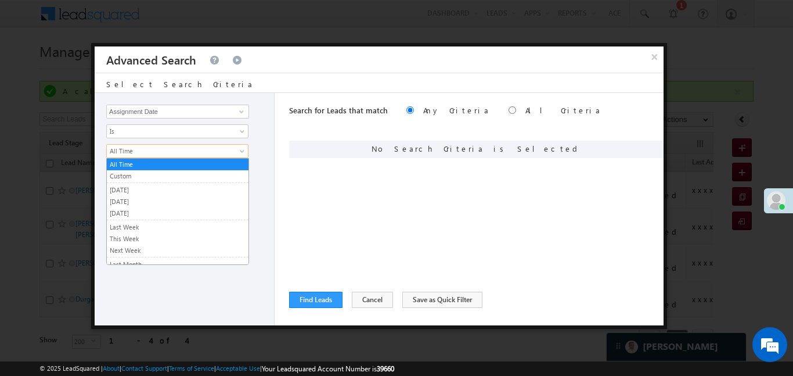
click at [147, 147] on span "All Time" at bounding box center [170, 151] width 126 height 10
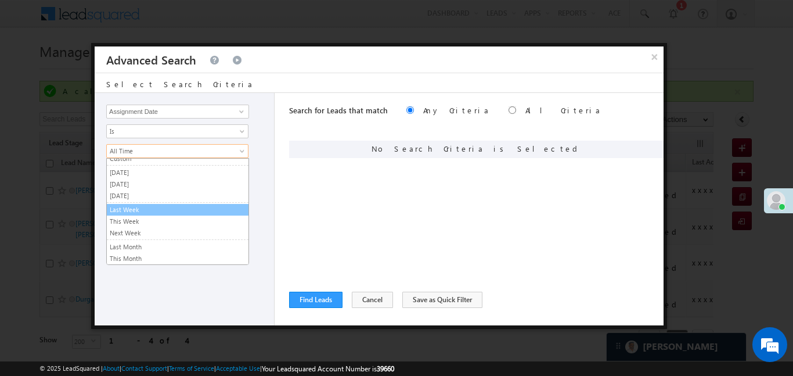
scroll to position [18, 0]
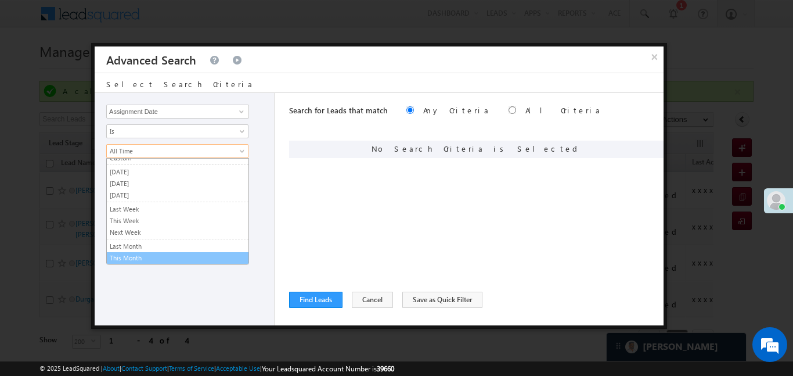
click at [145, 260] on link "This Month" at bounding box center [178, 258] width 142 height 10
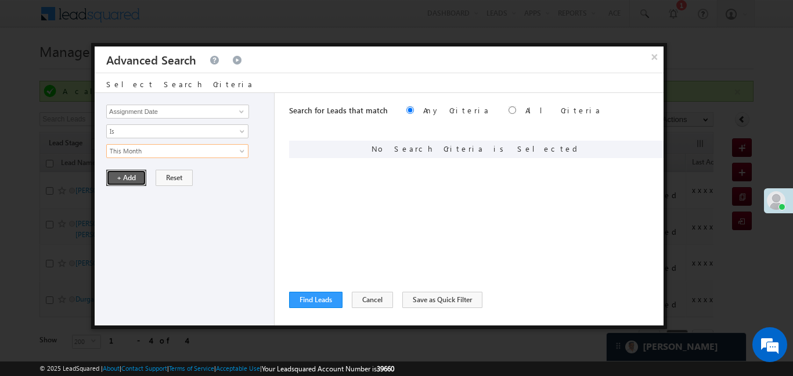
click at [129, 170] on button "+ Add" at bounding box center [126, 178] width 40 height 16
click at [509, 110] on input "radio" at bounding box center [513, 110] width 8 height 8
radio input "true"
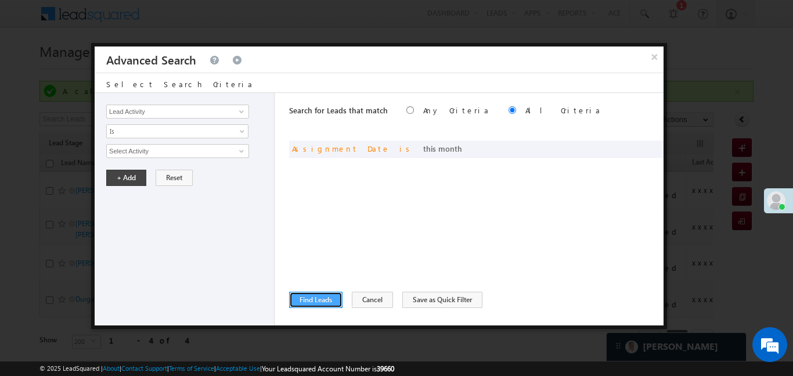
click at [325, 292] on button "Find Leads" at bounding box center [315, 299] width 53 height 16
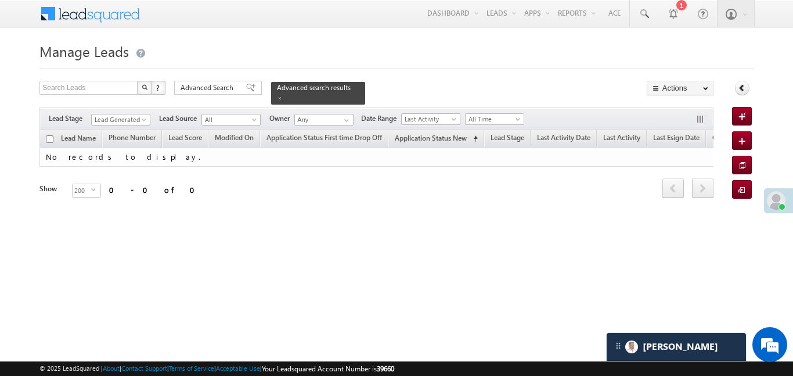
click at [150, 107] on div "Filters Lead Stage Lead Generated Lead Generated Lead Source All All Owner Any …" at bounding box center [376, 118] width 674 height 22
click at [139, 114] on span "Lead Generated" at bounding box center [119, 119] width 55 height 10
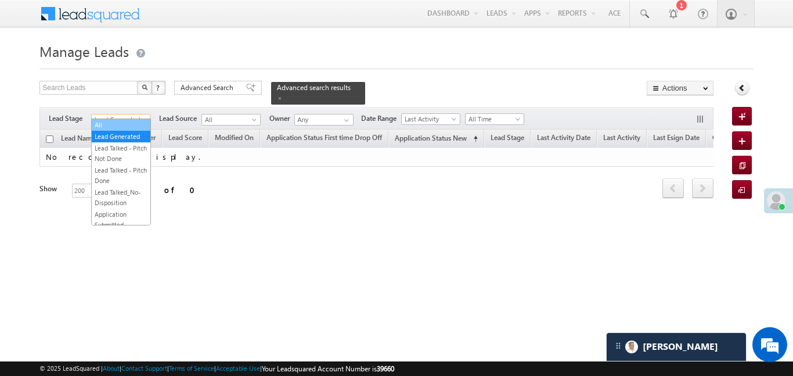
click at [128, 124] on link "All" at bounding box center [121, 125] width 59 height 10
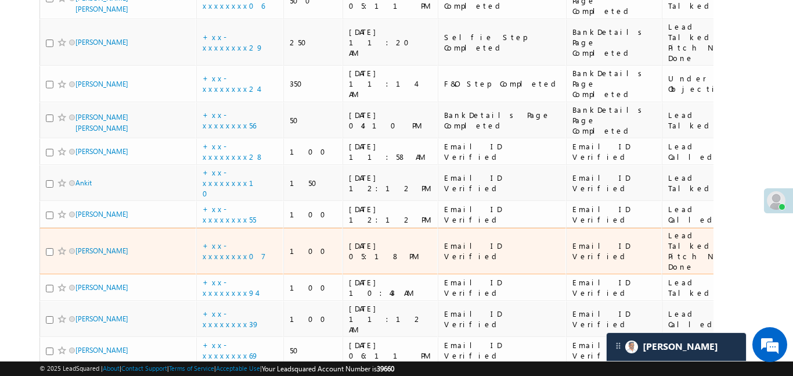
scroll to position [0, 0]
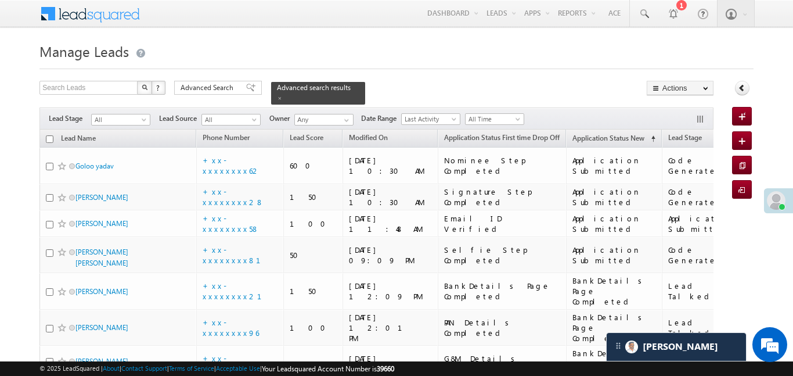
click at [215, 88] on span "Advanced Search" at bounding box center [209, 87] width 56 height 10
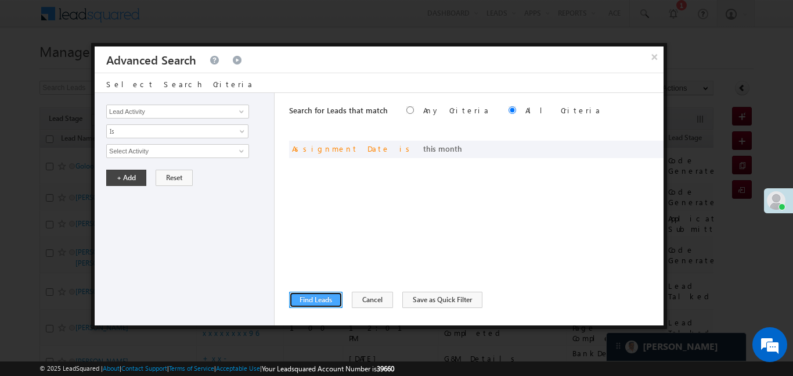
click at [326, 304] on button "Find Leads" at bounding box center [315, 299] width 53 height 16
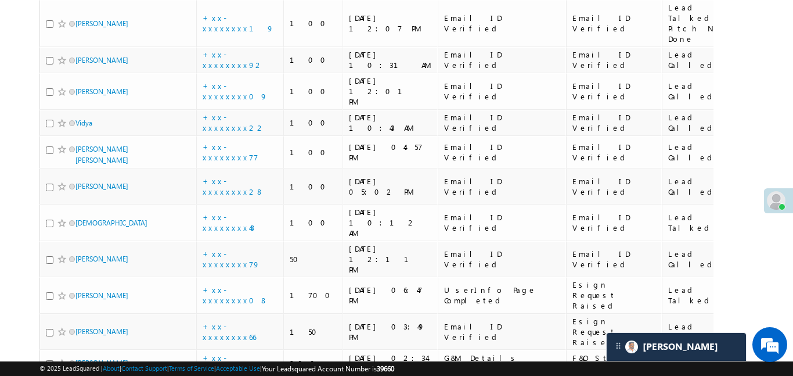
scroll to position [2873, 0]
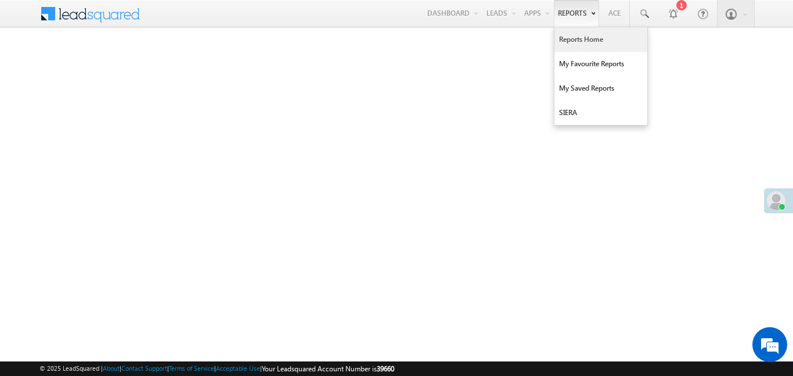
click at [578, 37] on link "Reports Home" at bounding box center [601, 39] width 93 height 24
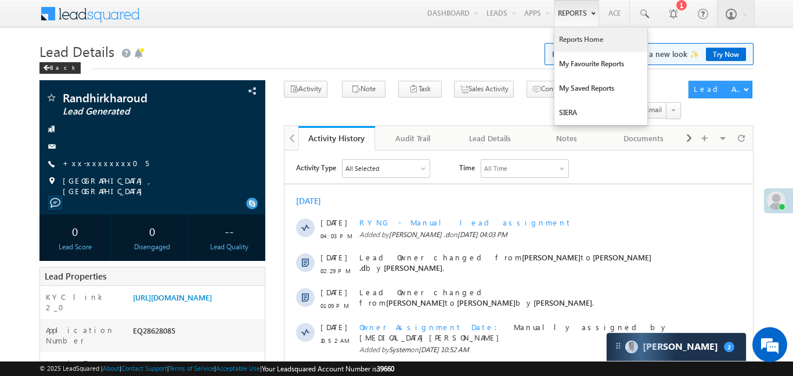
click at [584, 44] on link "Reports Home" at bounding box center [601, 39] width 93 height 24
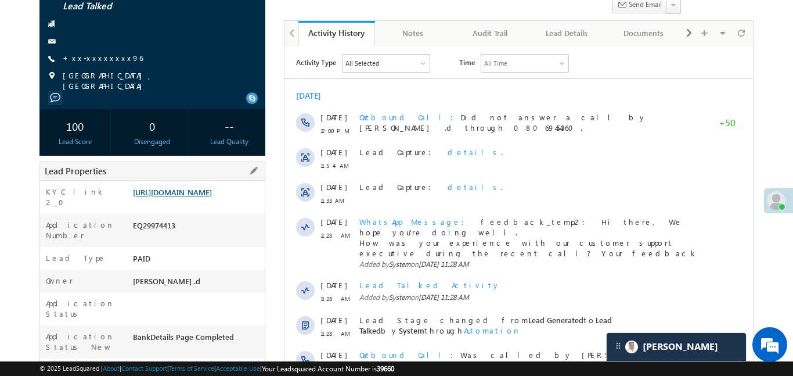
click at [204, 195] on link "https://angelbroking1-pk3em7sa.customui-test.leadsquared.com?leadId=31709c93-f7…" at bounding box center [172, 192] width 79 height 10
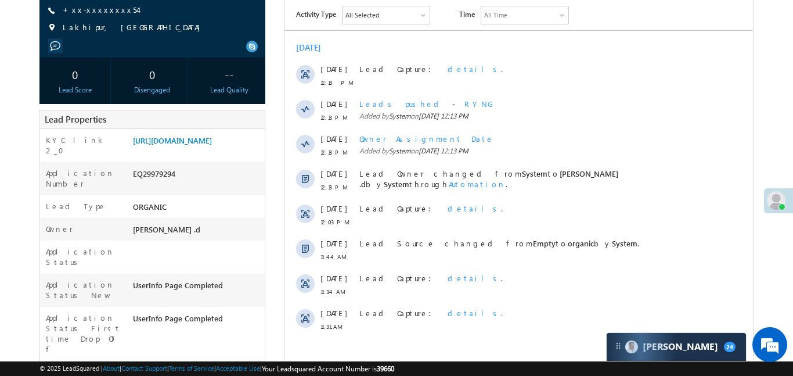
scroll to position [10, 0]
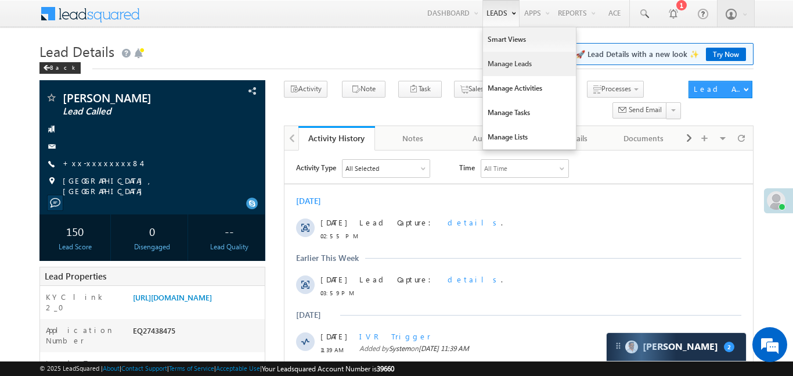
click at [505, 66] on link "Manage Leads" at bounding box center [529, 64] width 93 height 24
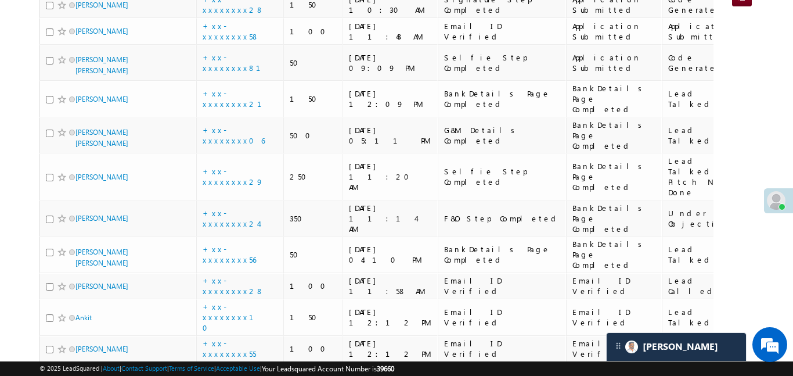
scroll to position [85, 0]
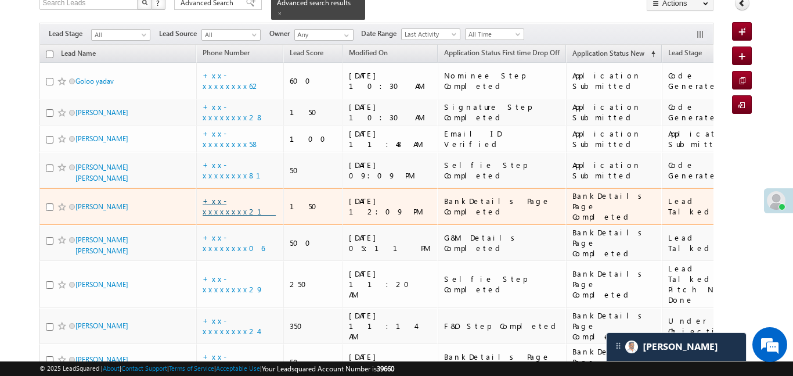
drag, startPoint x: 258, startPoint y: 174, endPoint x: 232, endPoint y: 174, distance: 26.7
click at [255, 196] on div "+xx-xxxxxxxx21" at bounding box center [240, 206] width 75 height 21
click at [231, 196] on link "+xx-xxxxxxxx21" at bounding box center [239, 206] width 73 height 20
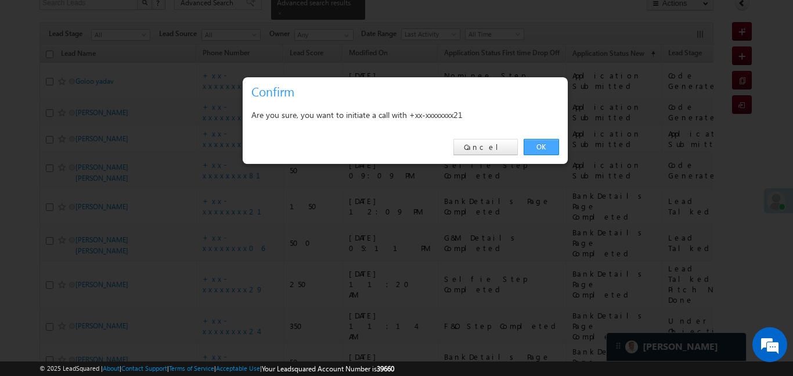
click at [537, 150] on link "OK" at bounding box center [541, 147] width 35 height 16
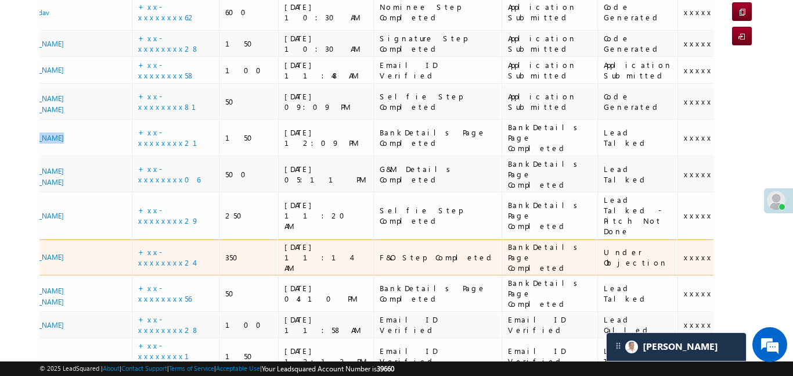
scroll to position [0, 127]
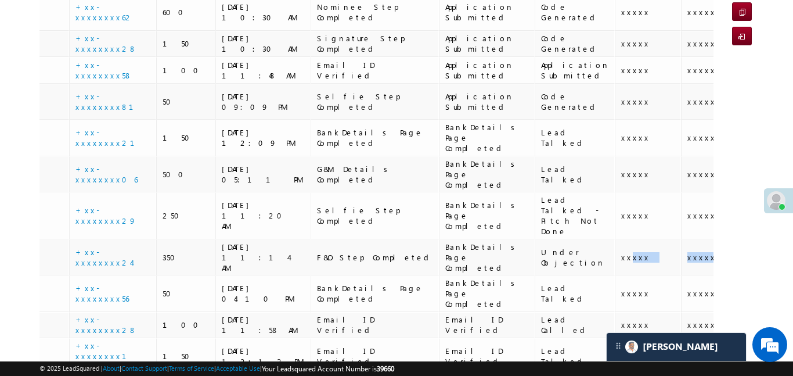
drag, startPoint x: 670, startPoint y: 213, endPoint x: 88, endPoint y: 221, distance: 582.4
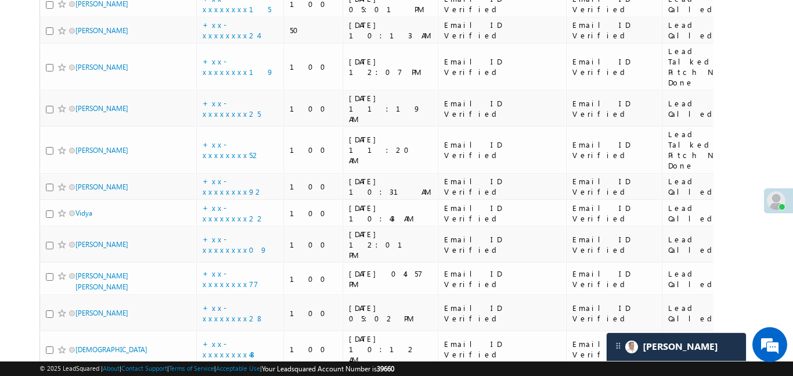
scroll to position [2795, 0]
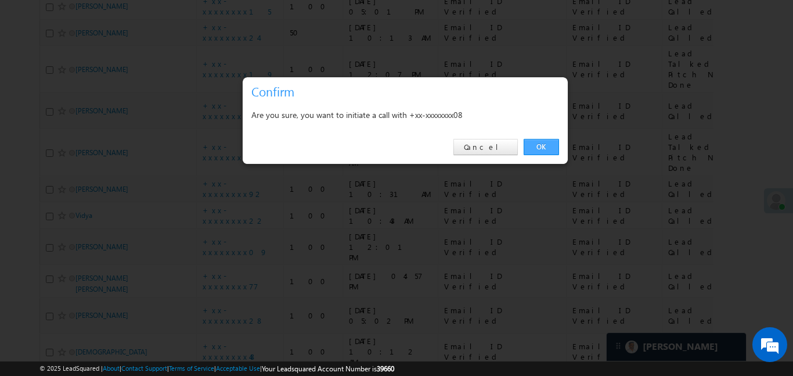
click at [530, 141] on link "OK" at bounding box center [541, 147] width 35 height 16
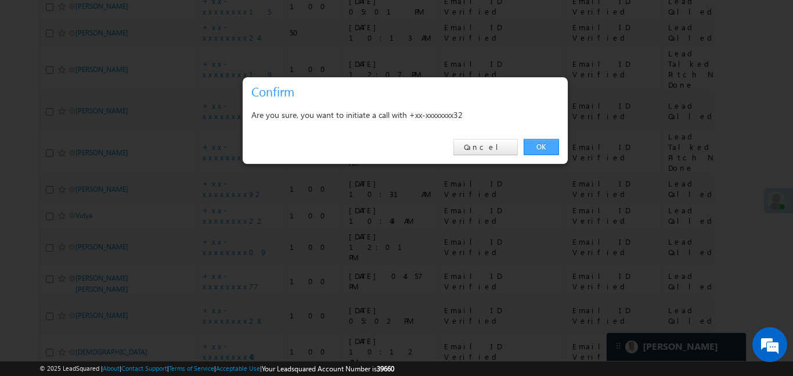
click at [551, 139] on link "OK" at bounding box center [541, 147] width 35 height 16
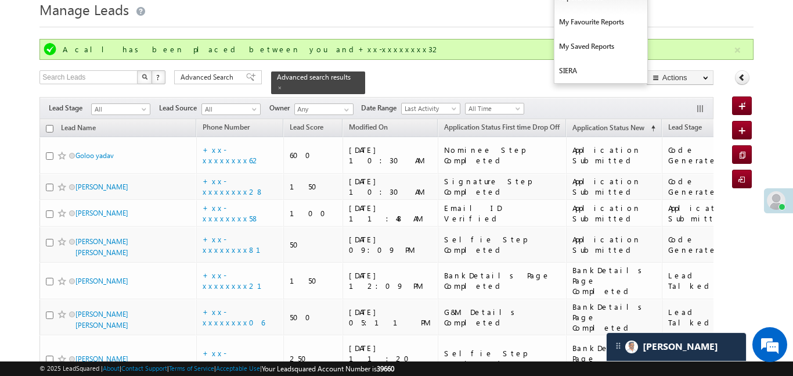
scroll to position [0, 0]
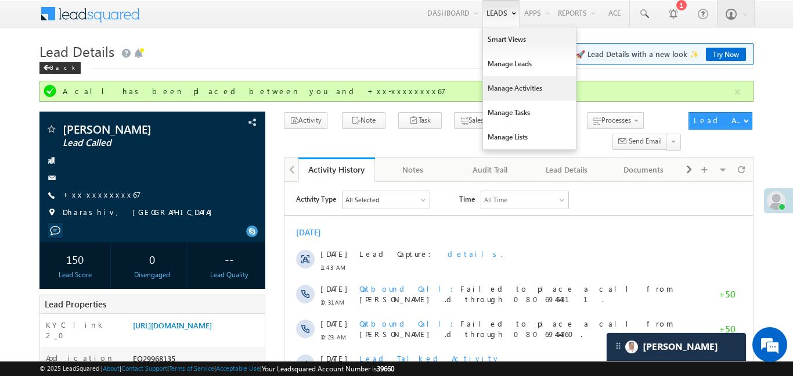
click at [523, 90] on link "Manage Activities" at bounding box center [529, 88] width 93 height 24
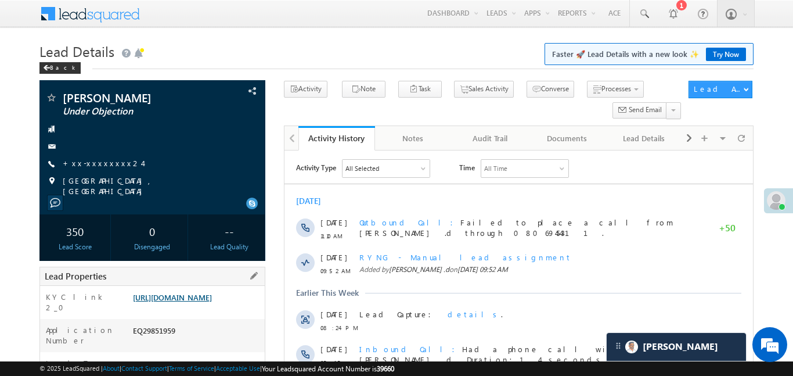
click at [193, 296] on link "[URL][DOMAIN_NAME]" at bounding box center [172, 297] width 79 height 10
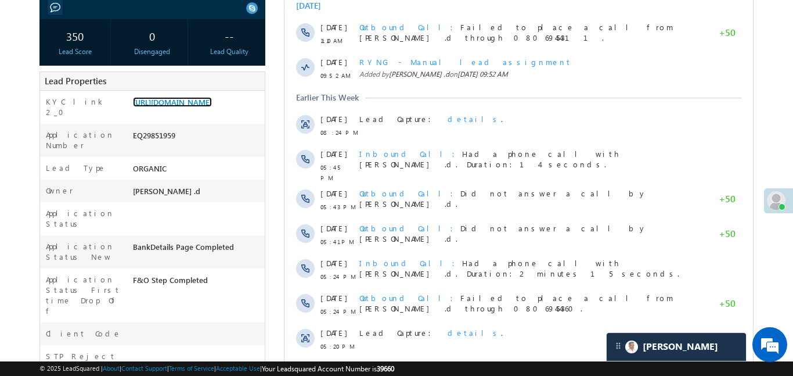
scroll to position [199, 0]
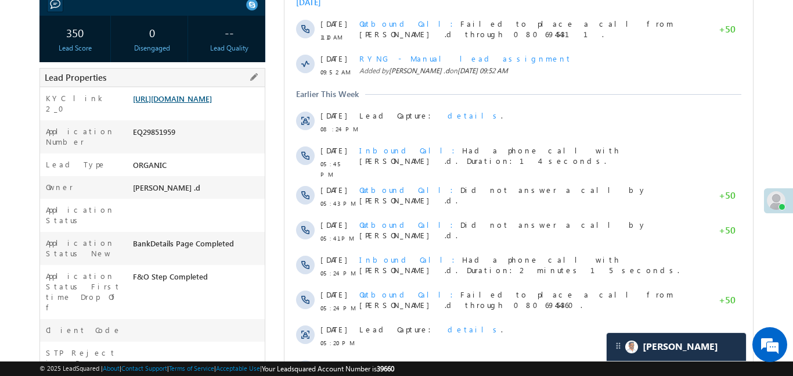
click at [204, 101] on link "[URL][DOMAIN_NAME]" at bounding box center [172, 98] width 79 height 10
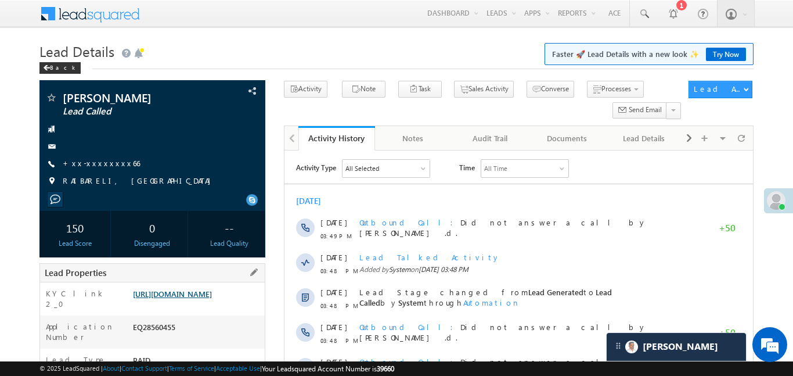
click at [210, 294] on link "[URL][DOMAIN_NAME]" at bounding box center [172, 294] width 79 height 10
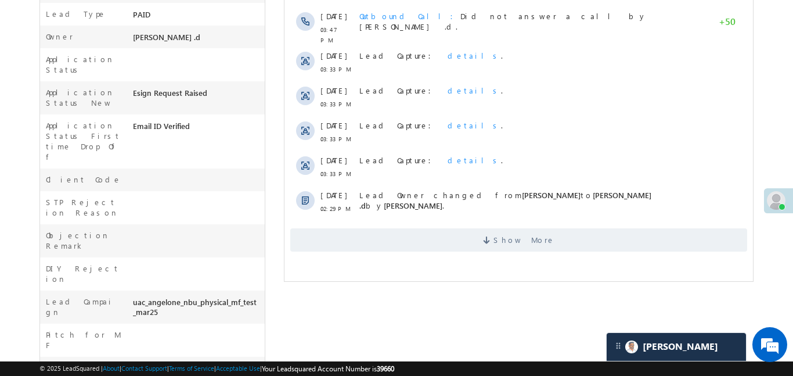
scroll to position [350, 0]
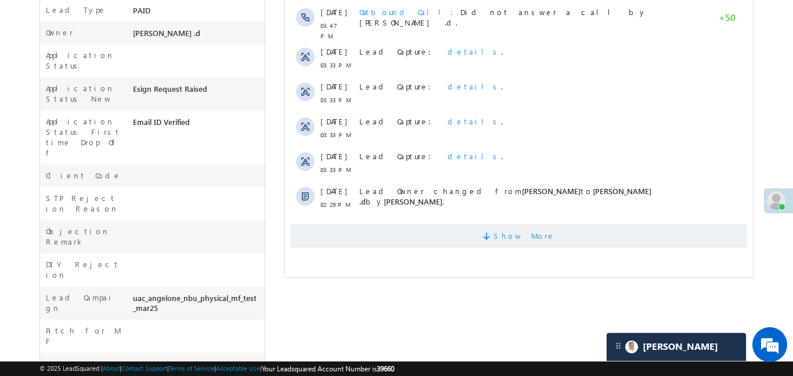
click at [487, 224] on span "Show More" at bounding box center [518, 235] width 457 height 23
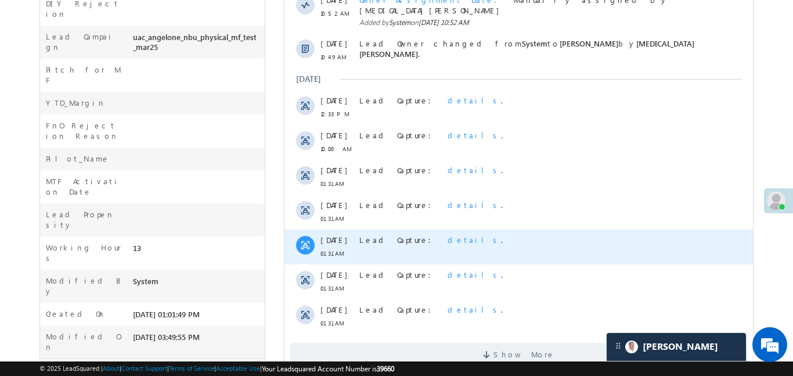
scroll to position [636, 0]
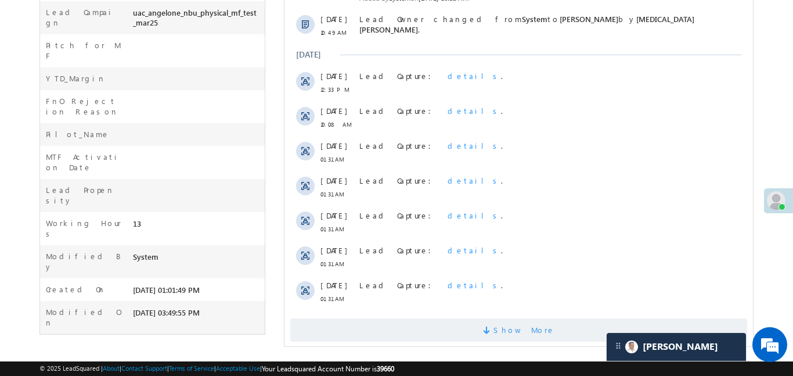
click at [565, 318] on span "Show More" at bounding box center [518, 329] width 457 height 23
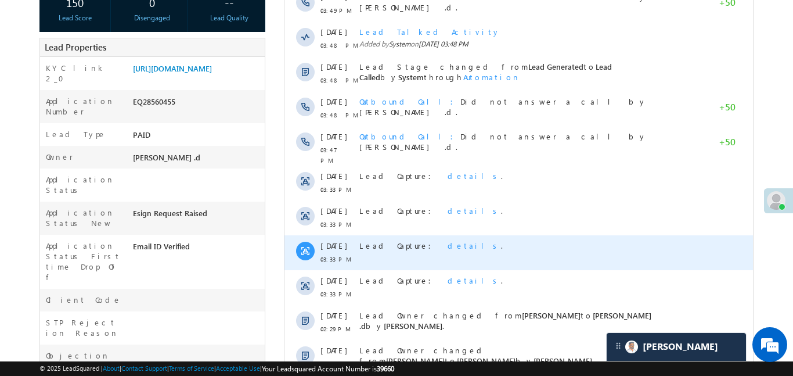
scroll to position [222, 0]
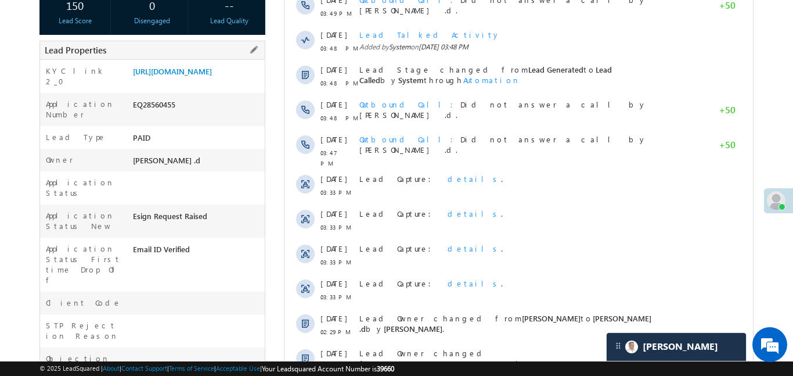
click at [234, 82] on div "[URL][DOMAIN_NAME]" at bounding box center [197, 74] width 135 height 16
click at [212, 76] on link "[URL][DOMAIN_NAME]" at bounding box center [172, 71] width 79 height 10
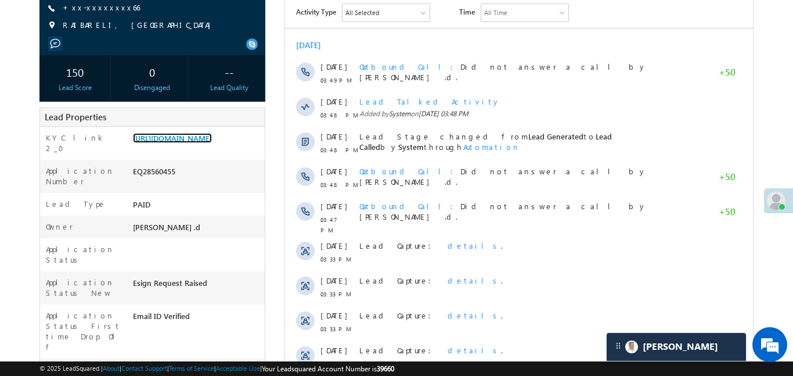
scroll to position [152, 0]
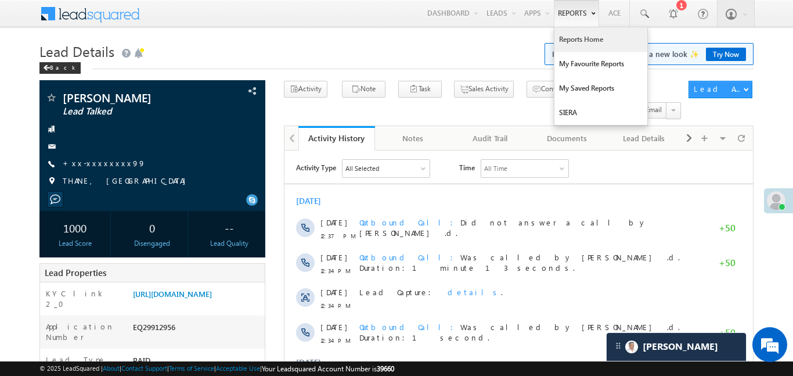
click at [595, 51] on link "Reports Home" at bounding box center [601, 39] width 93 height 24
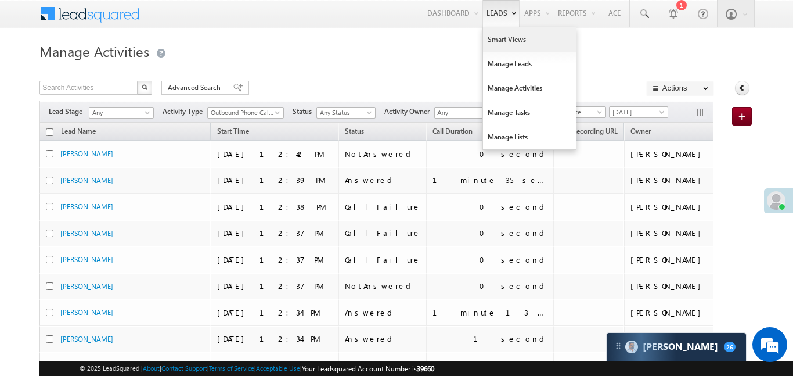
click at [502, 42] on link "Smart Views" at bounding box center [529, 39] width 93 height 24
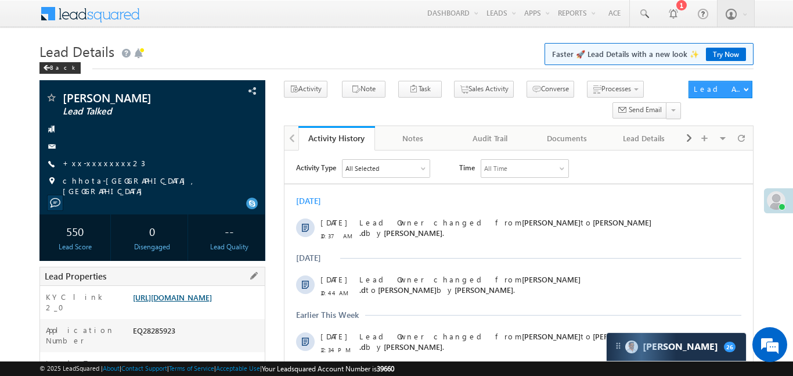
click at [212, 292] on link "[URL][DOMAIN_NAME]" at bounding box center [172, 297] width 79 height 10
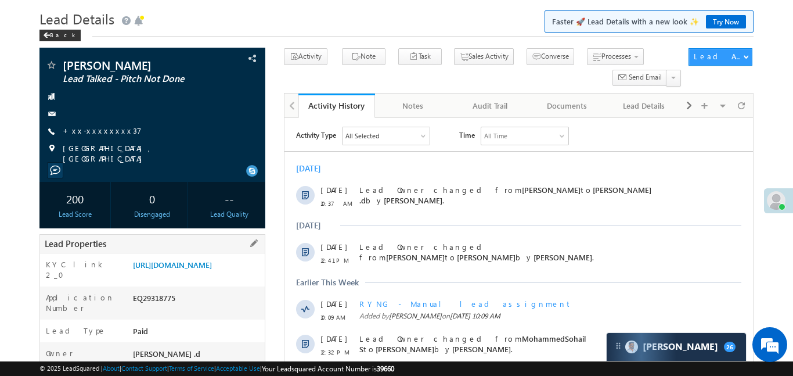
scroll to position [129, 0]
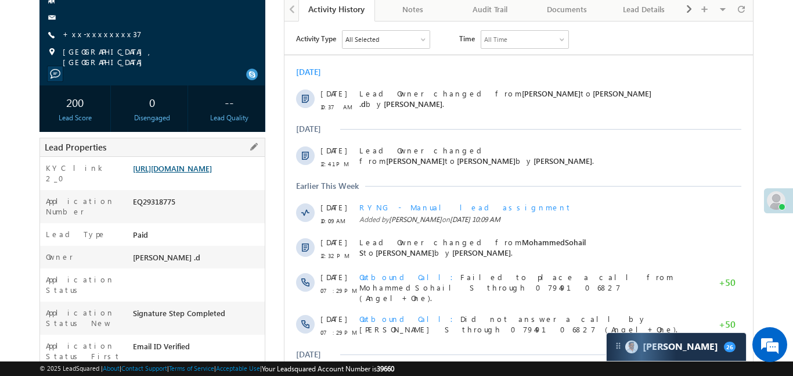
click at [206, 173] on link "[URL][DOMAIN_NAME]" at bounding box center [172, 168] width 79 height 10
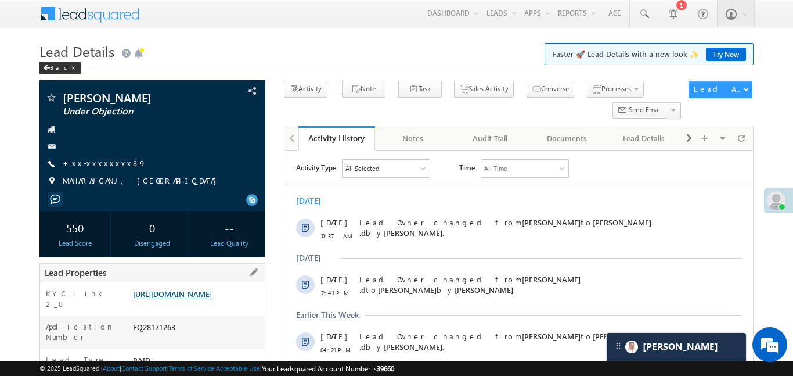
click at [212, 294] on link "[URL][DOMAIN_NAME]" at bounding box center [172, 294] width 79 height 10
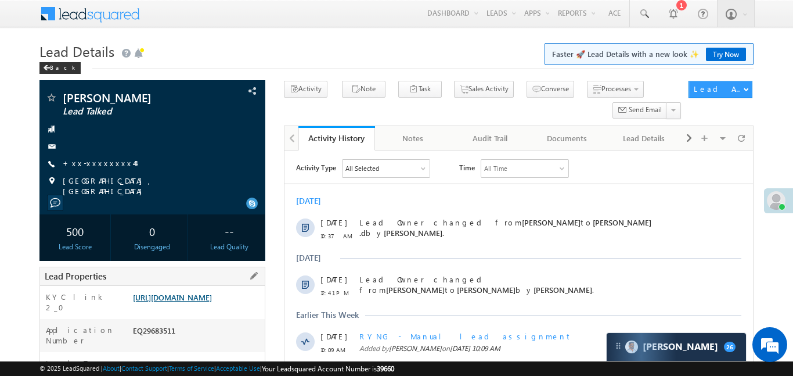
click at [204, 302] on link "https://angelbroking1-pk3em7sa.customui-test.leadsquared.com?leadId=c984a344-bf…" at bounding box center [172, 297] width 79 height 10
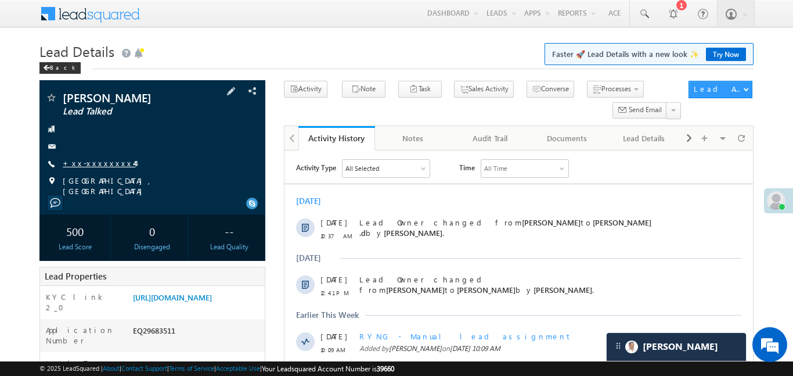
click at [98, 161] on link "+xx-xxxxxxxx44" at bounding box center [99, 163] width 73 height 10
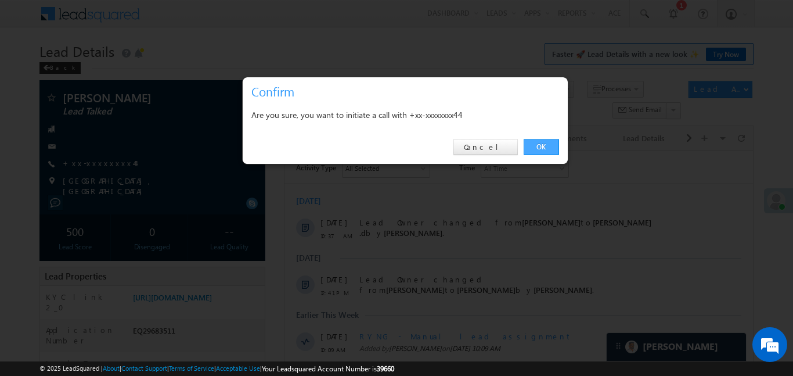
click at [543, 147] on link "OK" at bounding box center [541, 147] width 35 height 16
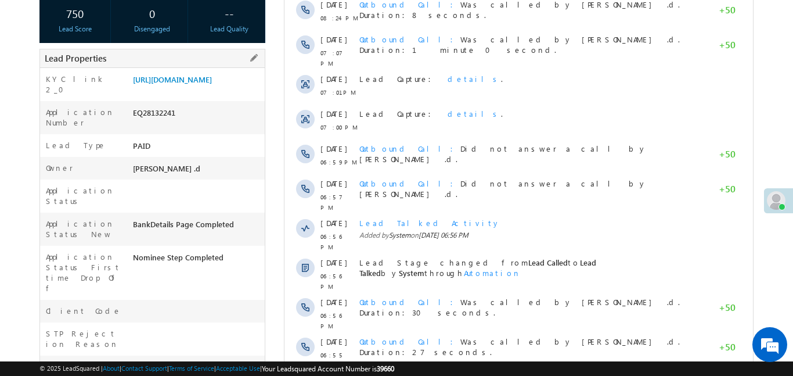
click at [203, 90] on div "[URL][DOMAIN_NAME]" at bounding box center [197, 82] width 135 height 16
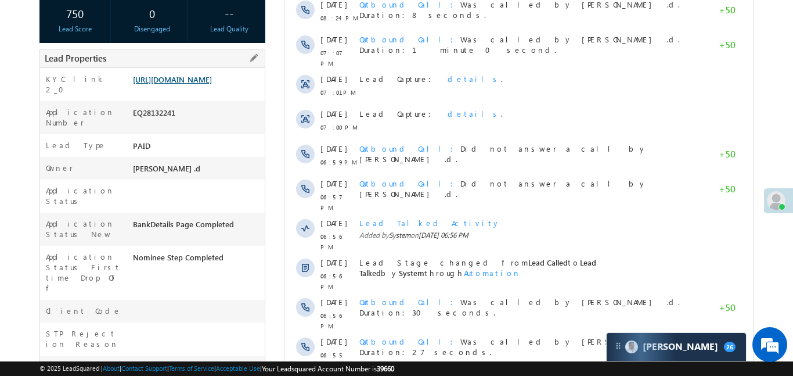
scroll to position [218, 0]
click at [207, 84] on link "[URL][DOMAIN_NAME]" at bounding box center [172, 79] width 79 height 10
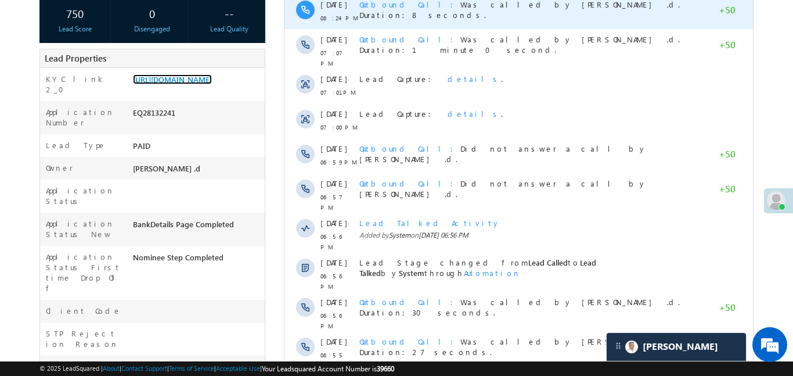
scroll to position [0, 0]
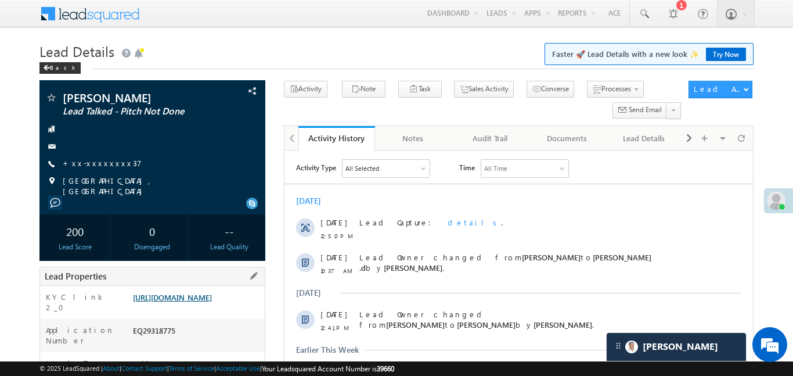
click at [192, 302] on link "[URL][DOMAIN_NAME]" at bounding box center [172, 297] width 79 height 10
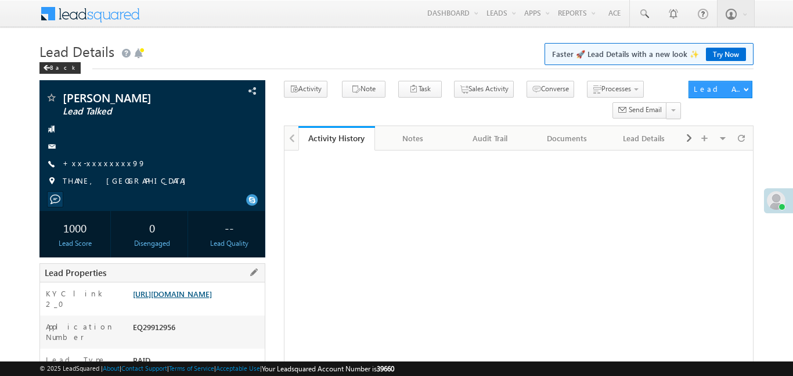
click at [212, 289] on link "https://angelbroking1-pk3em7sa.customui-test.leadsquared.com?leadId=a0087089-20…" at bounding box center [172, 294] width 79 height 10
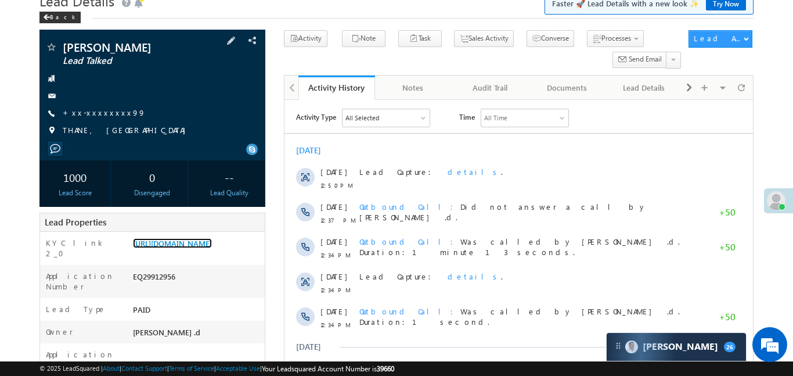
scroll to position [46, 0]
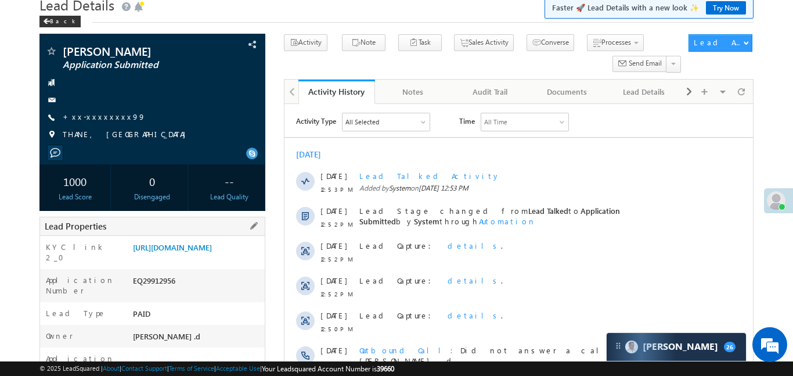
scroll to position [177, 0]
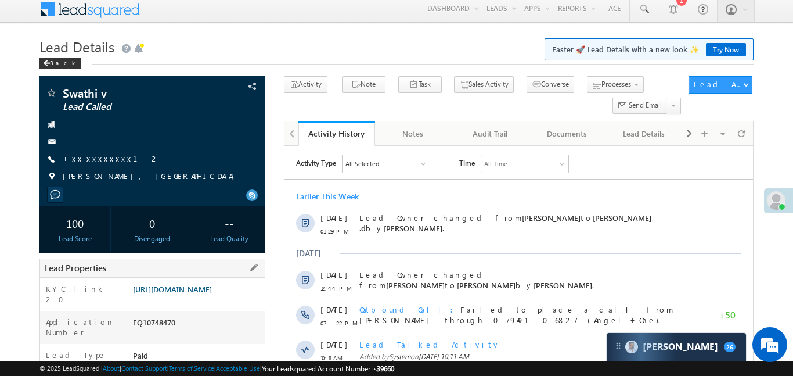
scroll to position [6, 0]
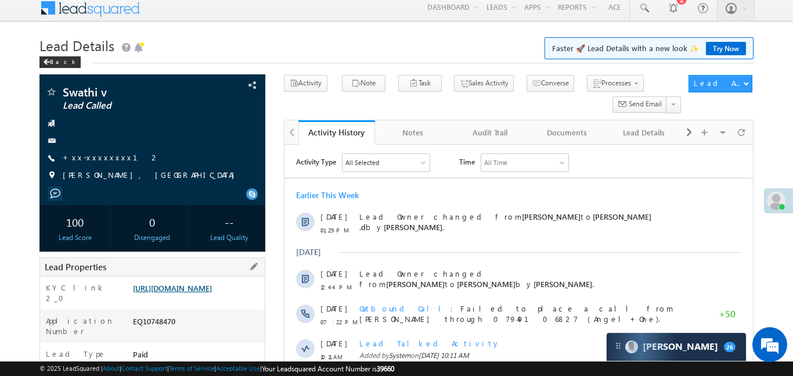
click at [212, 293] on link "https://angelbroking1-pk3em7sa.customui-test.leadsquared.com?leadId=fd259847-cc…" at bounding box center [172, 288] width 79 height 10
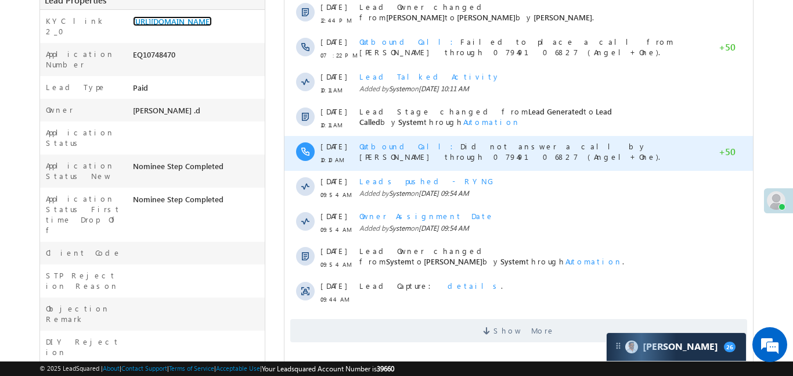
scroll to position [362, 0]
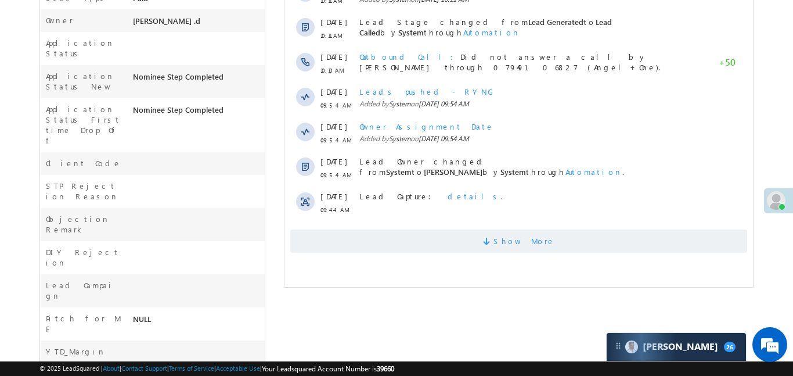
click at [493, 246] on span at bounding box center [488, 242] width 10 height 11
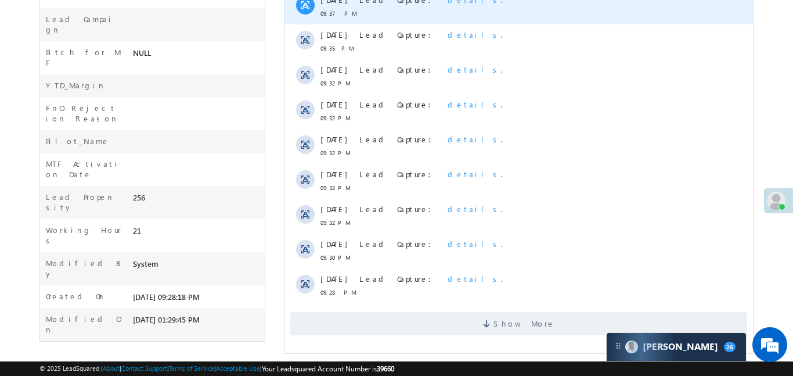
scroll to position [618, 0]
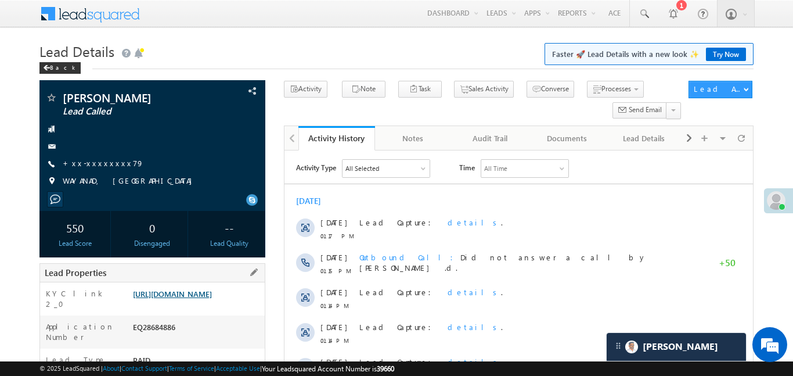
click at [208, 294] on link "https://angelbroking1-pk3em7sa.customui-test.leadsquared.com?leadId=f3a76e04-1e…" at bounding box center [172, 294] width 79 height 10
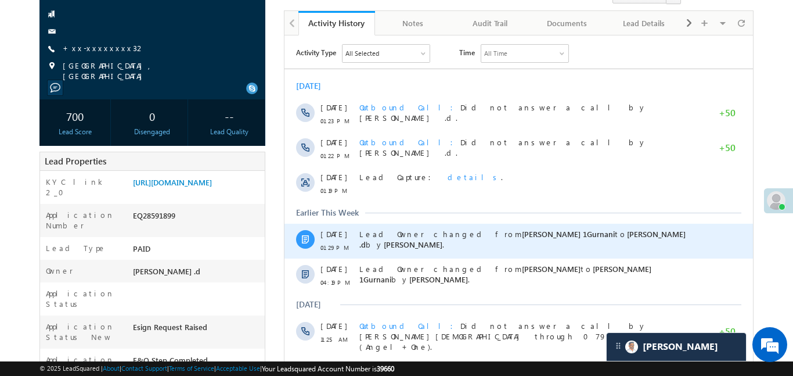
scroll to position [118, 0]
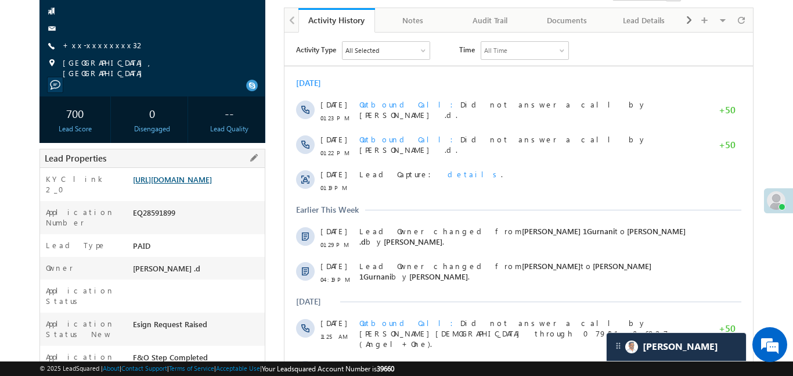
click at [191, 184] on link "[URL][DOMAIN_NAME]" at bounding box center [172, 179] width 79 height 10
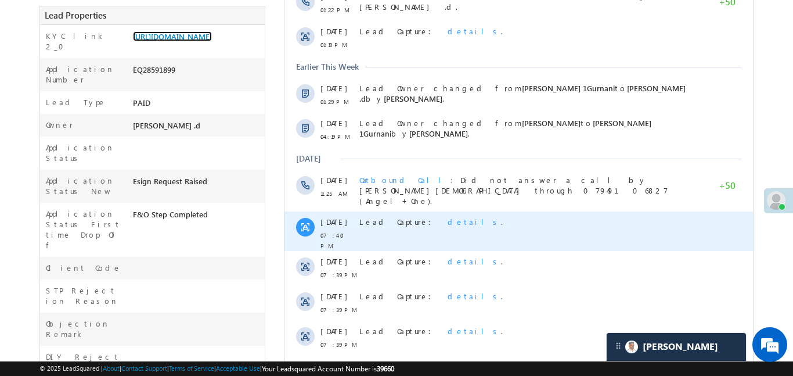
scroll to position [490, 0]
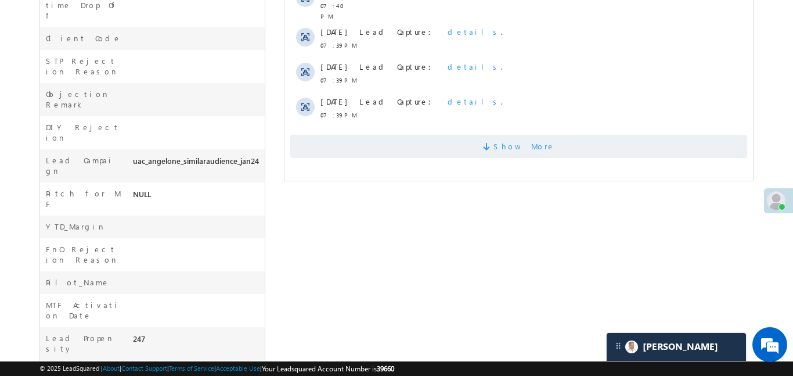
click at [411, 145] on span "Show More" at bounding box center [518, 146] width 457 height 23
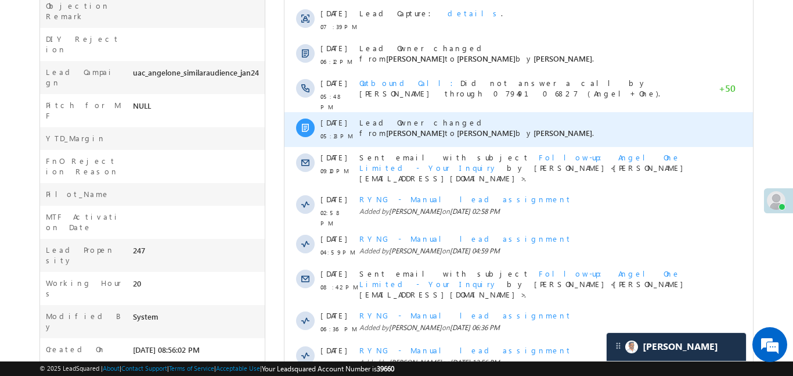
scroll to position [658, 0]
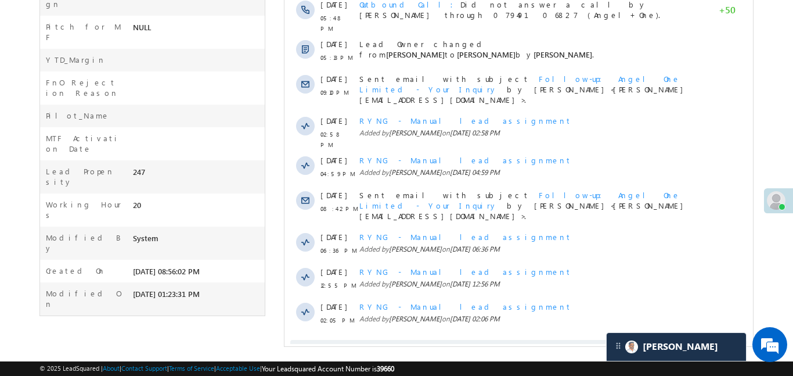
click at [480, 340] on span "Show More" at bounding box center [518, 351] width 457 height 23
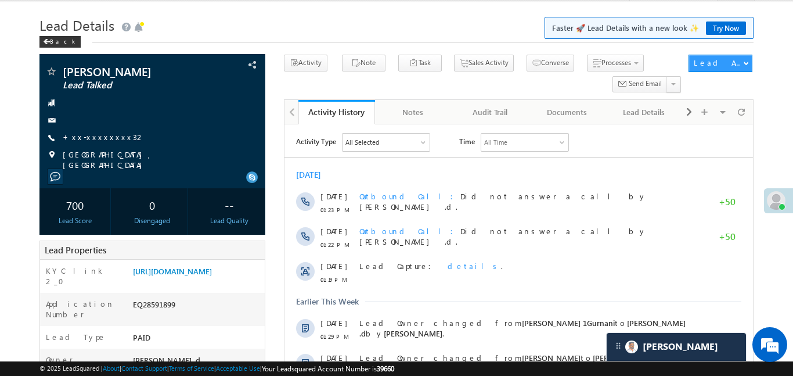
scroll to position [0, 0]
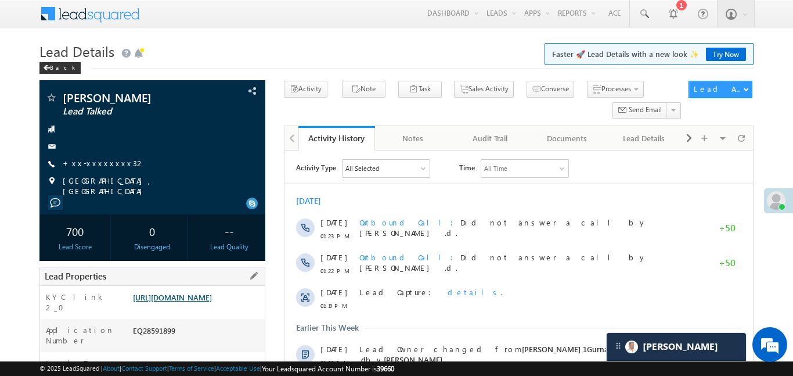
click at [212, 302] on link "https://angelbroking1-pk3em7sa.customui-test.leadsquared.com?leadId=eb96eaa4-26…" at bounding box center [172, 297] width 79 height 10
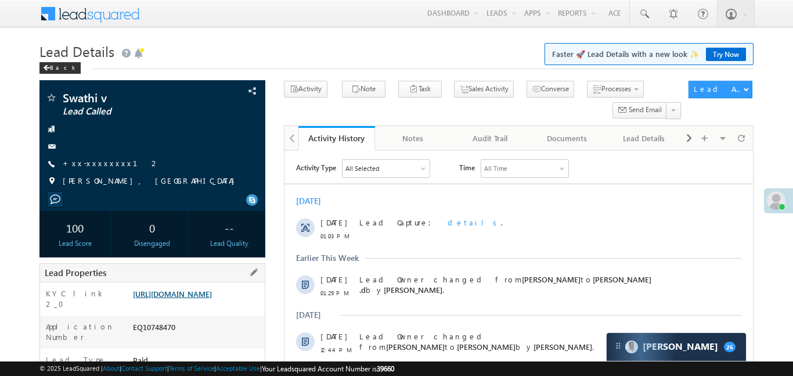
click at [186, 298] on link "[URL][DOMAIN_NAME]" at bounding box center [172, 294] width 79 height 10
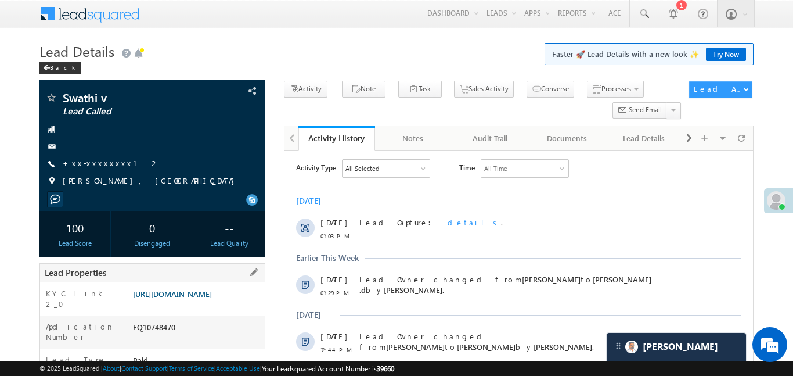
click at [212, 293] on link "https://angelbroking1-pk3em7sa.customui-test.leadsquared.com?leadId=fd259847-cc…" at bounding box center [172, 294] width 79 height 10
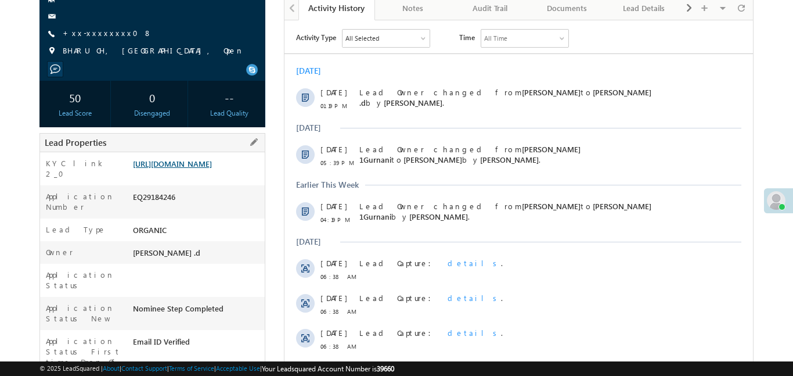
click at [212, 168] on link "[URL][DOMAIN_NAME]" at bounding box center [172, 164] width 79 height 10
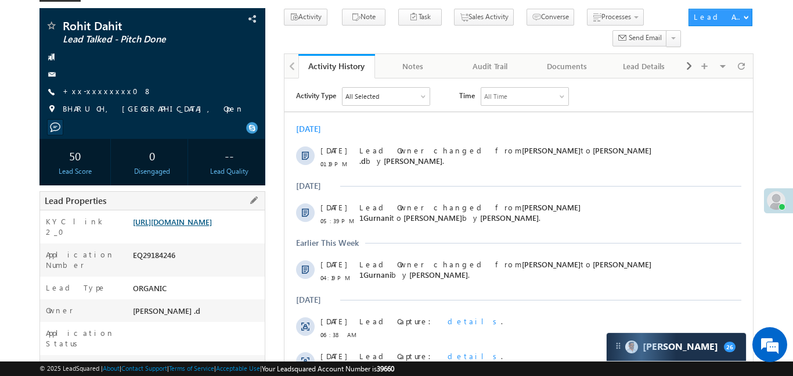
scroll to position [73, 0]
click at [209, 217] on link "https://angelbroking1-pk3em7sa.customui-test.leadsquared.com?leadId=a5cb9178-87…" at bounding box center [172, 221] width 79 height 10
click at [212, 226] on link "https://angelbroking1-pk3em7sa.customui-test.leadsquared.com?leadId=a5cb9178-87…" at bounding box center [172, 221] width 79 height 10
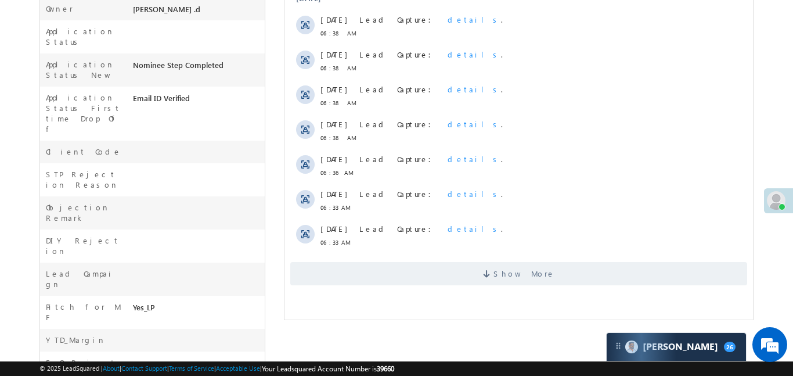
scroll to position [490, 0]
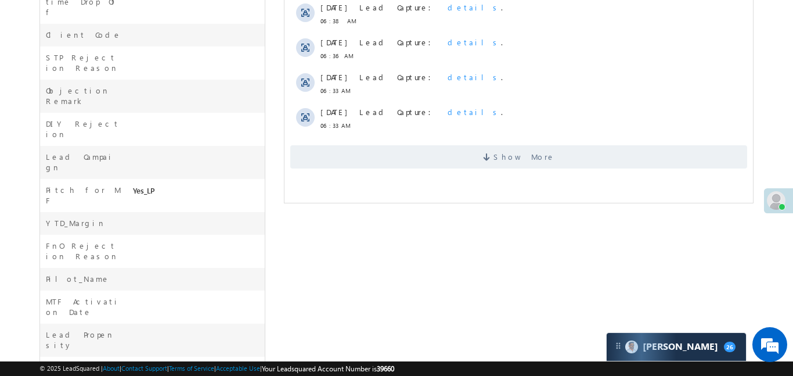
click at [426, 165] on span "Show More" at bounding box center [518, 156] width 457 height 23
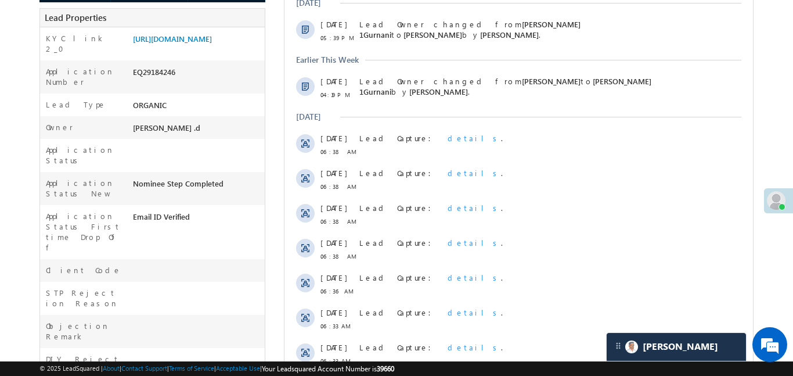
scroll to position [92, 0]
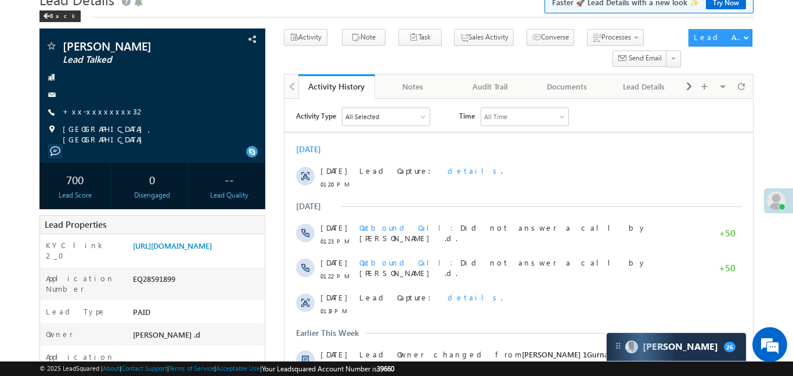
scroll to position [50, 0]
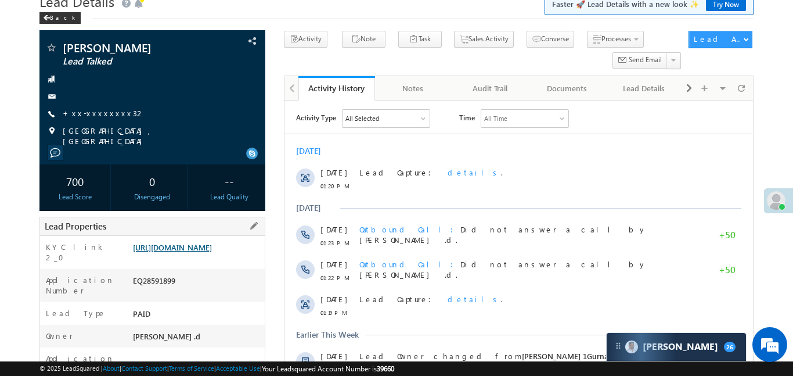
click at [189, 252] on link "https://angelbroking1-pk3em7sa.customui-test.leadsquared.com?leadId=eb96eaa4-26…" at bounding box center [172, 247] width 79 height 10
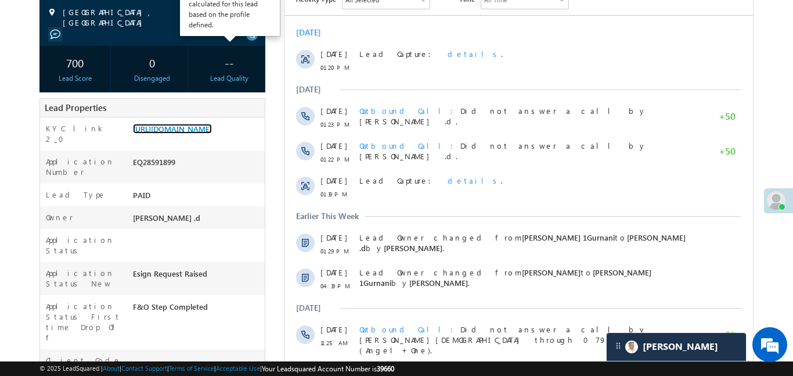
scroll to position [209, 0]
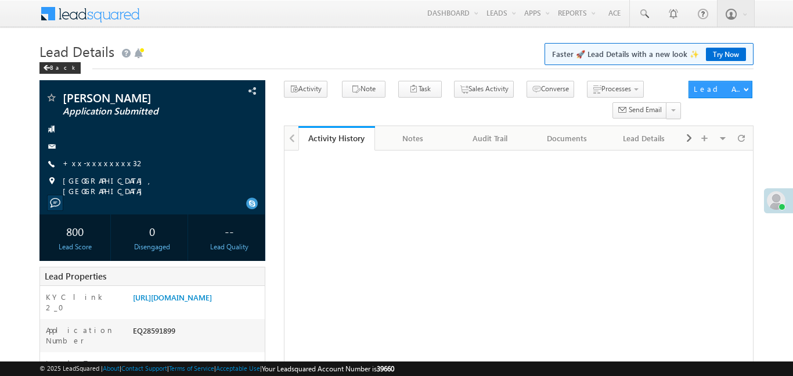
scroll to position [209, 0]
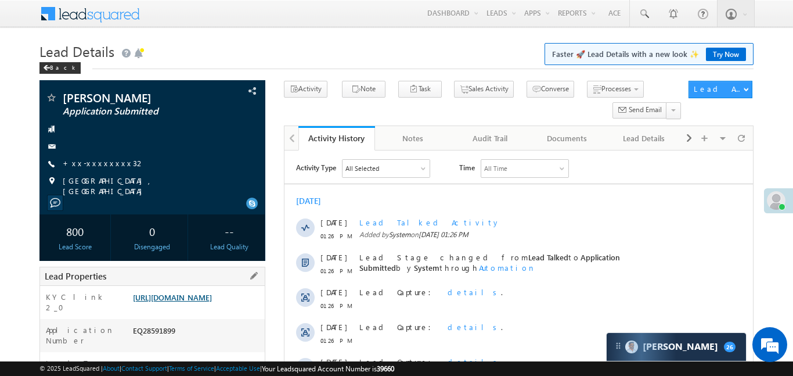
click at [212, 302] on link "https://angelbroking1-pk3em7sa.customui-test.leadsquared.com?leadId=eb96eaa4-26…" at bounding box center [172, 297] width 79 height 10
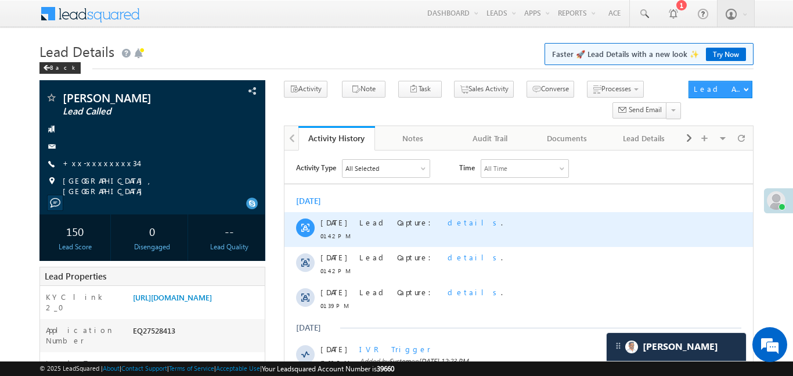
scroll to position [87, 0]
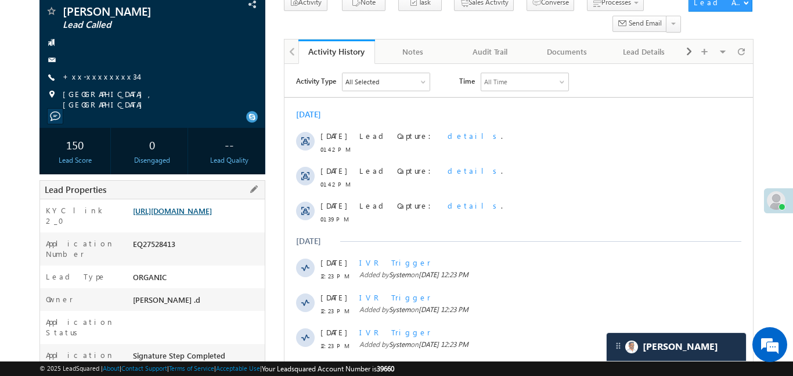
click at [212, 211] on link "https://angelbroking1-pk3em7sa.customui-test.leadsquared.com?leadId=f1c15a51-37…" at bounding box center [172, 211] width 79 height 10
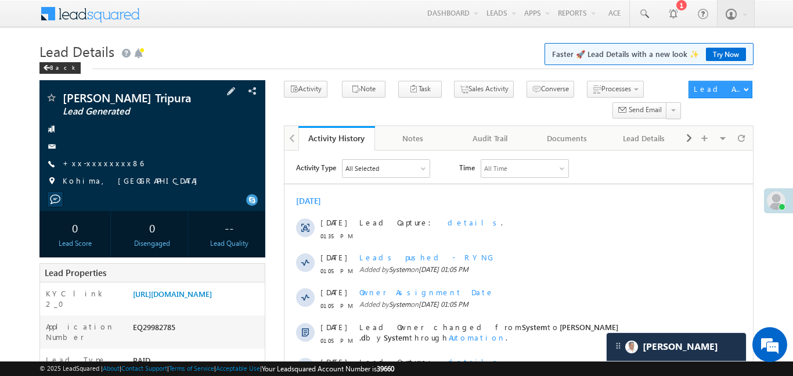
click at [92, 154] on div "[PERSON_NAME] Tripura Lead Generated +xx-xxxxxxxx86" at bounding box center [152, 142] width 214 height 101
click at [97, 161] on link "+xx-xxxxxxxx86" at bounding box center [103, 163] width 81 height 10
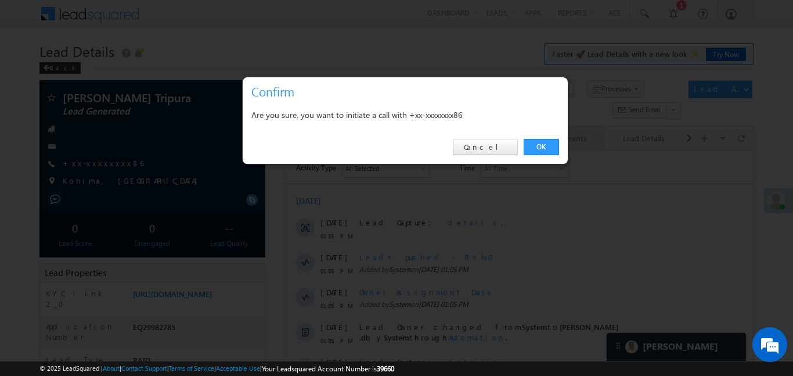
click at [553, 142] on link "OK" at bounding box center [541, 147] width 35 height 16
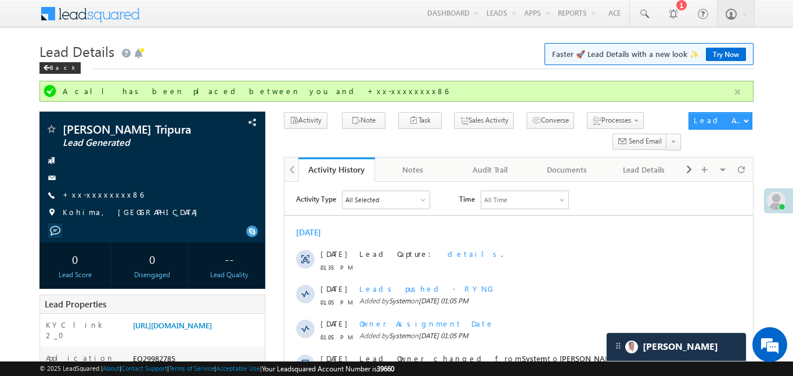
click at [736, 97] on button "button" at bounding box center [737, 92] width 15 height 15
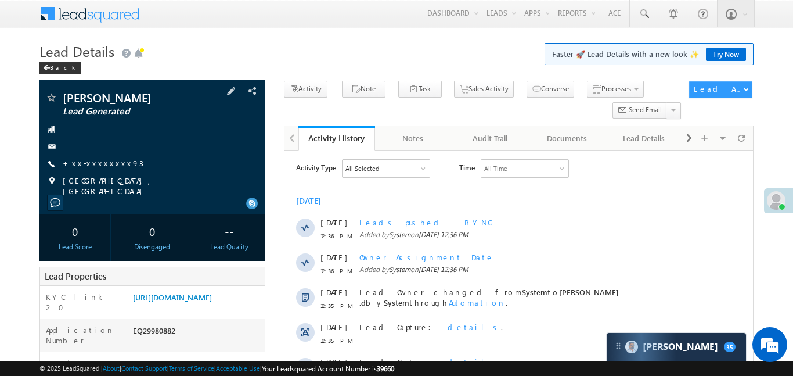
click at [111, 166] on link "+xx-xxxxxxxx93" at bounding box center [103, 163] width 81 height 10
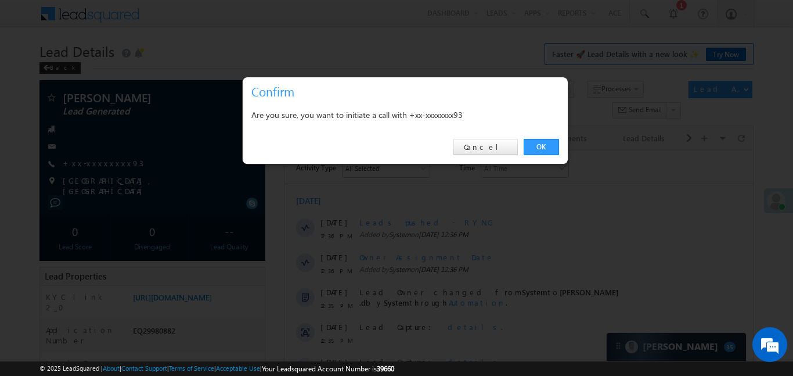
click at [545, 138] on div "OK Cancel" at bounding box center [405, 147] width 325 height 33
click at [545, 142] on link "OK" at bounding box center [541, 147] width 35 height 16
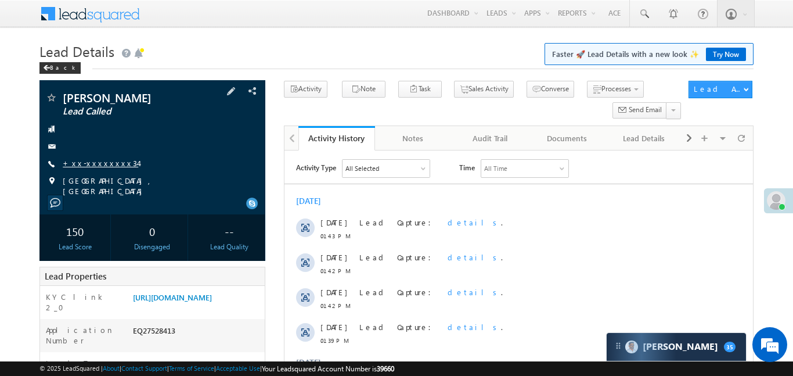
click at [100, 163] on link "+xx-xxxxxxxx34" at bounding box center [100, 163] width 75 height 10
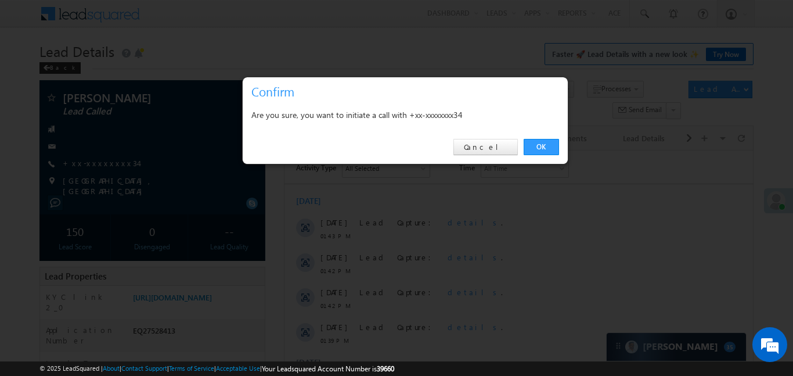
click at [528, 156] on div "OK Cancel" at bounding box center [405, 147] width 325 height 33
click at [535, 147] on link "OK" at bounding box center [541, 147] width 35 height 16
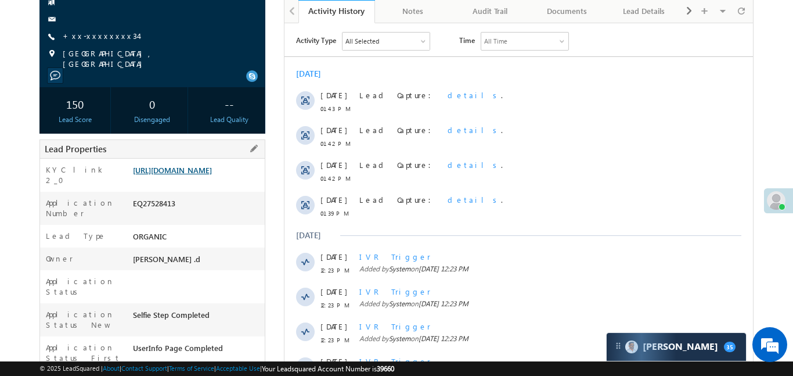
scroll to position [175, 0]
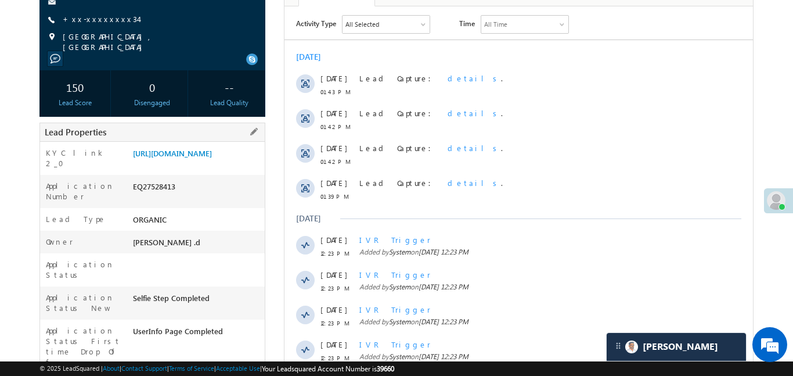
click at [222, 132] on div "Lead Properties" at bounding box center [152, 132] width 226 height 19
click at [212, 156] on link "https://angelbroking1-pk3em7sa.customui-test.leadsquared.com?leadId=f1c15a51-37…" at bounding box center [172, 153] width 79 height 10
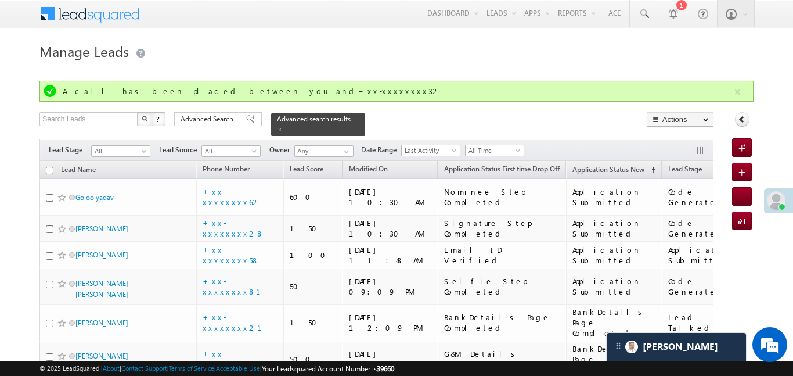
click at [737, 92] on button "button" at bounding box center [737, 92] width 15 height 15
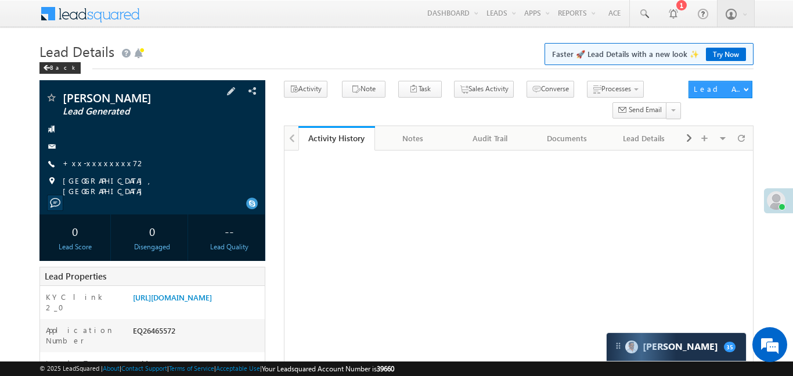
click at [99, 156] on div "[PERSON_NAME] Lead Generated +xx-xxxxxxxx72" at bounding box center [152, 144] width 214 height 105
click at [104, 161] on link "+xx-xxxxxxxx72" at bounding box center [104, 163] width 83 height 10
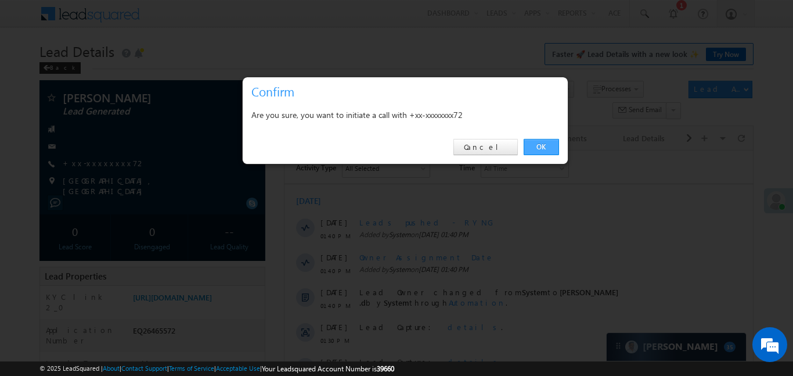
click at [550, 145] on link "OK" at bounding box center [541, 147] width 35 height 16
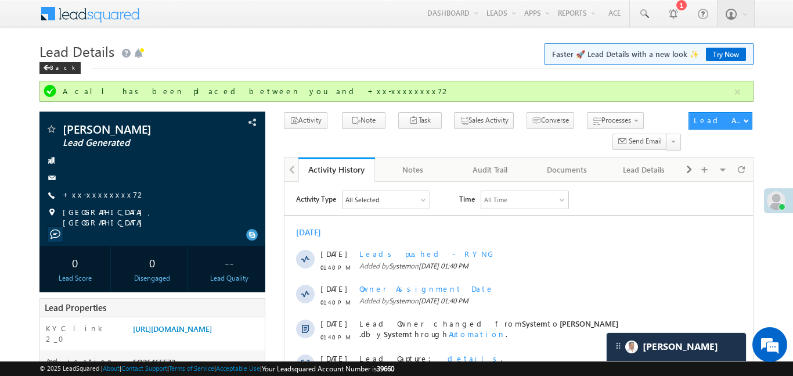
click at [748, 95] on div "A call has been placed between you and +xx-xxxxxxxx72" at bounding box center [396, 91] width 714 height 21
click at [738, 95] on button "button" at bounding box center [737, 92] width 15 height 15
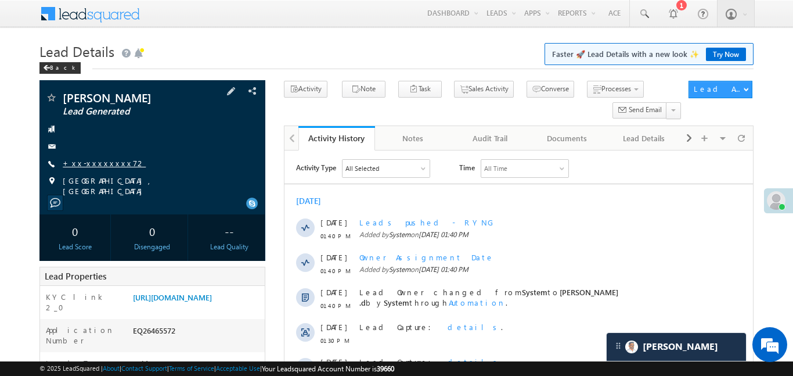
drag, startPoint x: 99, startPoint y: 176, endPoint x: 102, endPoint y: 165, distance: 11.3
click at [99, 175] on span "Lucknow, Uttar Pradesh" at bounding box center [154, 185] width 182 height 21
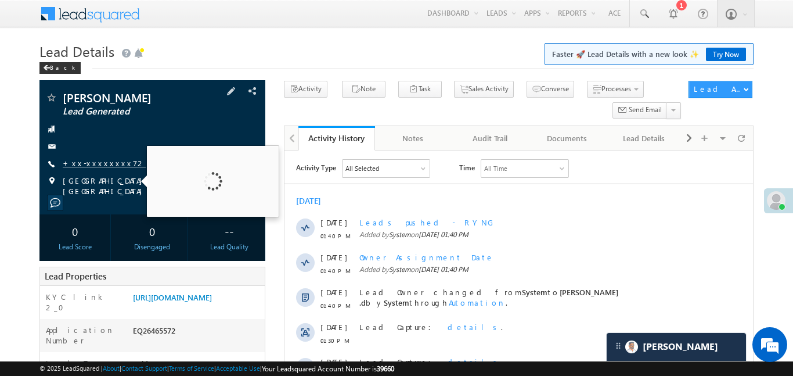
click at [102, 164] on link "+xx-xxxxxxxx72" at bounding box center [104, 163] width 83 height 10
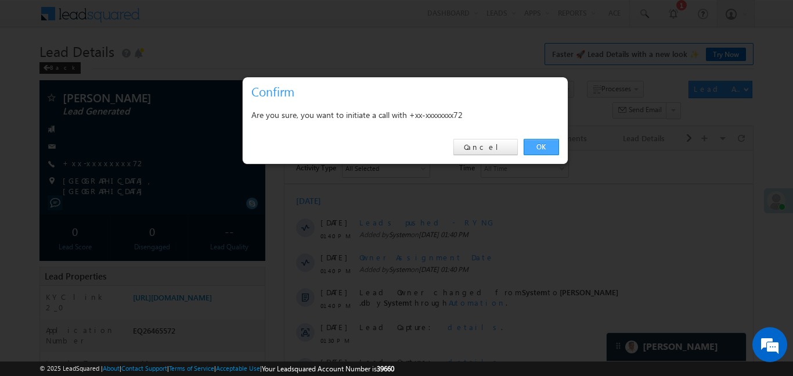
click at [545, 151] on link "OK" at bounding box center [541, 147] width 35 height 16
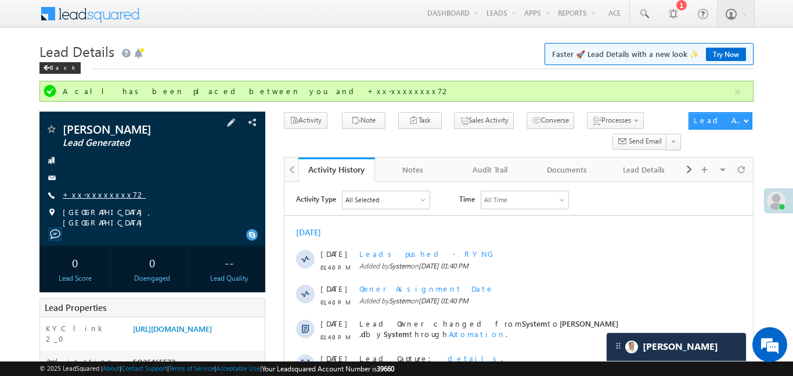
click at [110, 194] on link "+xx-xxxxxxxx72" at bounding box center [104, 194] width 83 height 10
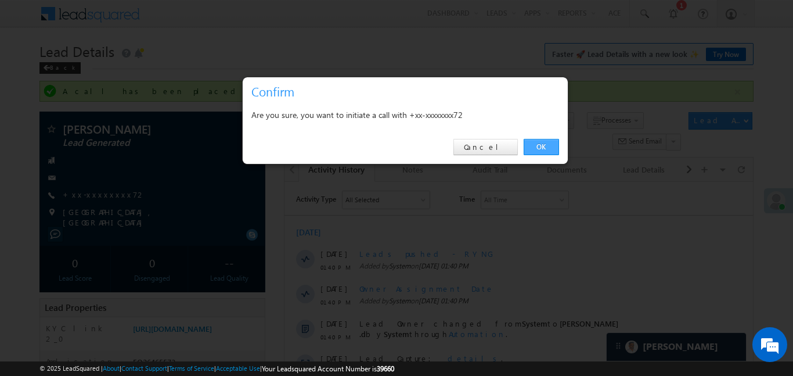
click at [551, 145] on link "OK" at bounding box center [541, 147] width 35 height 16
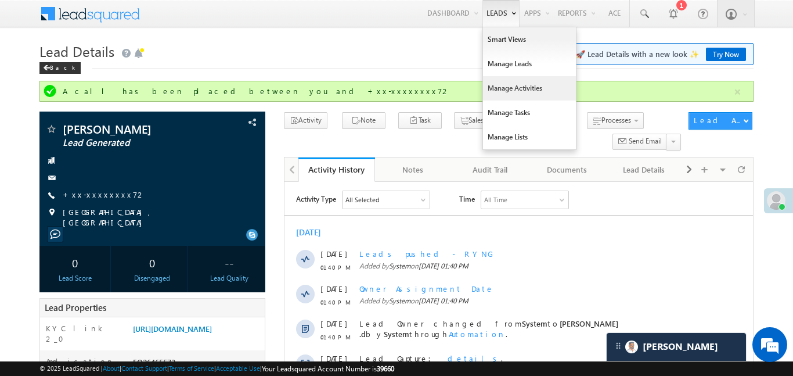
click at [514, 93] on link "Manage Activities" at bounding box center [529, 88] width 93 height 24
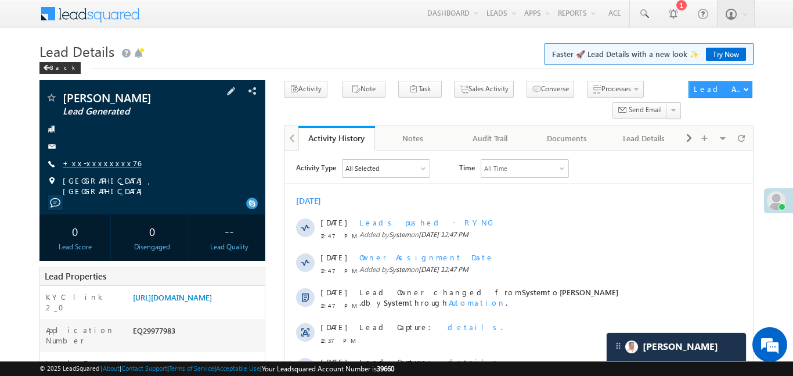
click at [97, 163] on link "+xx-xxxxxxxx76" at bounding box center [102, 163] width 78 height 10
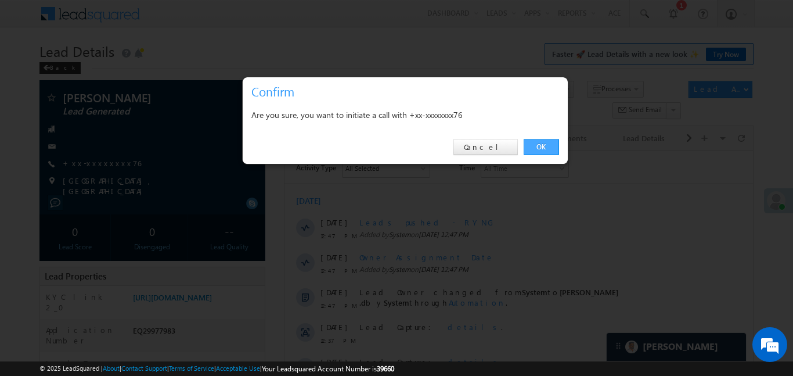
click at [555, 152] on link "OK" at bounding box center [541, 147] width 35 height 16
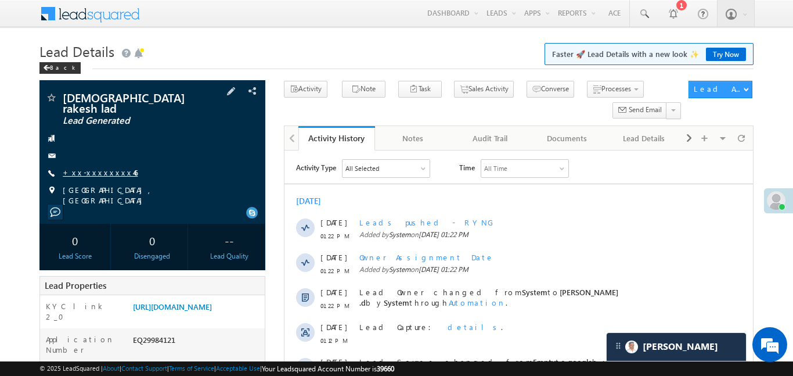
click at [102, 167] on link "+xx-xxxxxxxx46" at bounding box center [100, 172] width 75 height 10
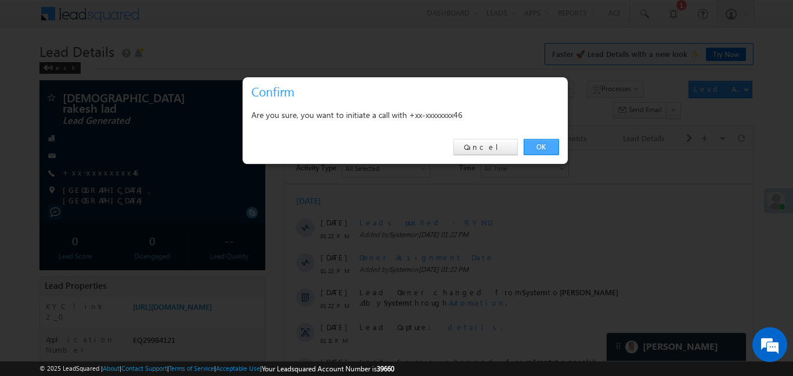
click at [537, 150] on link "OK" at bounding box center [541, 147] width 35 height 16
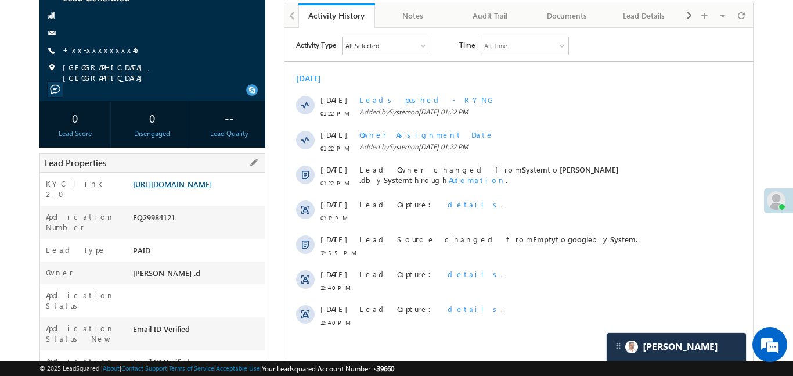
scroll to position [27, 0]
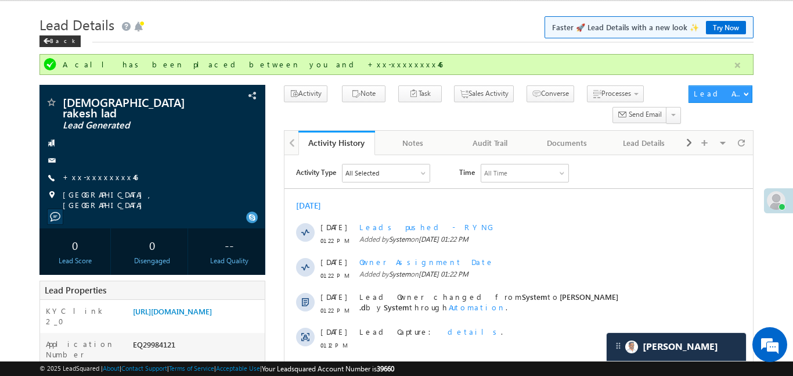
click at [740, 66] on button "button" at bounding box center [737, 65] width 15 height 15
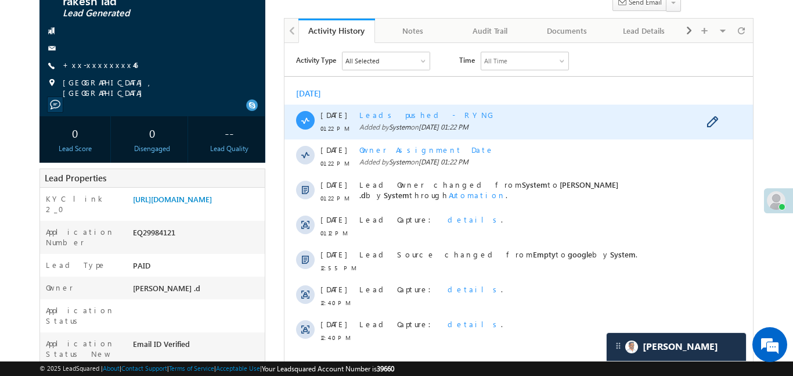
scroll to position [120, 0]
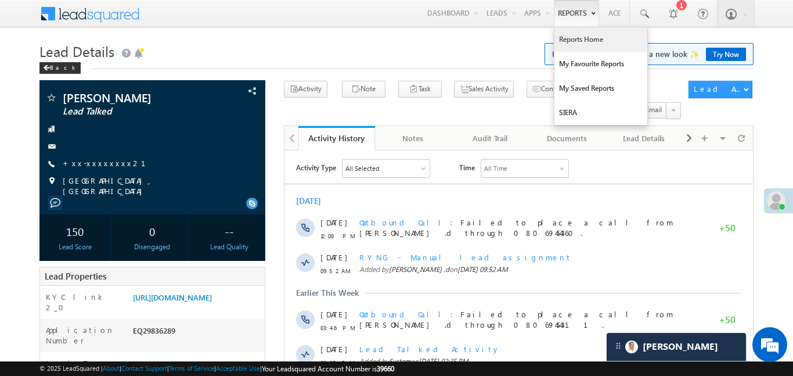
click at [586, 40] on link "Reports Home" at bounding box center [601, 39] width 93 height 24
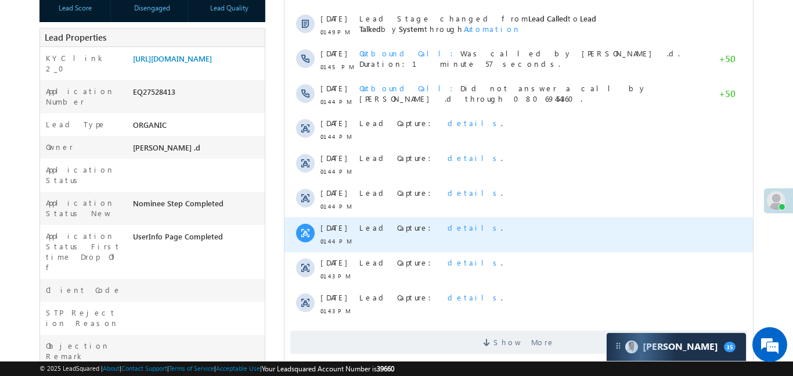
scroll to position [250, 0]
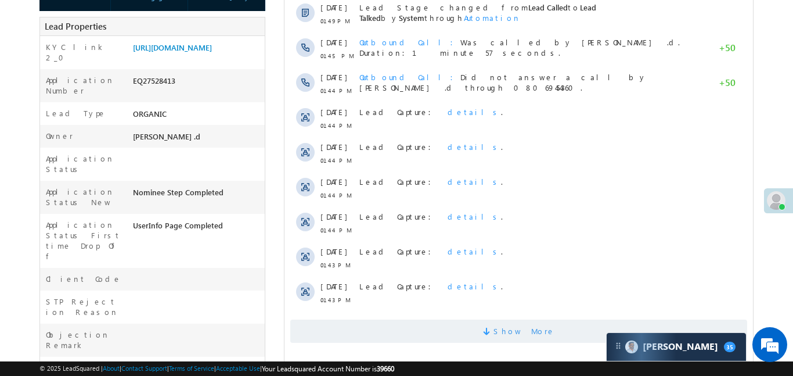
click at [517, 340] on span "Show More" at bounding box center [524, 330] width 62 height 23
click at [179, 52] on link "[URL][DOMAIN_NAME]" at bounding box center [172, 47] width 79 height 10
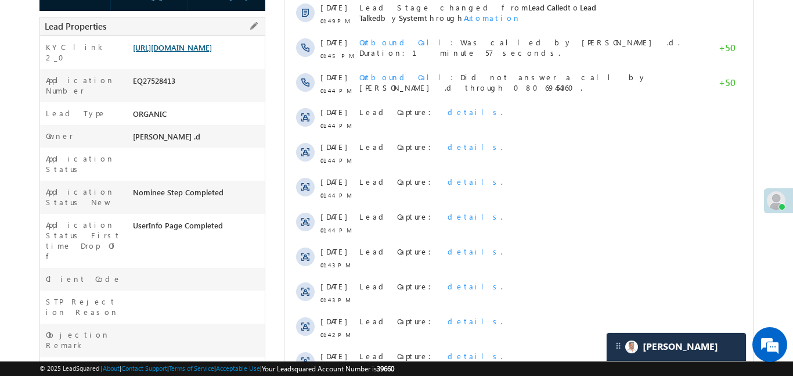
scroll to position [0, 0]
click at [200, 52] on link "[URL][DOMAIN_NAME]" at bounding box center [172, 47] width 79 height 10
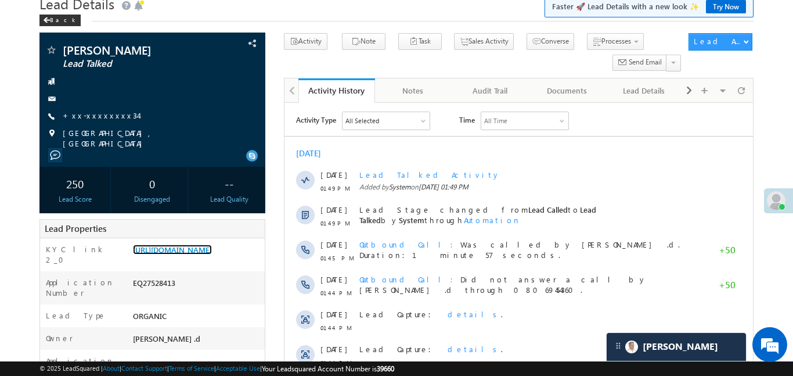
scroll to position [42, 0]
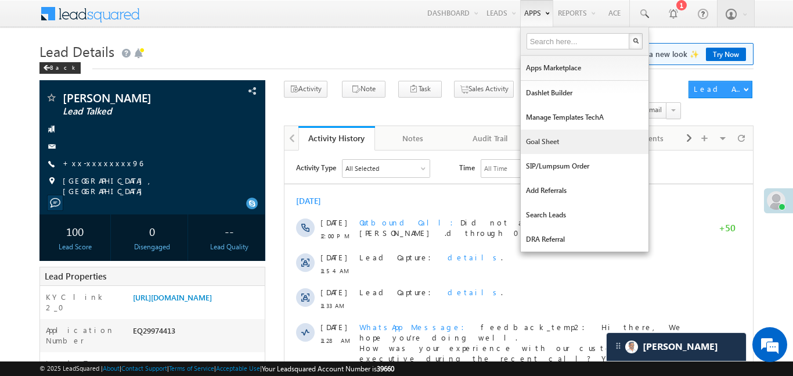
click at [557, 146] on link "Goal Sheet" at bounding box center [585, 141] width 128 height 24
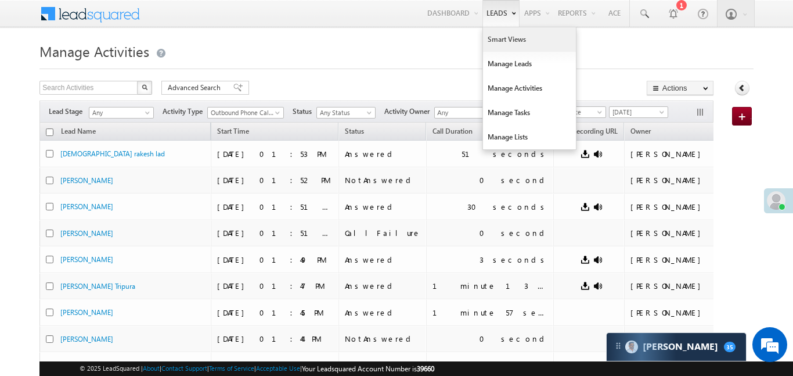
click at [501, 48] on link "Smart Views" at bounding box center [529, 39] width 93 height 24
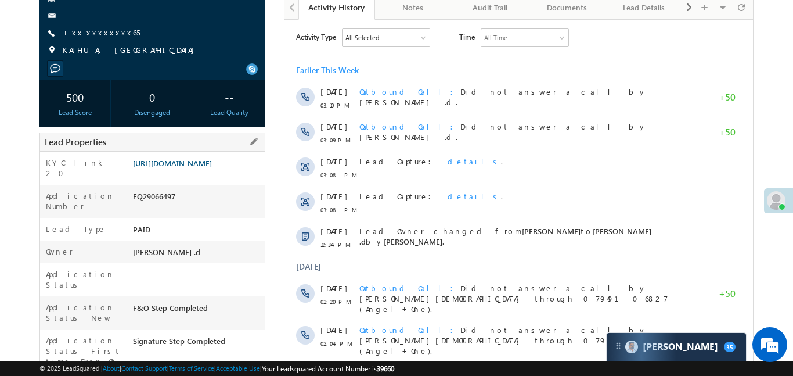
scroll to position [131, 0]
click at [196, 168] on link "https://angelbroking1-pk3em7sa.customui-test.leadsquared.com?leadId=c2cb6b04-e2…" at bounding box center [172, 163] width 79 height 10
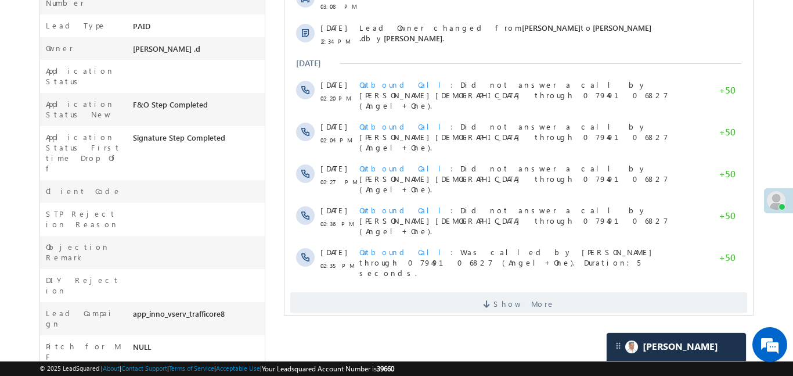
scroll to position [449, 0]
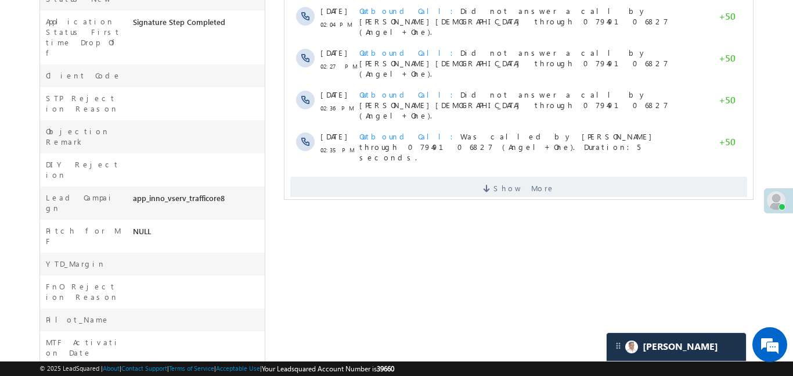
click at [519, 168] on div "Show More" at bounding box center [518, 184] width 469 height 32
click at [525, 177] on span "Show More" at bounding box center [524, 188] width 62 height 23
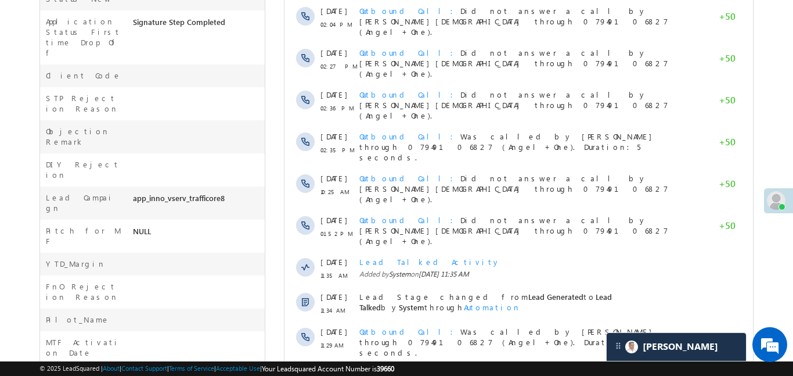
scroll to position [636, 0]
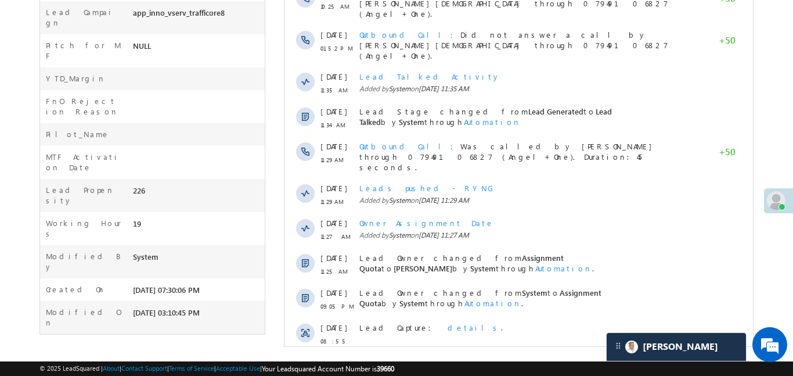
click at [538, 317] on div "Lead Capture: details ." at bounding box center [530, 336] width 343 height 39
click at [548, 365] on span "Show More" at bounding box center [518, 376] width 457 height 23
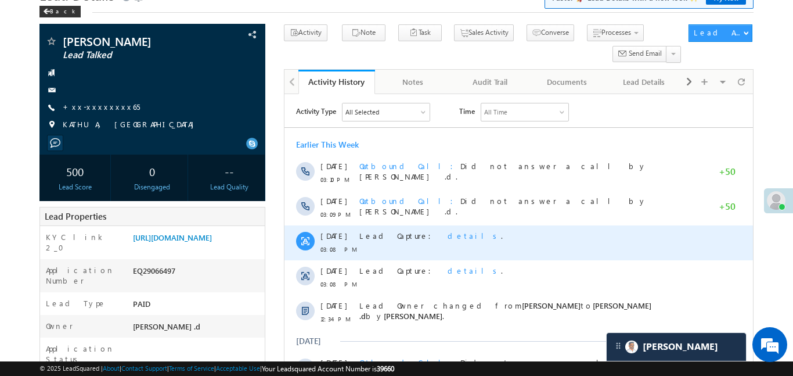
scroll to position [0, 0]
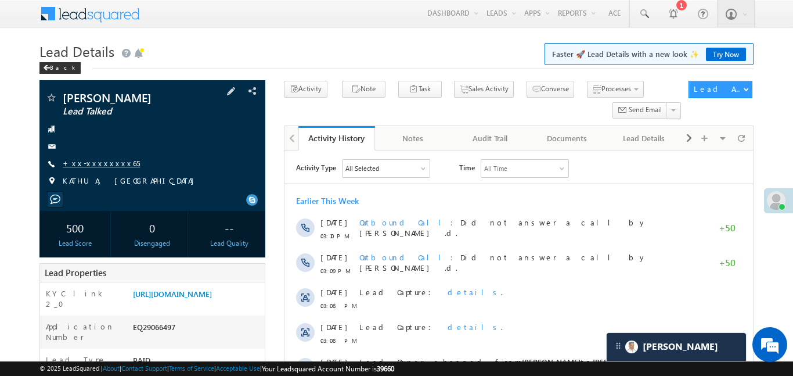
click at [87, 165] on link "+xx-xxxxxxxx65" at bounding box center [101, 163] width 77 height 10
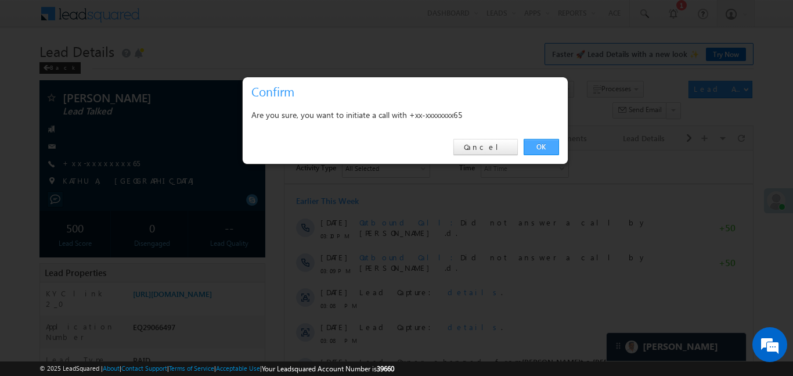
click at [550, 149] on link "OK" at bounding box center [541, 147] width 35 height 16
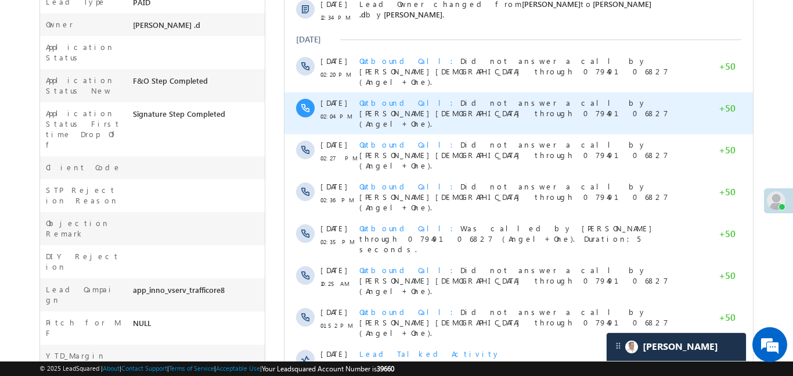
scroll to position [44, 0]
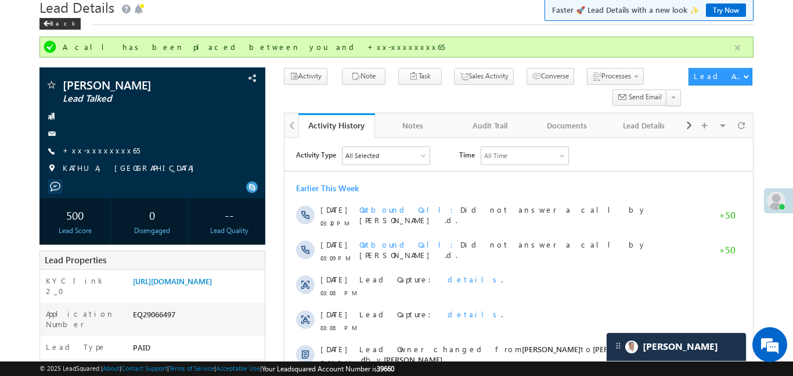
click at [738, 47] on button "button" at bounding box center [737, 48] width 15 height 15
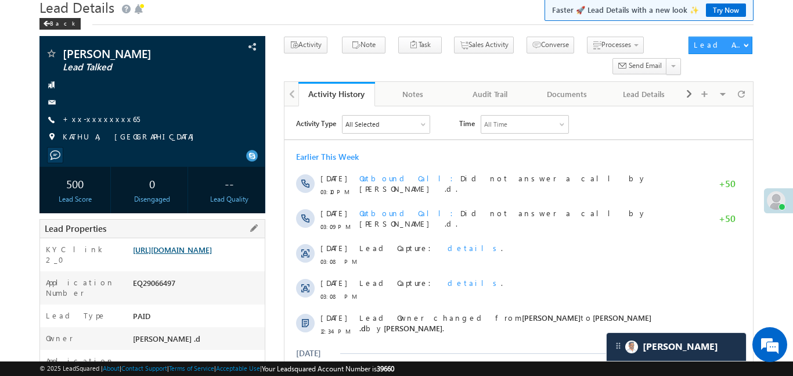
click at [195, 254] on link "https://angelbroking1-pk3em7sa.customui-test.leadsquared.com?leadId=c2cb6b04-e2…" at bounding box center [172, 249] width 79 height 10
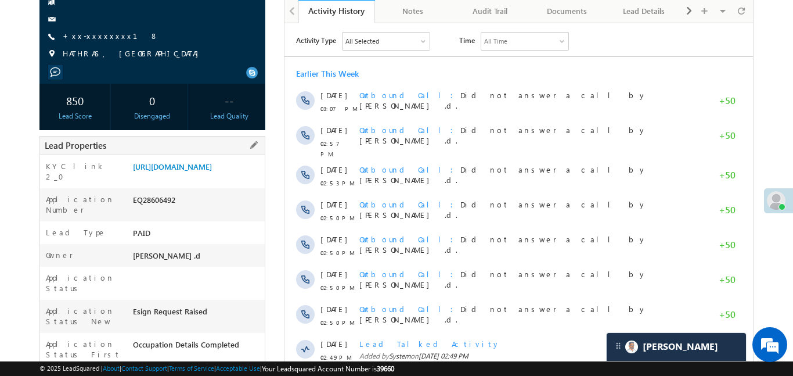
scroll to position [139, 0]
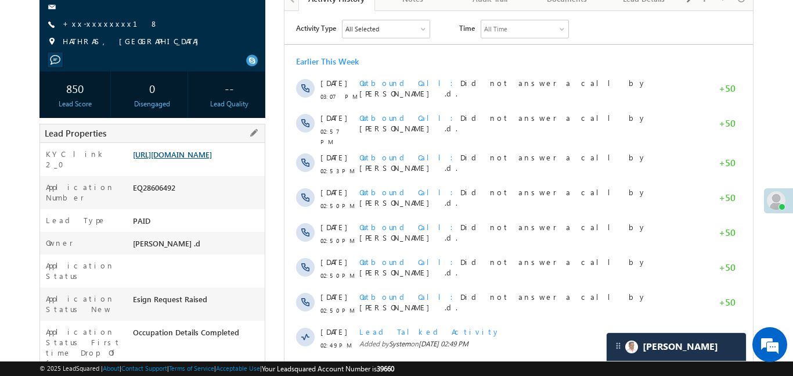
click at [202, 159] on link "https://angelbroking1-pk3em7sa.customui-test.leadsquared.com?leadId=1e547415-62…" at bounding box center [172, 154] width 79 height 10
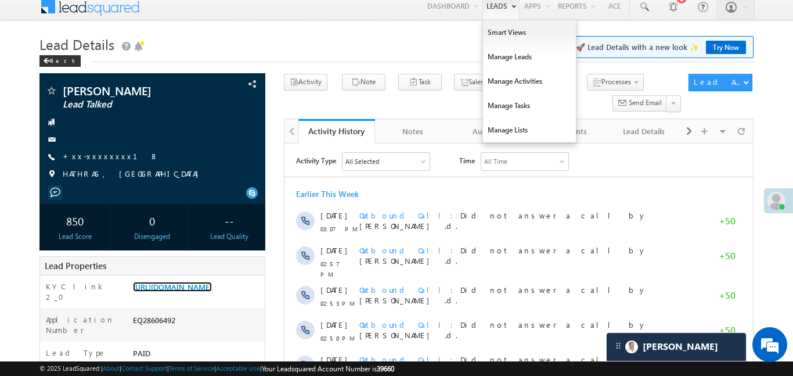
scroll to position [17, 0]
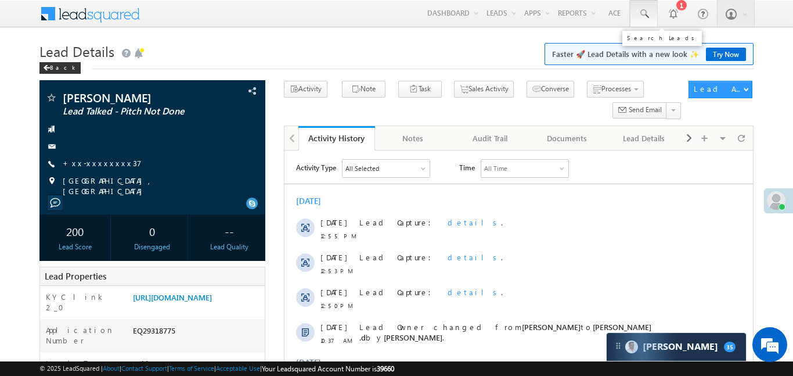
click at [633, 21] on link at bounding box center [644, 13] width 28 height 27
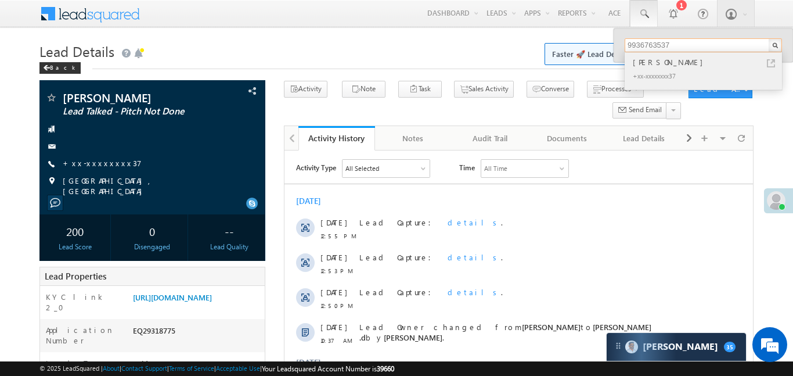
type input "9936763537"
drag, startPoint x: 640, startPoint y: 63, endPoint x: 380, endPoint y: 107, distance: 263.9
click at [640, 63] on div "[PERSON_NAME]" at bounding box center [709, 62] width 156 height 13
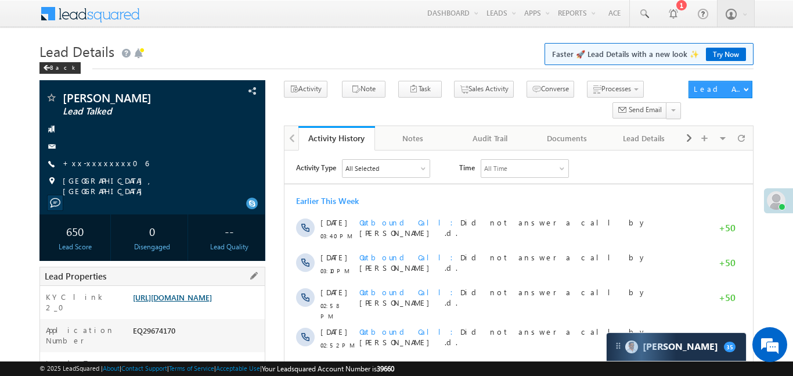
click at [212, 302] on link "https://angelbroking1-pk3em7sa.customui-test.leadsquared.com?leadId=37408b20-86…" at bounding box center [172, 297] width 79 height 10
click at [217, 308] on div "https://angelbroking1-pk3em7sa.customui-test.leadsquared.com?leadId=37408b20-86…" at bounding box center [197, 299] width 135 height 16
click at [212, 302] on link "https://angelbroking1-pk3em7sa.customui-test.leadsquared.com?leadId=37408b20-86…" at bounding box center [172, 297] width 79 height 10
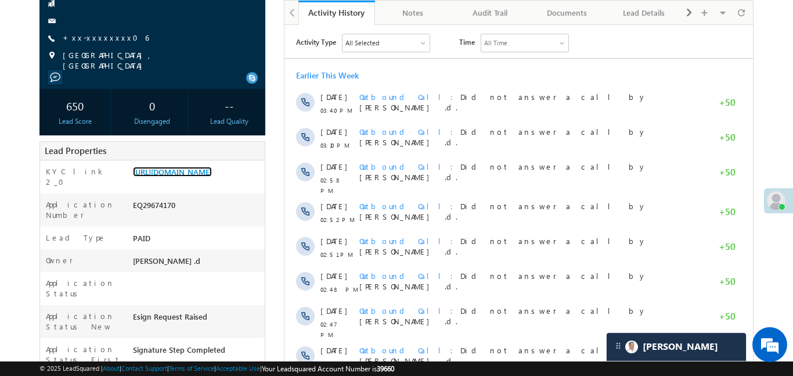
scroll to position [128, 0]
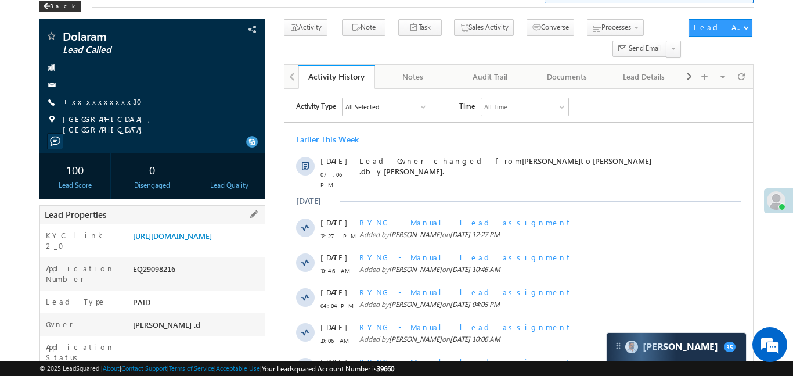
scroll to position [78, 0]
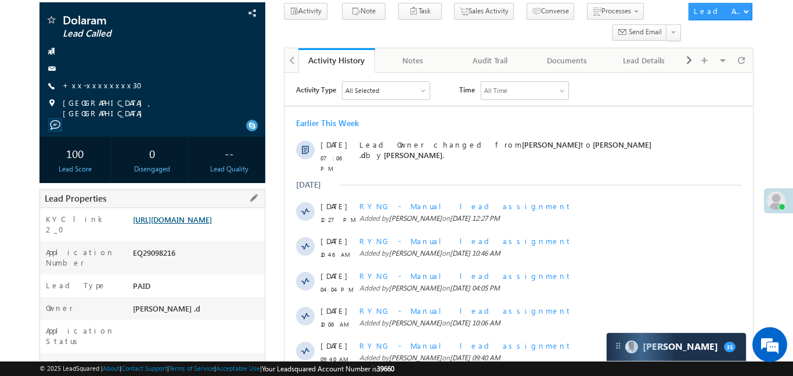
click at [193, 224] on link "[URL][DOMAIN_NAME]" at bounding box center [172, 219] width 79 height 10
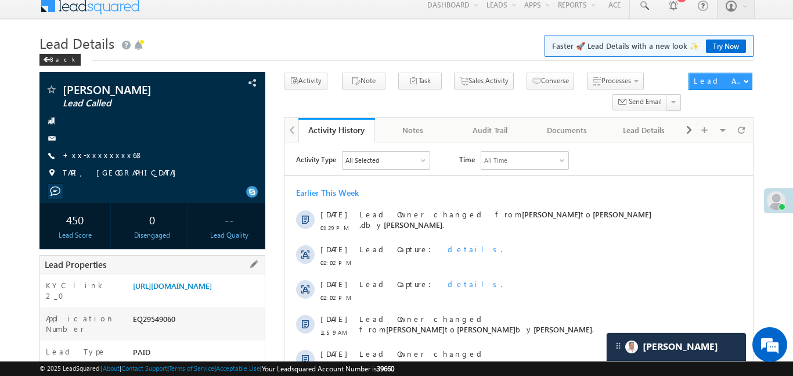
scroll to position [152, 0]
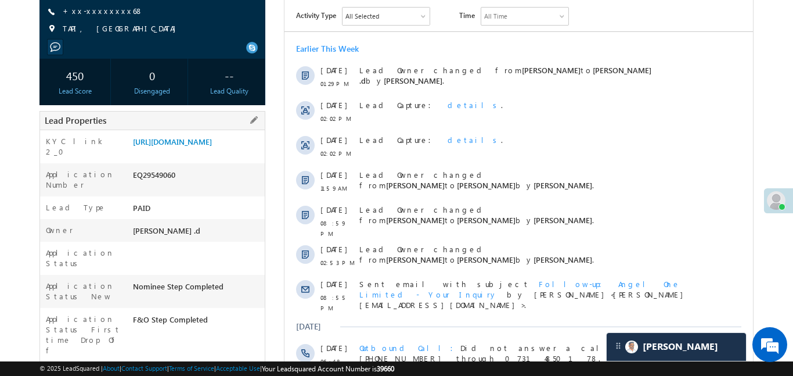
click at [219, 143] on div "KYC link 2_0 https://angelbroking1-pk3em7sa.customui-test.leadsquared.com?leadI…" at bounding box center [152, 146] width 225 height 33
click at [203, 146] on link "https://angelbroking1-pk3em7sa.customui-test.leadsquared.com?leadId=b3ffdcf2-5b…" at bounding box center [172, 141] width 79 height 10
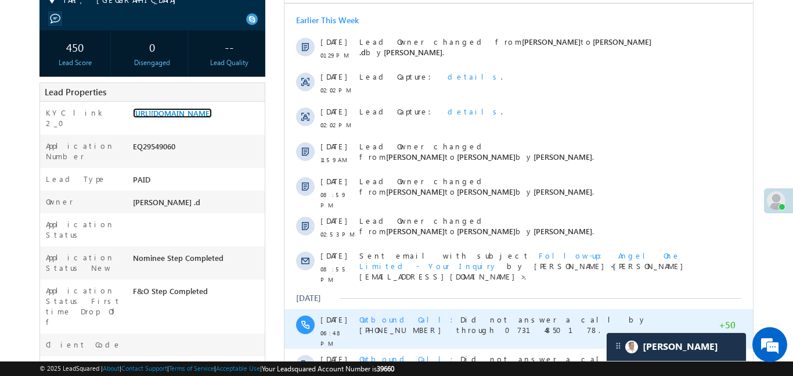
scroll to position [323, 0]
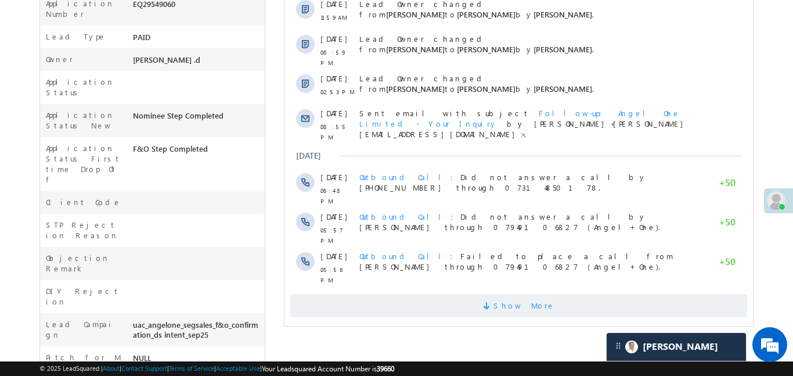
click at [530, 294] on span "Show More" at bounding box center [524, 305] width 62 height 23
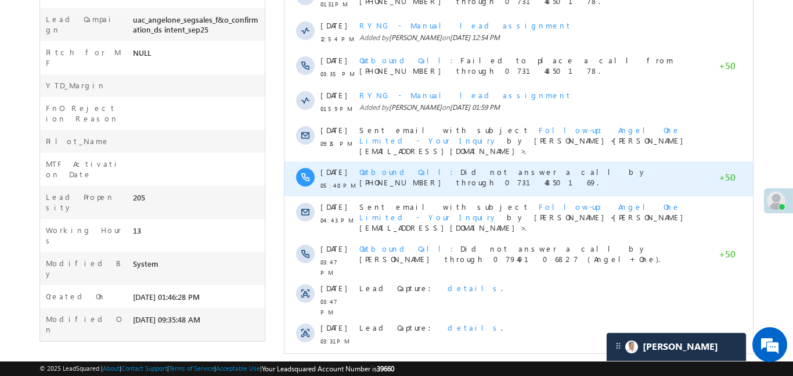
scroll to position [636, 0]
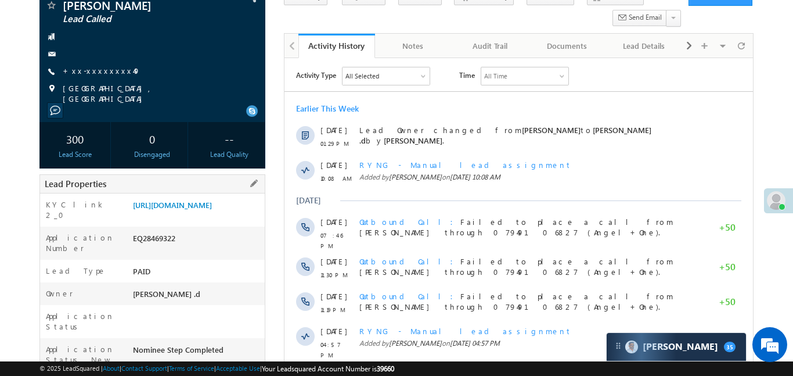
scroll to position [243, 0]
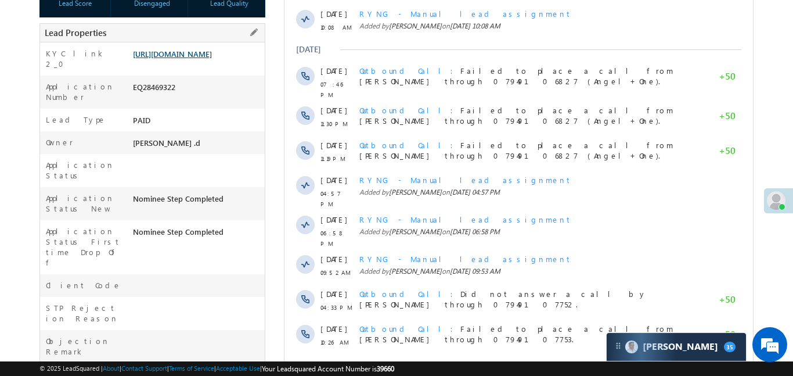
click at [211, 59] on link "[URL][DOMAIN_NAME]" at bounding box center [172, 54] width 79 height 10
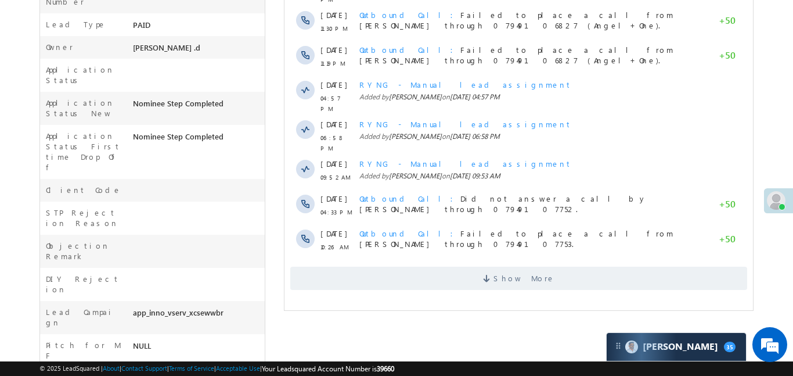
scroll to position [490, 0]
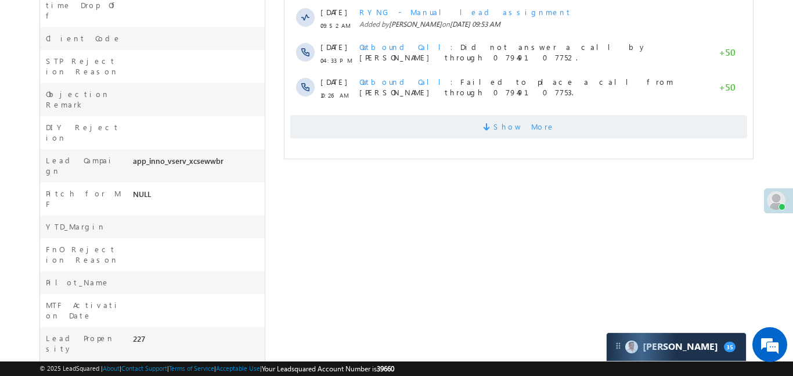
click at [541, 121] on span "Show More" at bounding box center [524, 126] width 62 height 23
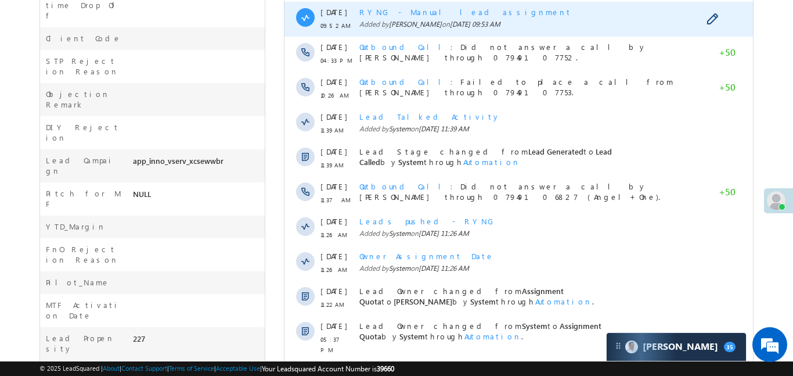
scroll to position [0, 0]
